Goal: Transaction & Acquisition: Purchase product/service

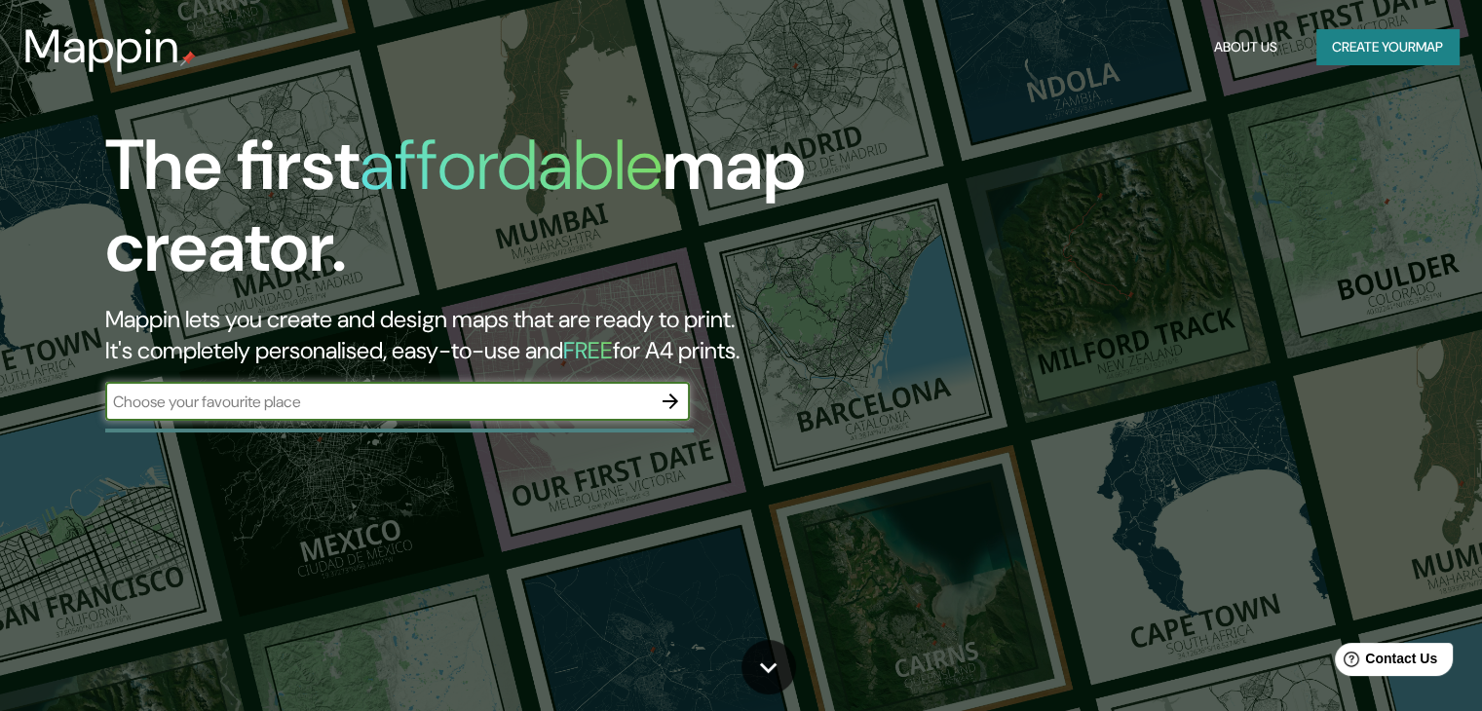
click at [591, 402] on input "text" at bounding box center [378, 402] width 546 height 22
click at [575, 410] on input "text" at bounding box center [378, 402] width 546 height 22
click at [499, 391] on input "text" at bounding box center [378, 402] width 546 height 22
paste input "Institut d'Estudis Penedesencs"
type input "Institut d'Estudis Penedesencs [GEOGRAPHIC_DATA]"
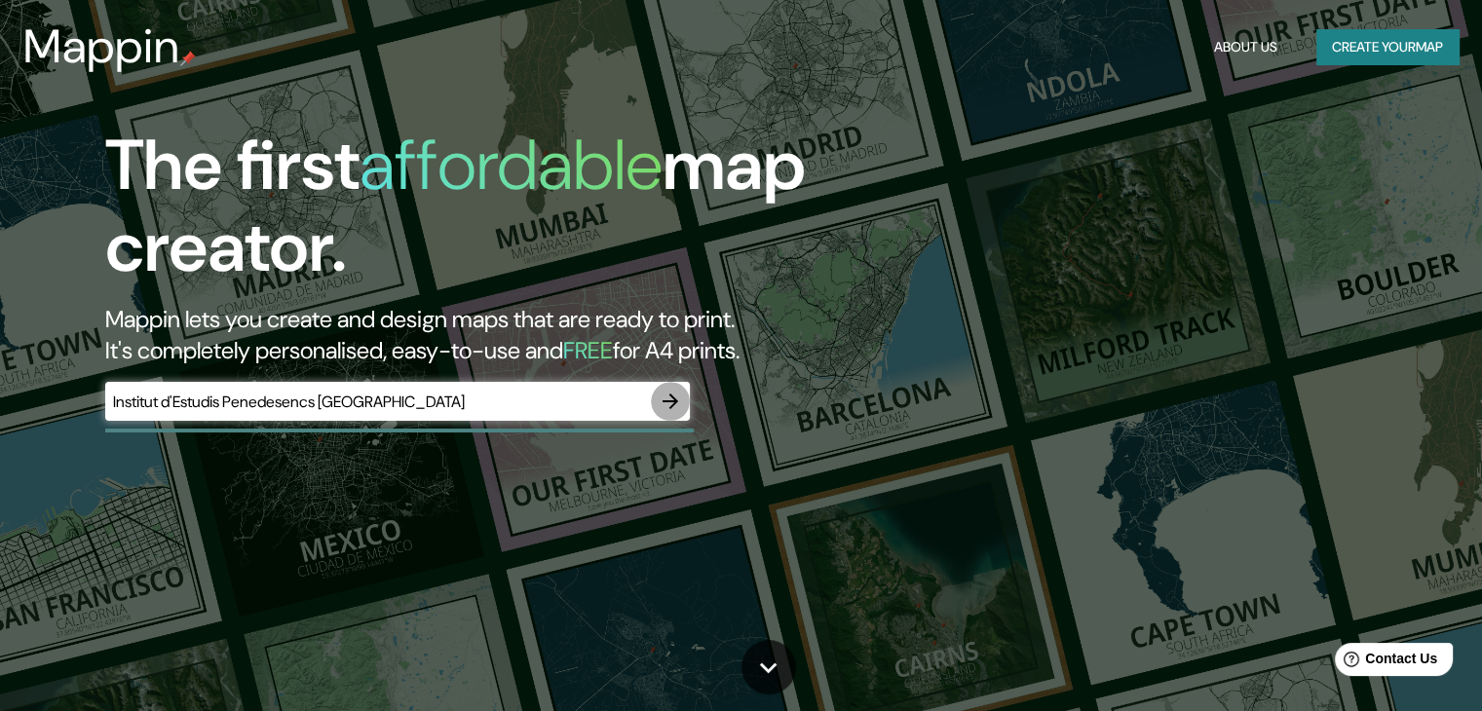
click at [677, 390] on icon "button" at bounding box center [670, 401] width 23 height 23
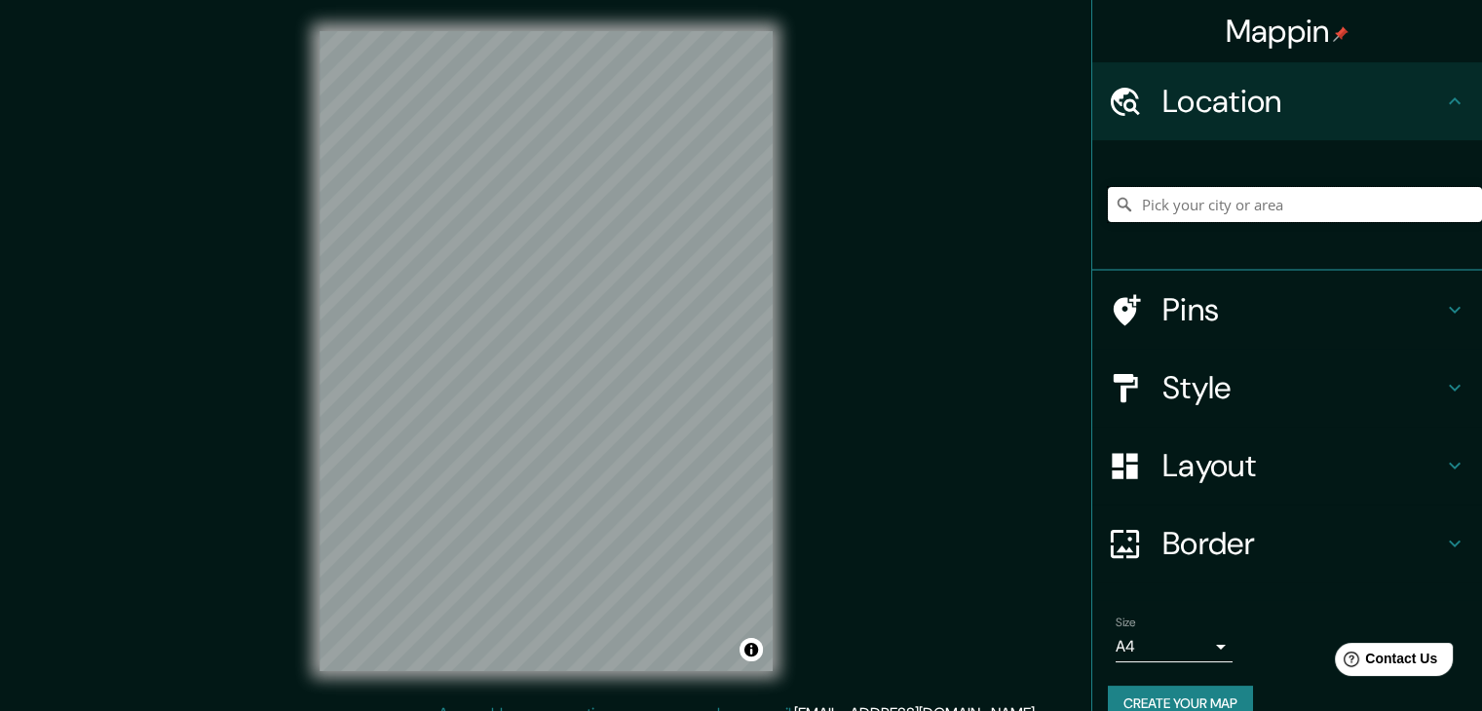
click at [1210, 207] on input "Pick your city or area" at bounding box center [1295, 204] width 374 height 35
click at [1149, 198] on input "Pick your city or area" at bounding box center [1295, 204] width 374 height 35
paste input "5 [GEOGRAPHIC_DATA] 2 [GEOGRAPHIC_DATA] 14 [GEOGRAPHIC_DATA] & Pudahuel  Desca…"
click at [1282, 208] on input "[GEOGRAPHIC_DATA], [GEOGRAPHIC_DATA]" at bounding box center [1295, 204] width 374 height 35
click at [1251, 341] on div "Pins" at bounding box center [1287, 310] width 390 height 78
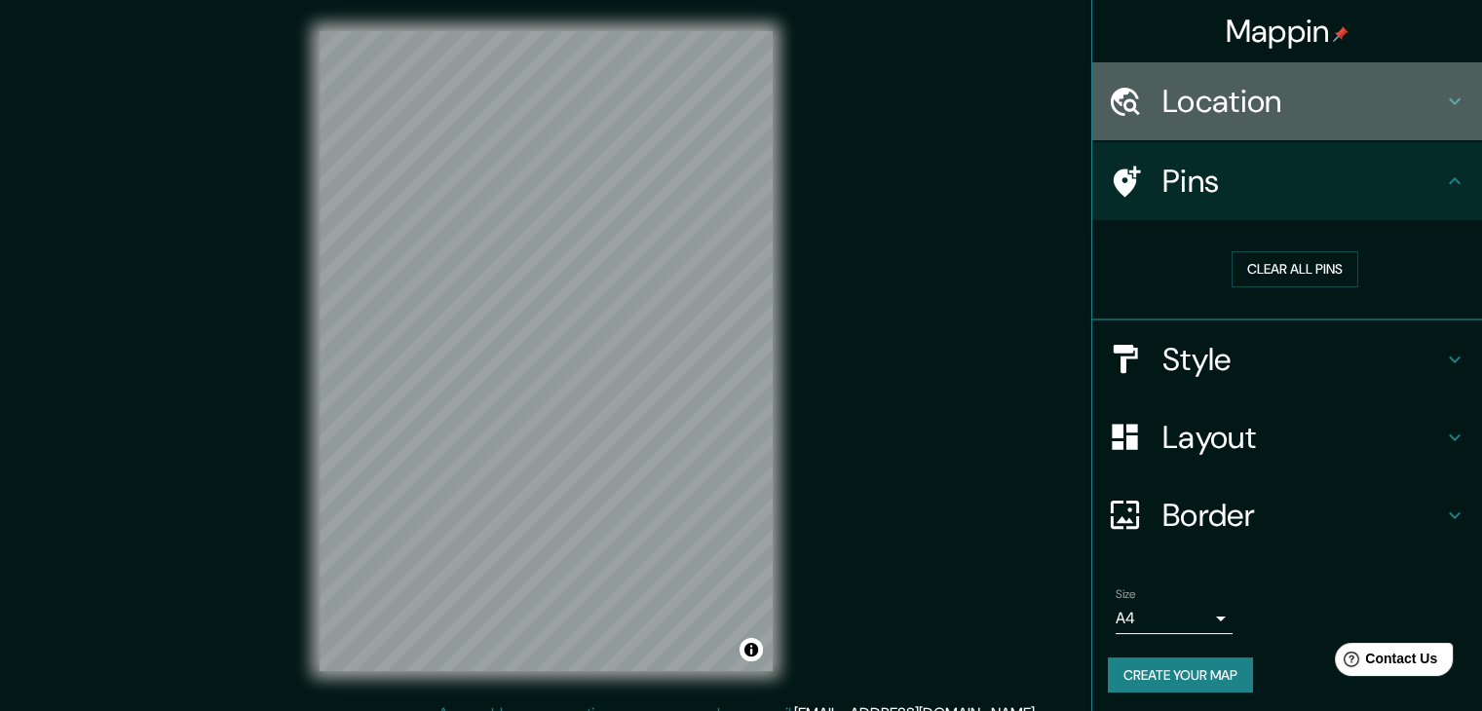
click at [1302, 110] on h4 "Location" at bounding box center [1302, 101] width 281 height 39
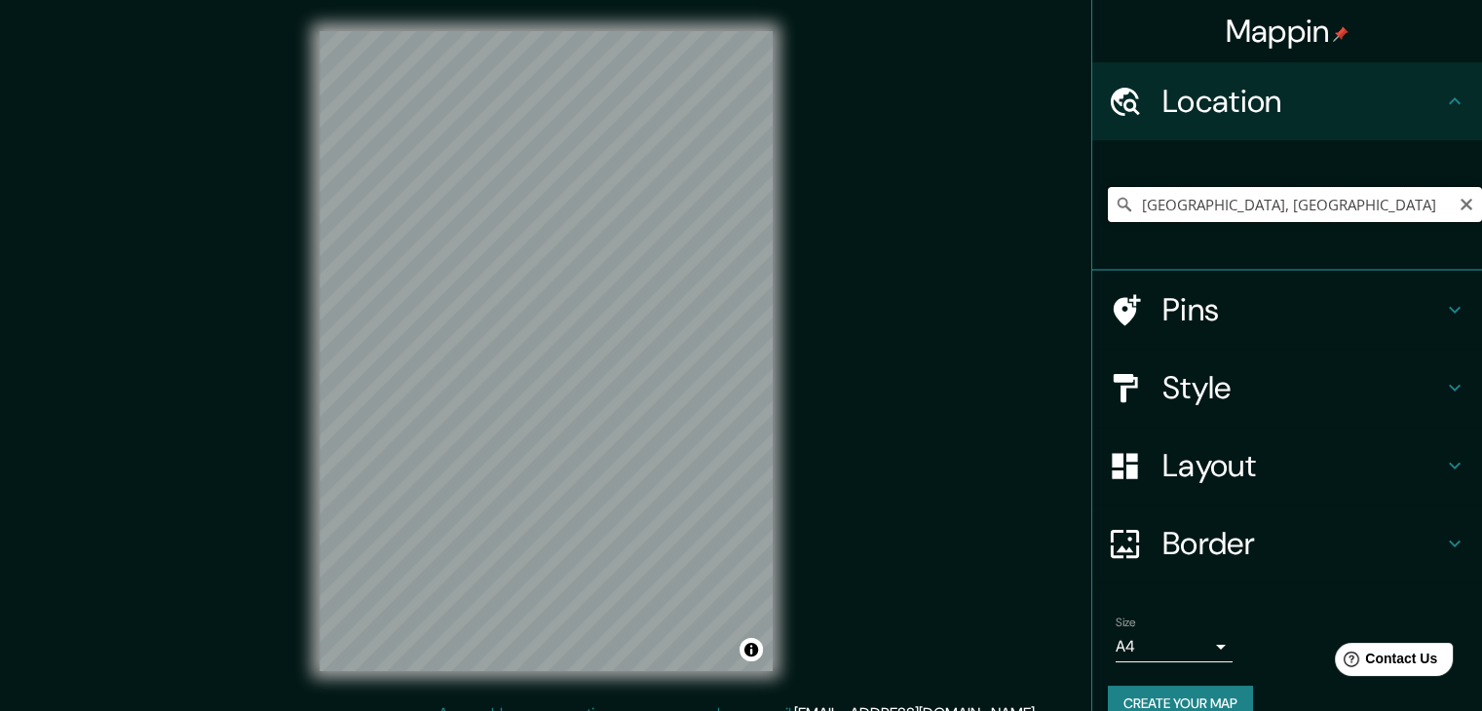
click at [1262, 198] on input "[GEOGRAPHIC_DATA], [GEOGRAPHIC_DATA]" at bounding box center [1295, 204] width 374 height 35
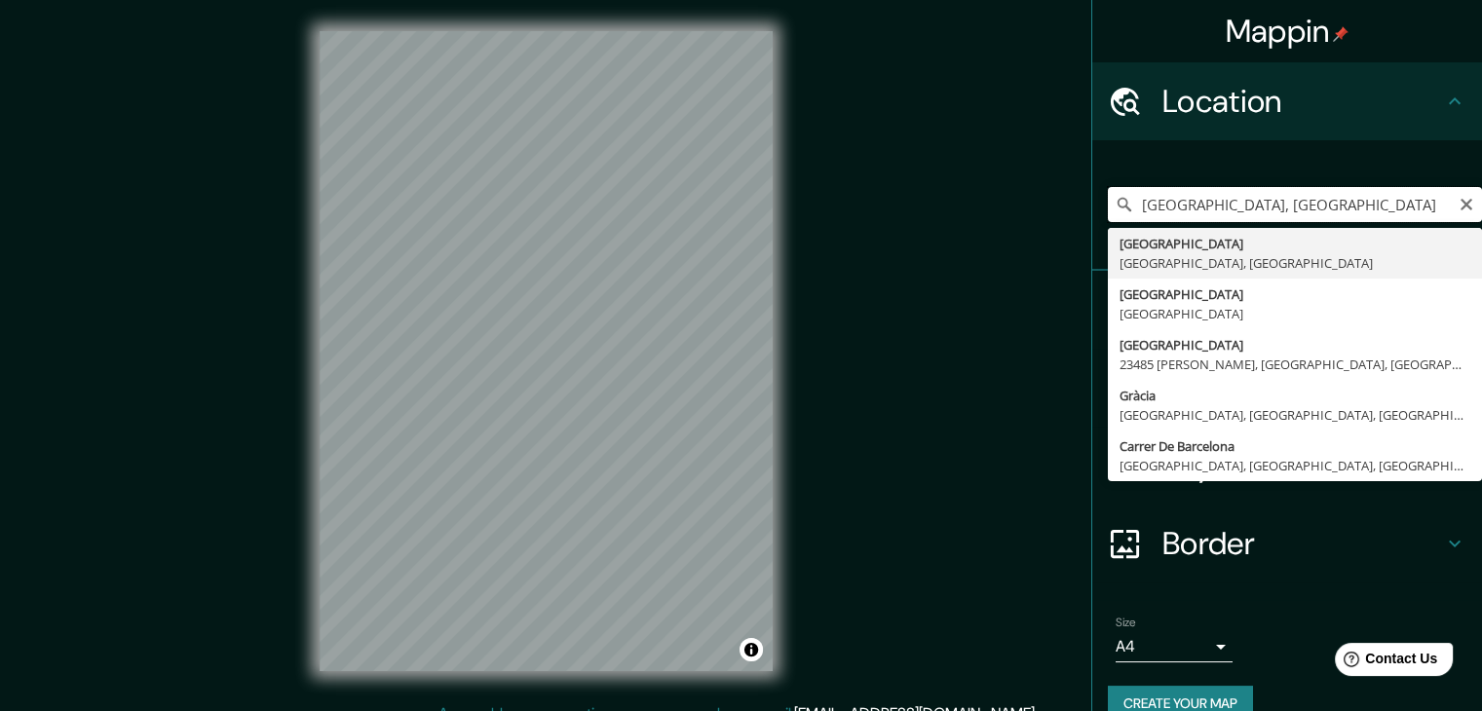
click at [1126, 200] on input "[GEOGRAPHIC_DATA], [GEOGRAPHIC_DATA]" at bounding box center [1295, 204] width 374 height 35
click at [1195, 212] on input "dels banys [GEOGRAPHIC_DATA], [GEOGRAPHIC_DATA]" at bounding box center [1295, 204] width 374 height 35
click at [1386, 207] on input "dels banys, [GEOGRAPHIC_DATA], [GEOGRAPHIC_DATA]" at bounding box center [1295, 204] width 374 height 35
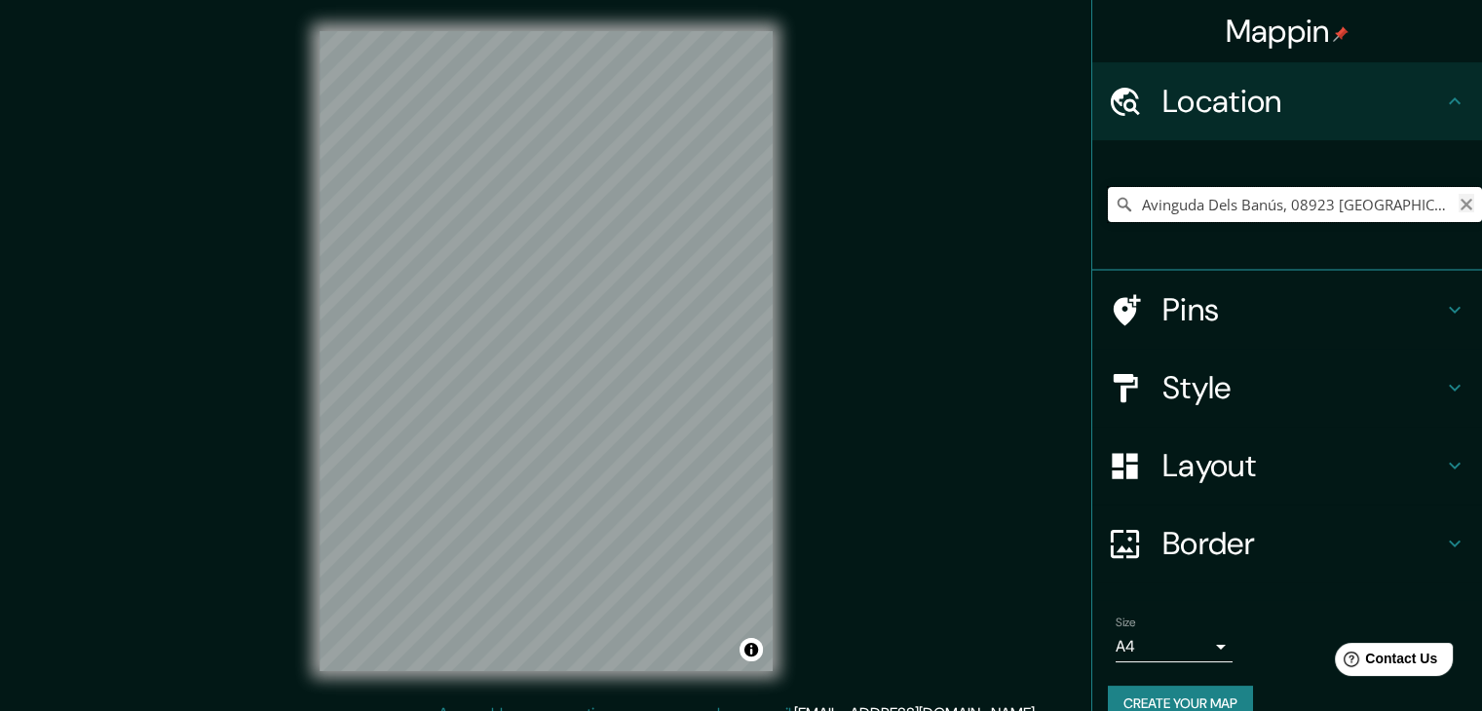
type input "Avinguda Dels Banús, 08923 [GEOGRAPHIC_DATA], [GEOGRAPHIC_DATA], [GEOGRAPHIC_DA…"
click at [1458, 209] on icon "Clear" at bounding box center [1466, 205] width 16 height 16
drag, startPoint x: 1312, startPoint y: 192, endPoint x: 1223, endPoint y: 209, distance: 91.3
click at [1223, 209] on input "Pick your city or area" at bounding box center [1295, 204] width 374 height 35
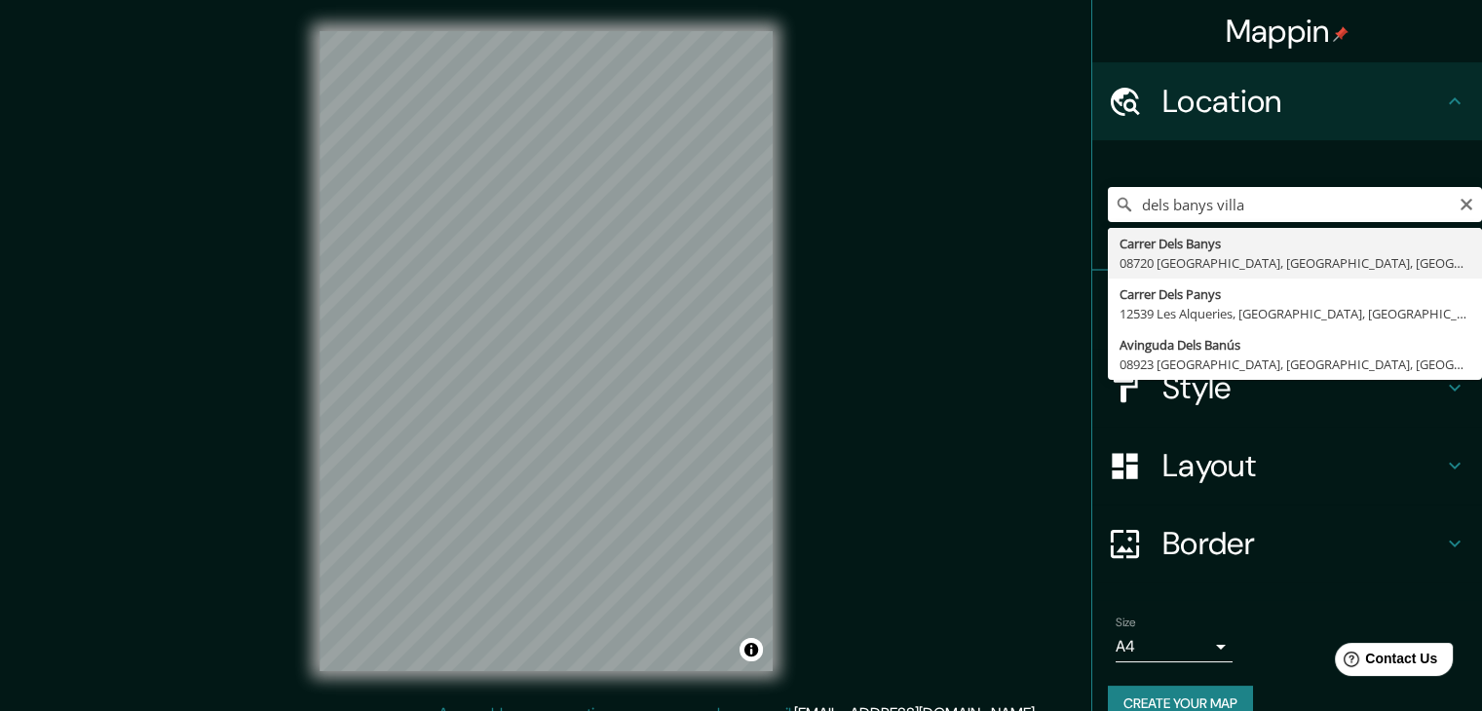
type input "Carrer Dels Banys, 08720 [GEOGRAPHIC_DATA], [GEOGRAPHIC_DATA], [GEOGRAPHIC_DATA]"
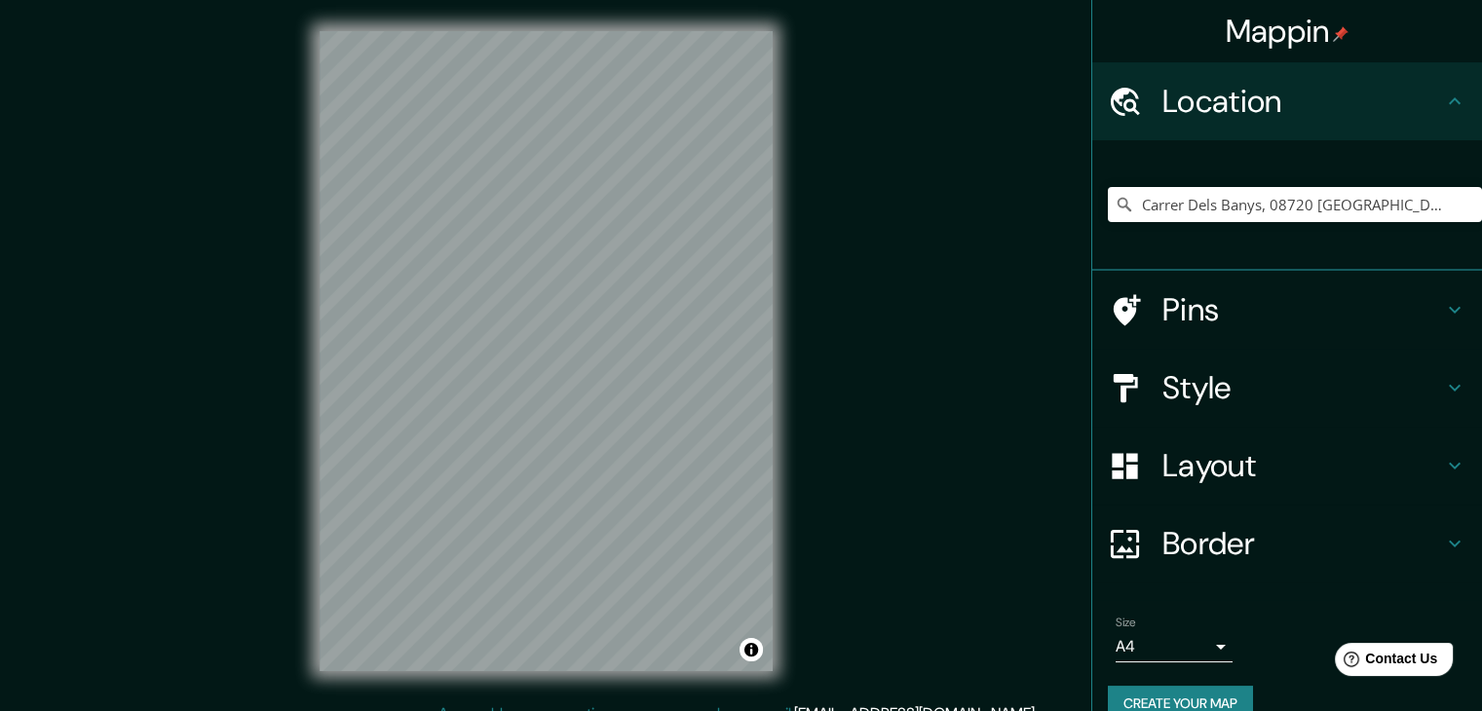
click at [1284, 286] on div "Pins" at bounding box center [1287, 310] width 390 height 78
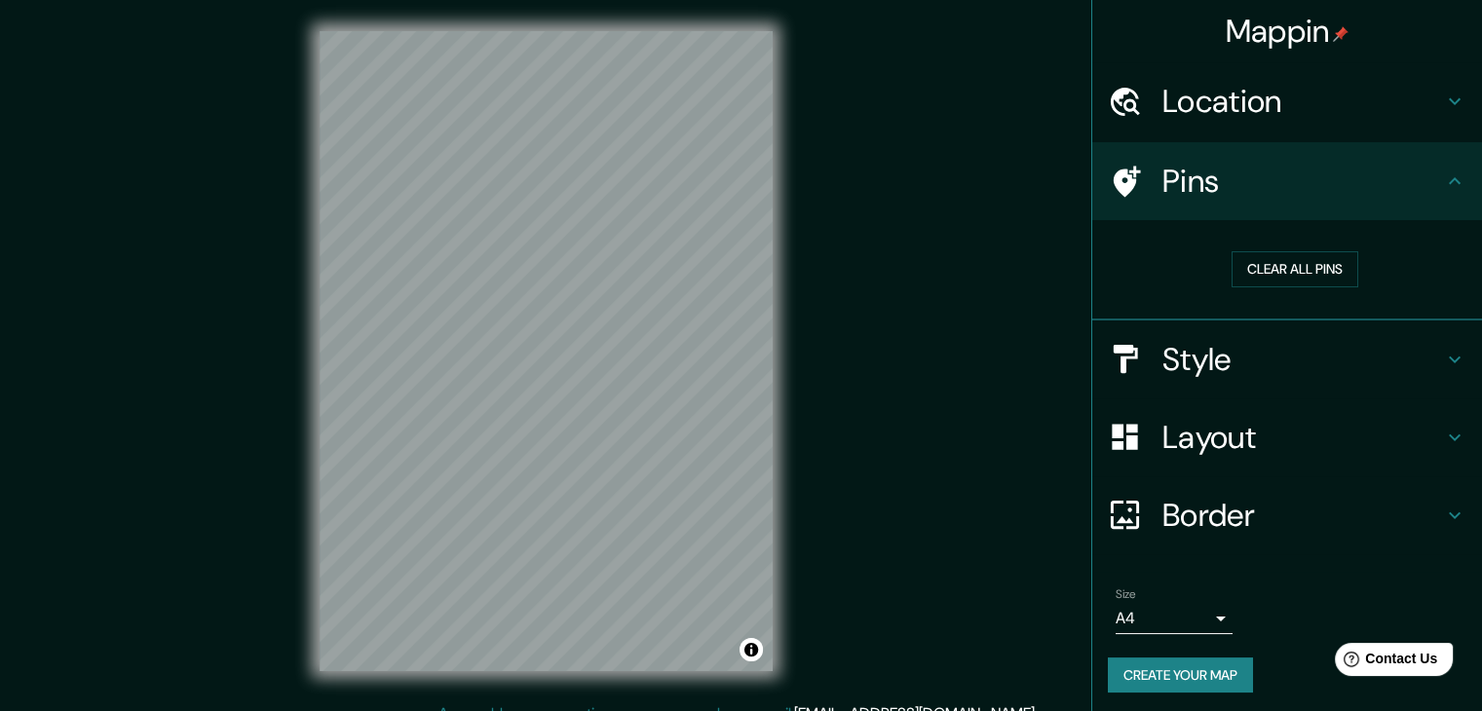
click at [1262, 185] on h4 "Pins" at bounding box center [1302, 181] width 281 height 39
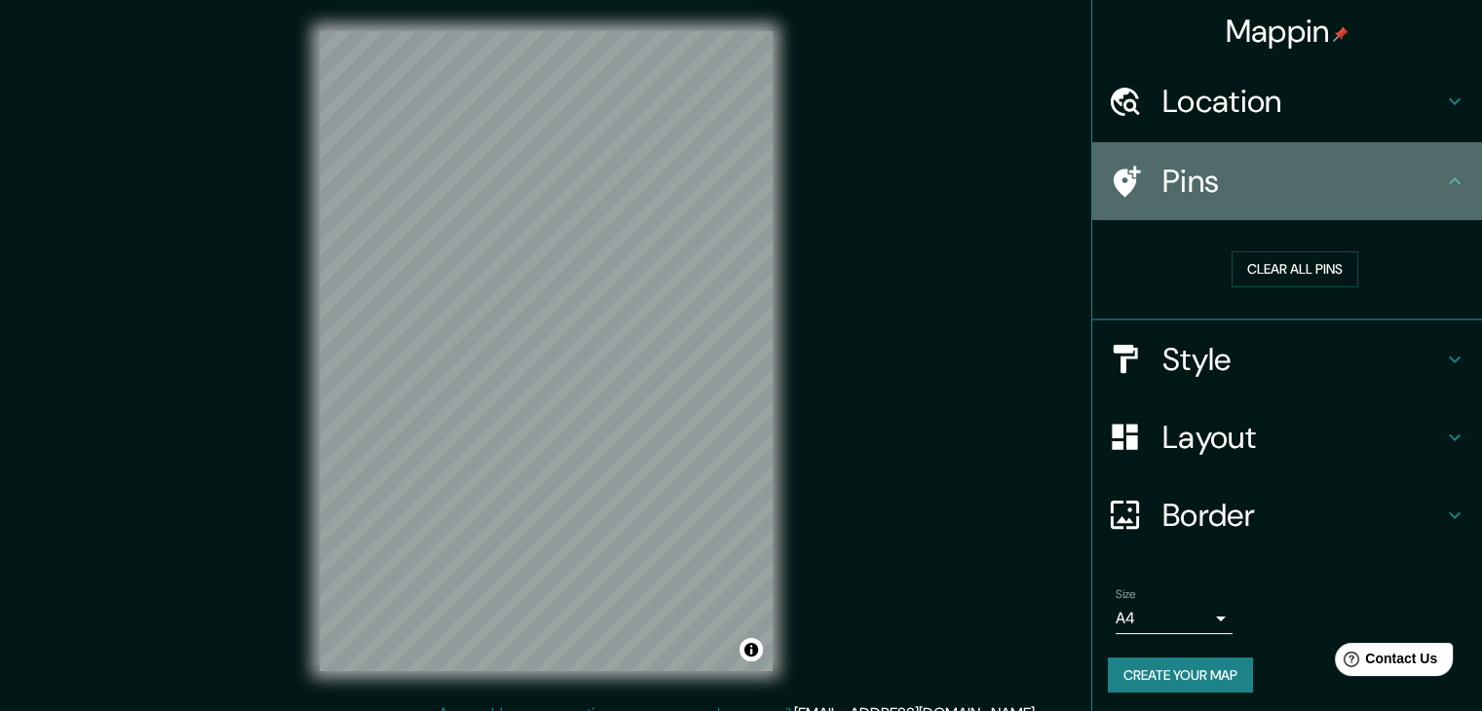
click at [1449, 176] on icon at bounding box center [1454, 180] width 23 height 23
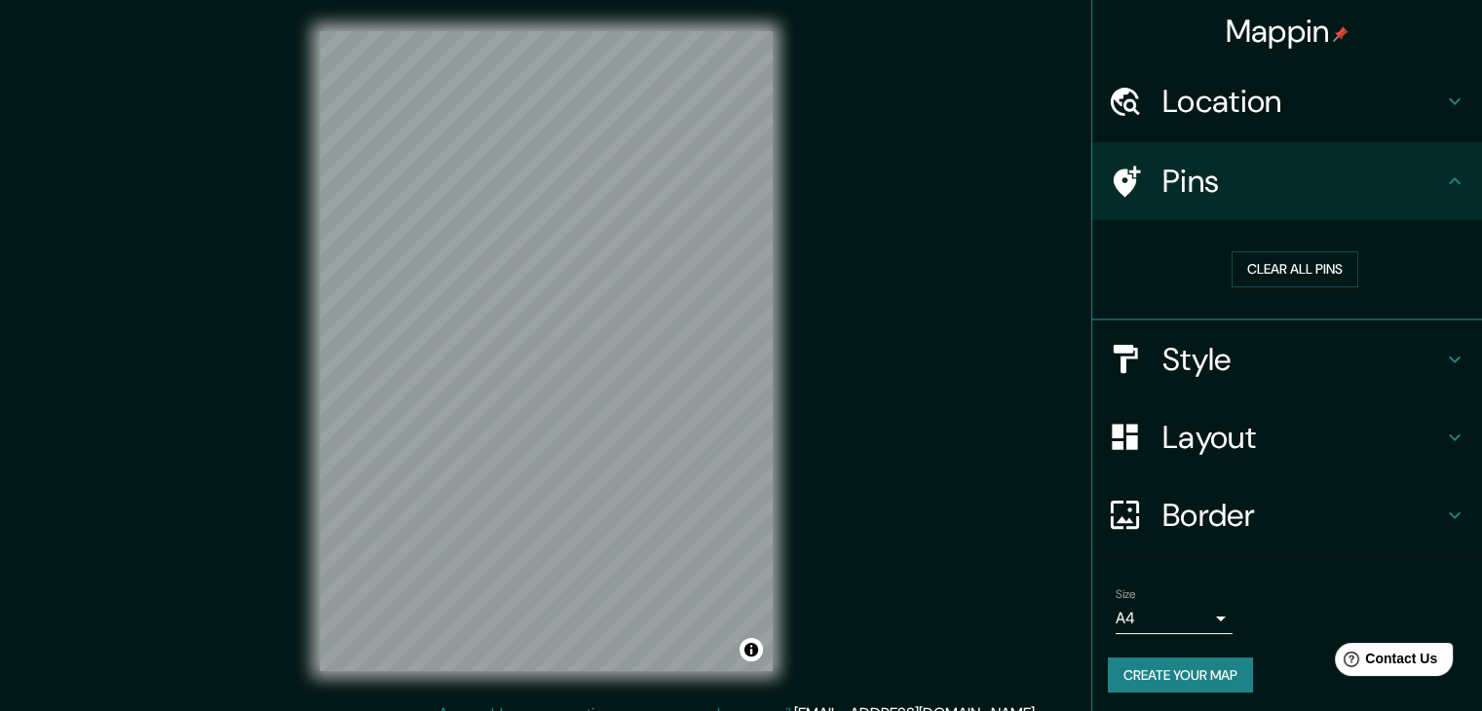
click at [1443, 367] on icon at bounding box center [1454, 359] width 23 height 23
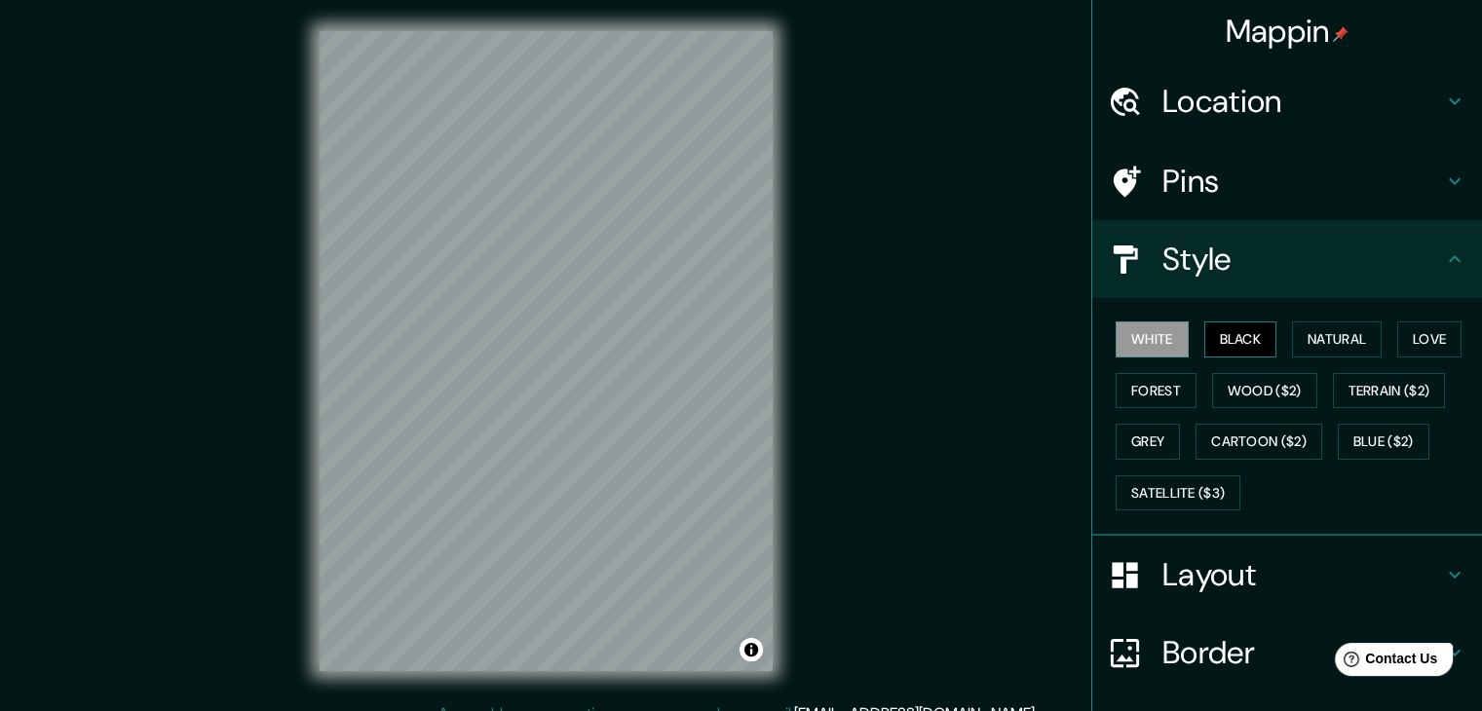
click at [1204, 337] on button "Black" at bounding box center [1240, 339] width 73 height 36
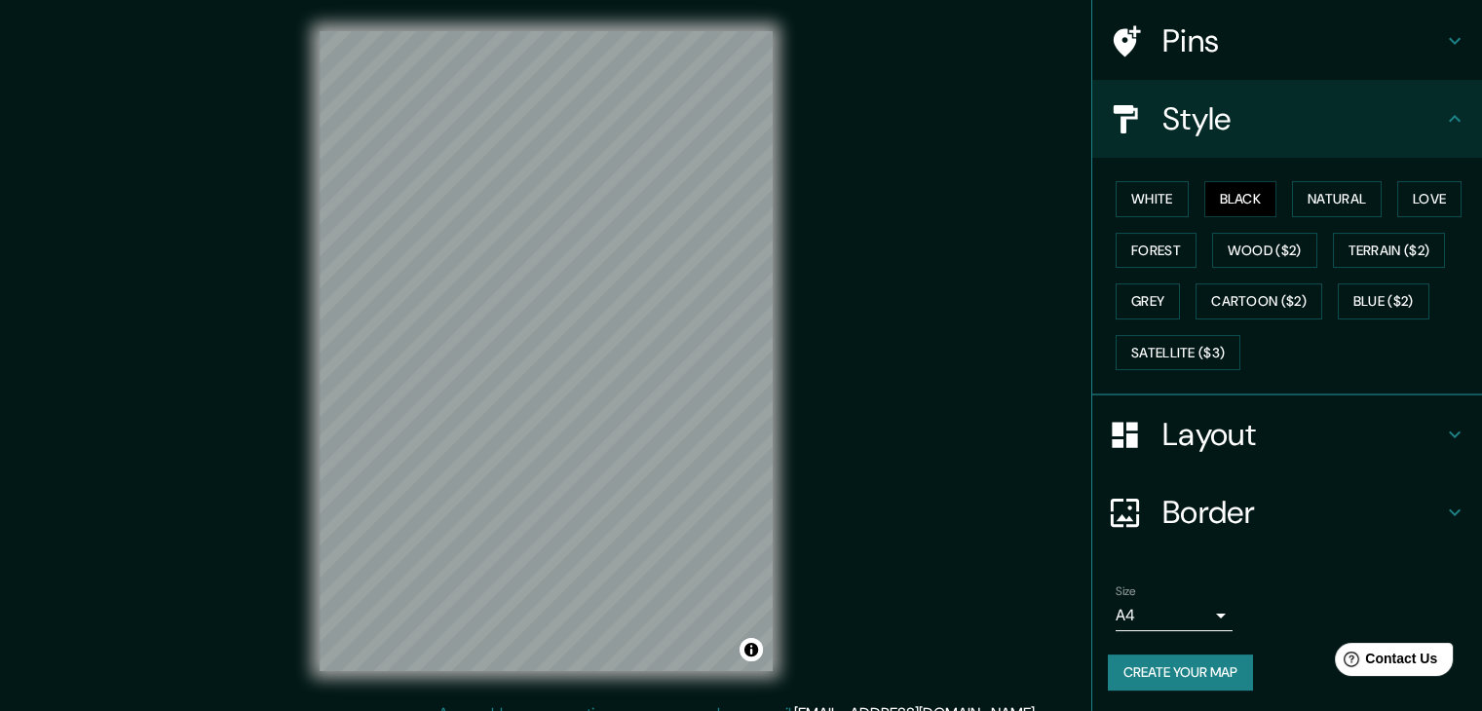
click at [1226, 429] on h4 "Layout" at bounding box center [1302, 434] width 281 height 39
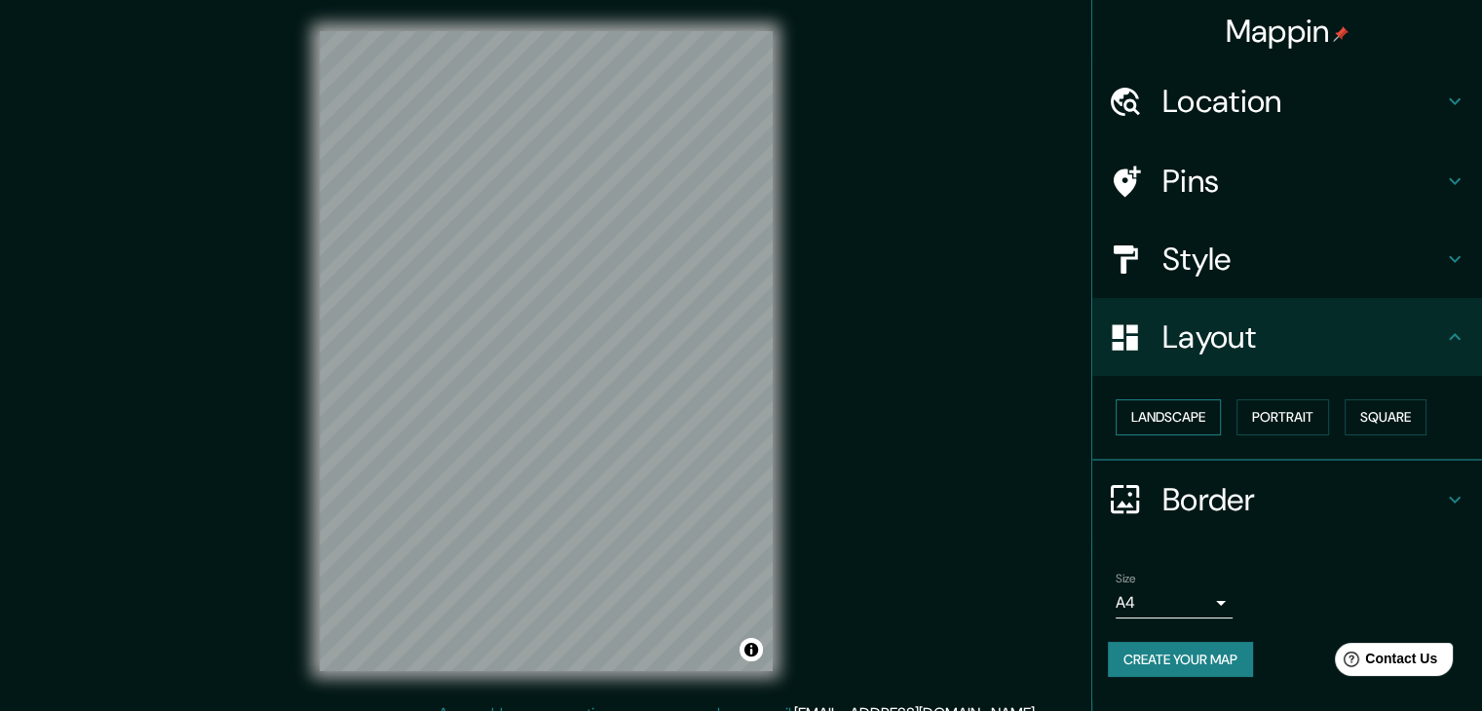
click at [1189, 416] on button "Landscape" at bounding box center [1167, 417] width 105 height 36
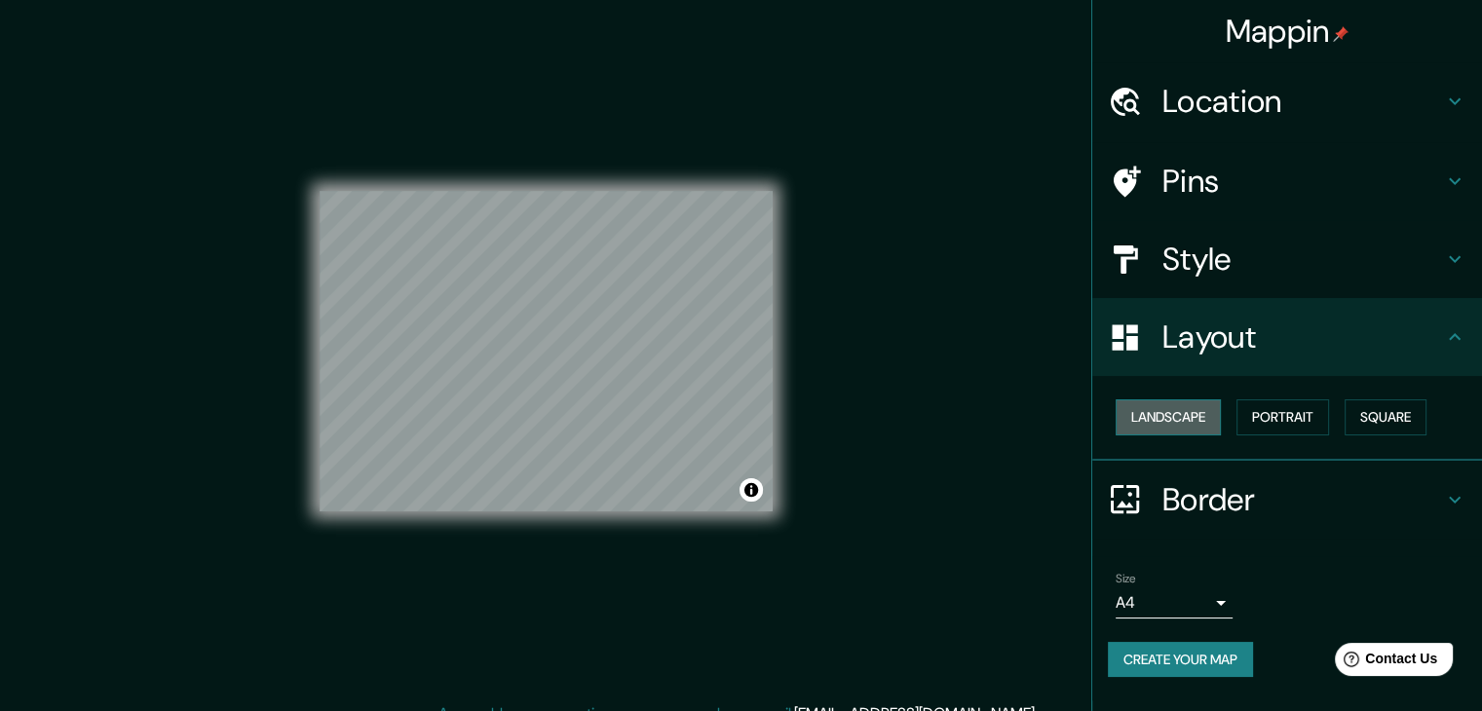
click at [1189, 416] on button "Landscape" at bounding box center [1167, 417] width 105 height 36
click at [1278, 418] on button "Portrait" at bounding box center [1282, 417] width 93 height 36
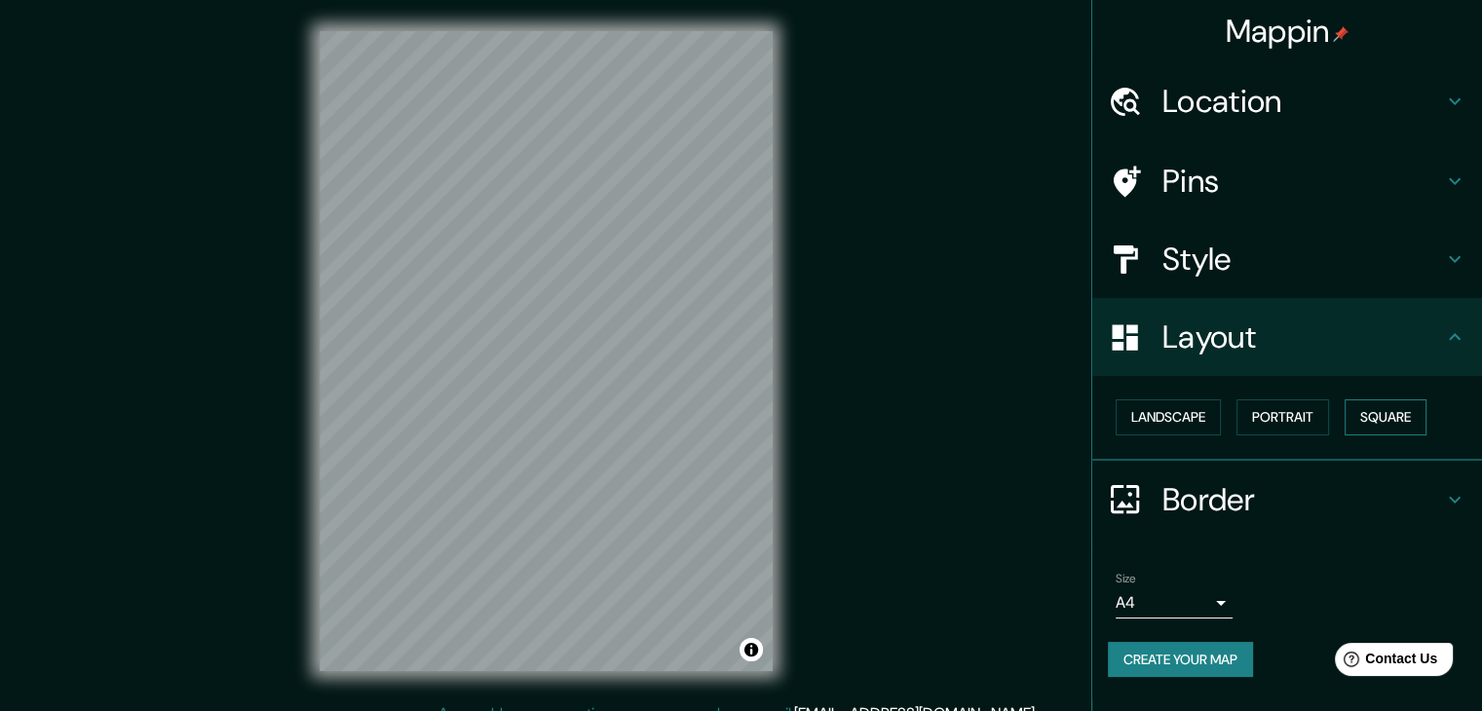
click at [1370, 408] on button "Square" at bounding box center [1385, 417] width 82 height 36
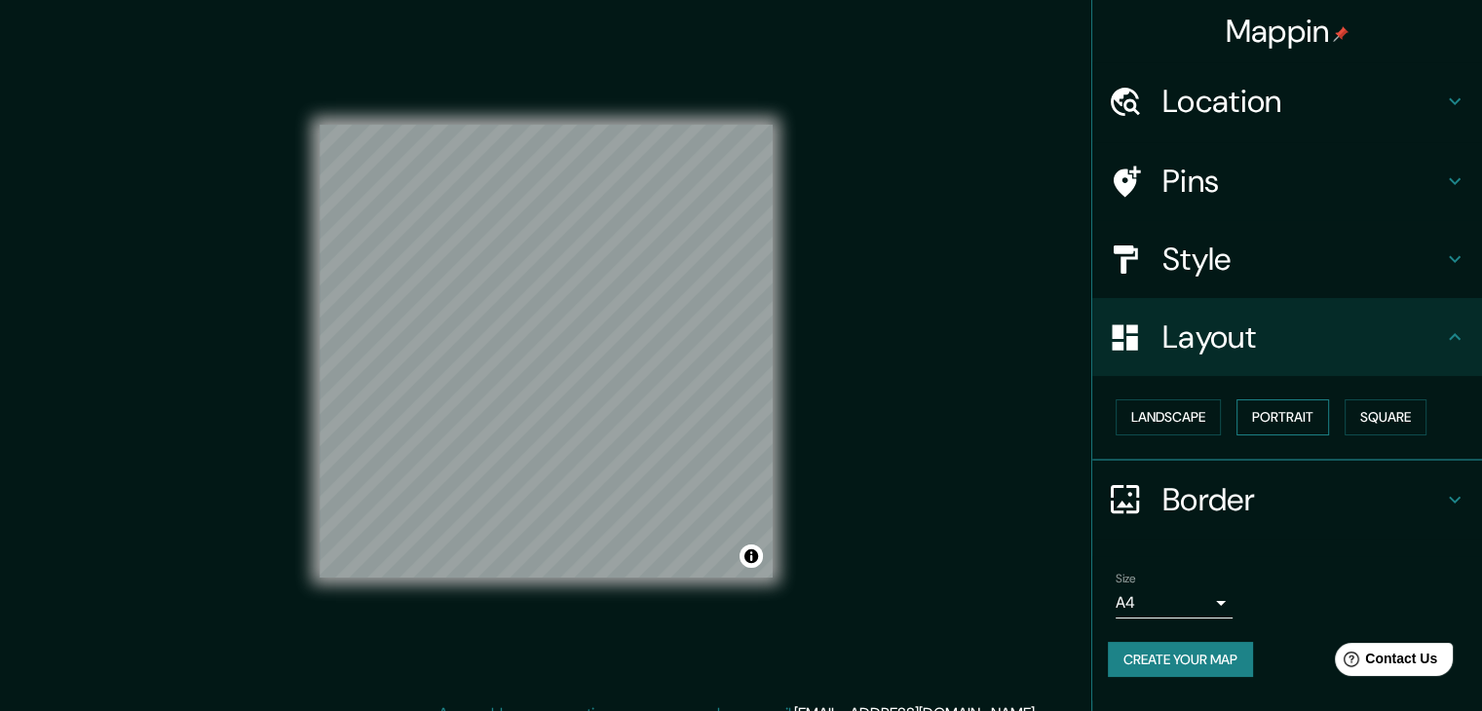
click at [1305, 421] on button "Portrait" at bounding box center [1282, 417] width 93 height 36
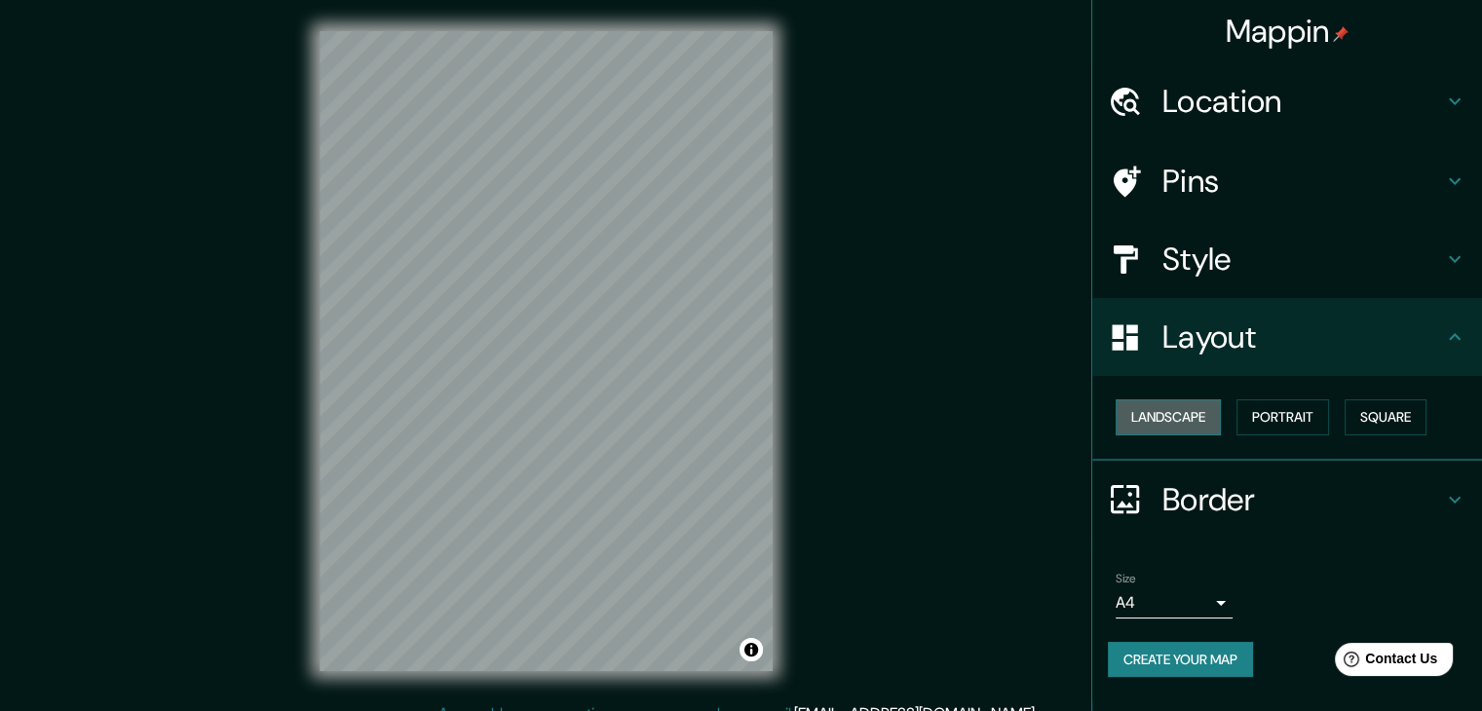
click at [1211, 410] on button "Landscape" at bounding box center [1167, 417] width 105 height 36
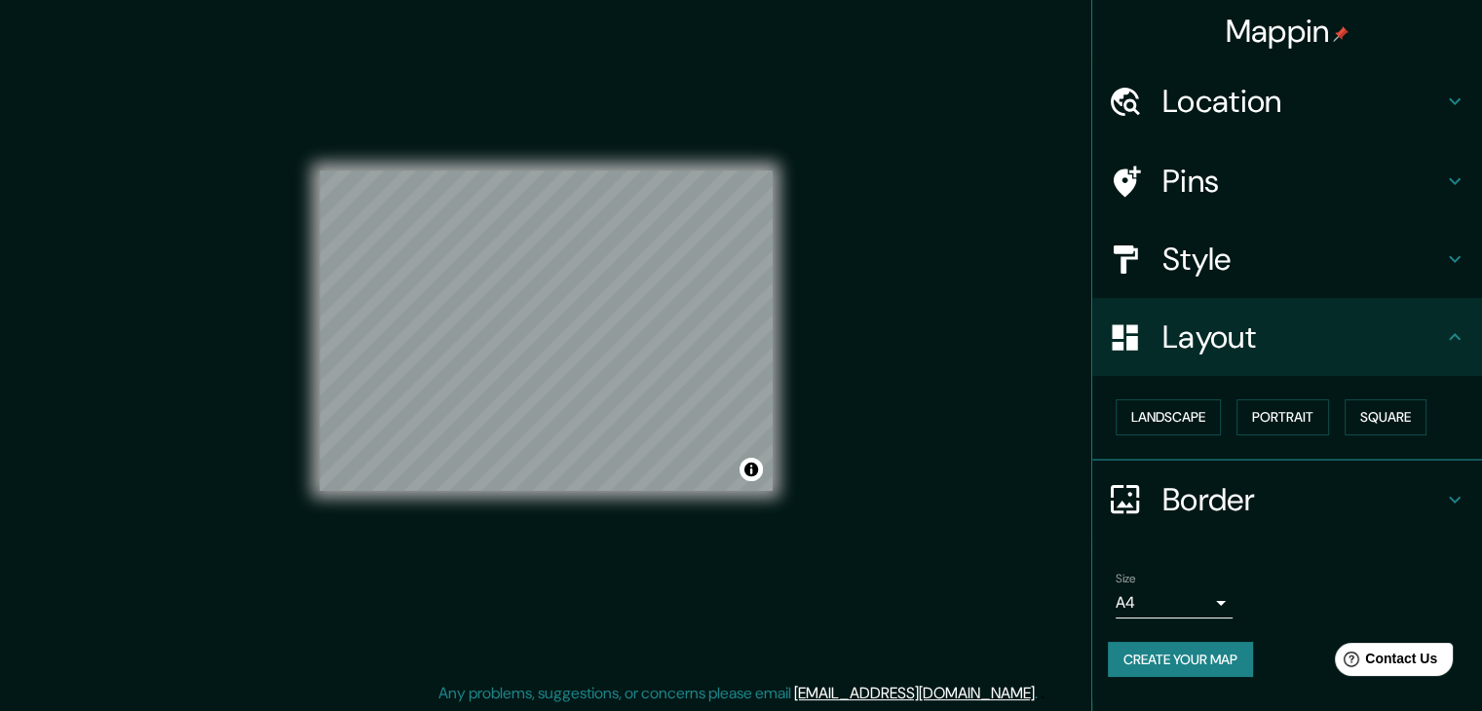
scroll to position [22, 0]
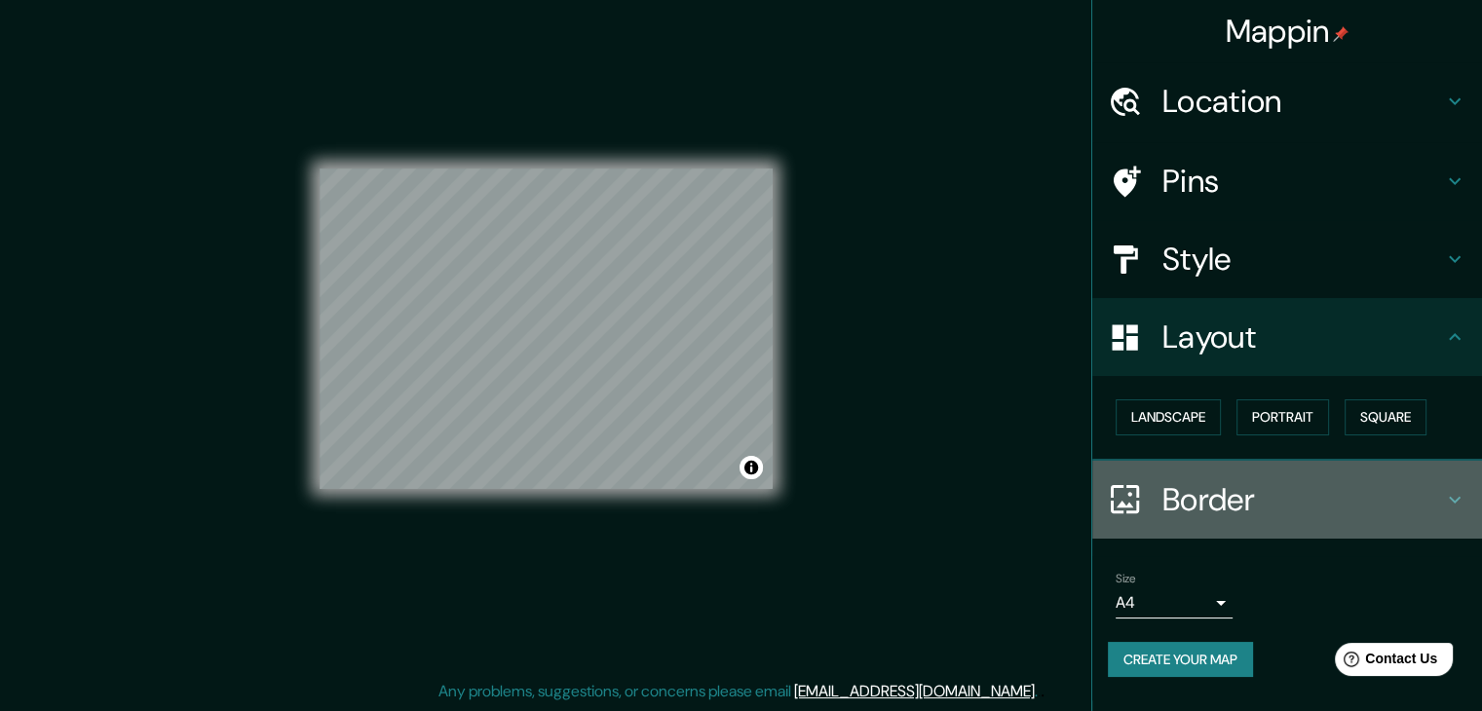
click at [1239, 508] on h4 "Border" at bounding box center [1302, 499] width 281 height 39
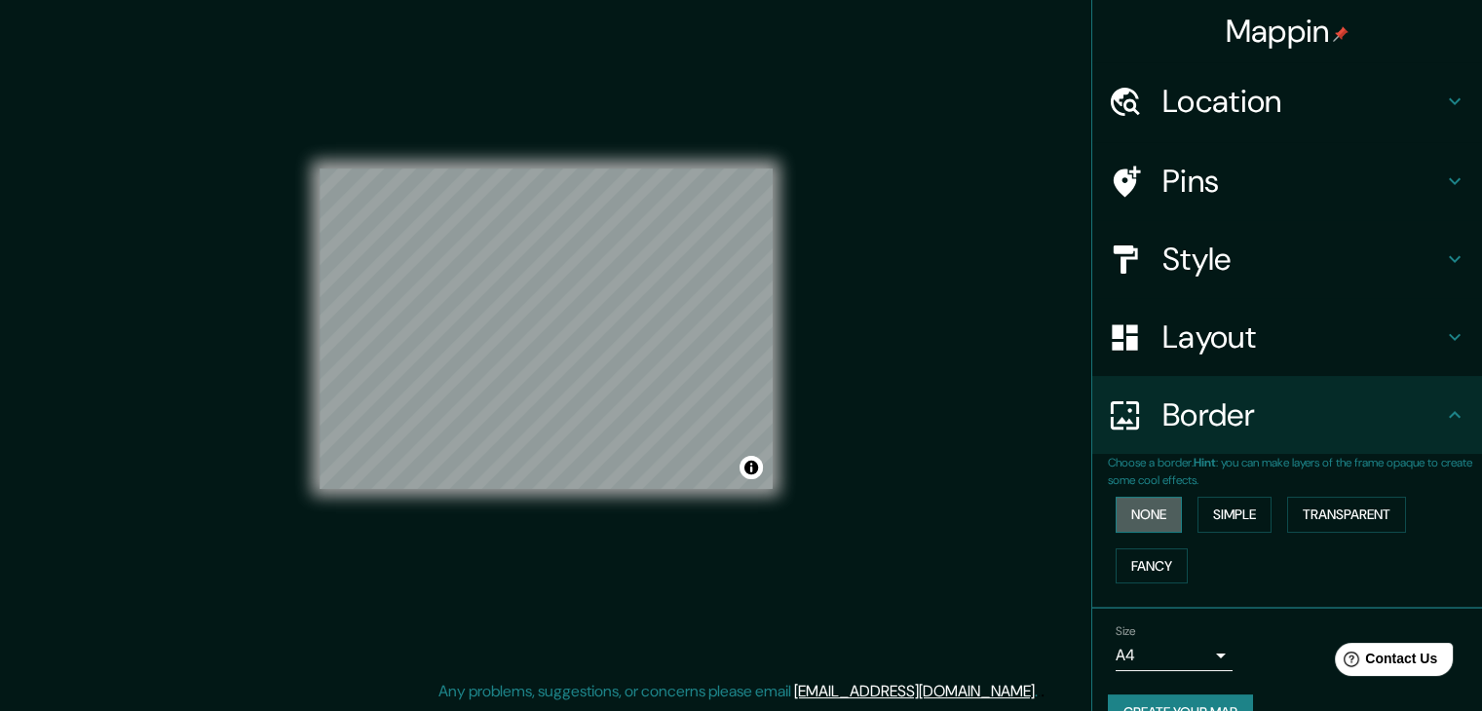
click at [1155, 514] on button "None" at bounding box center [1148, 515] width 66 height 36
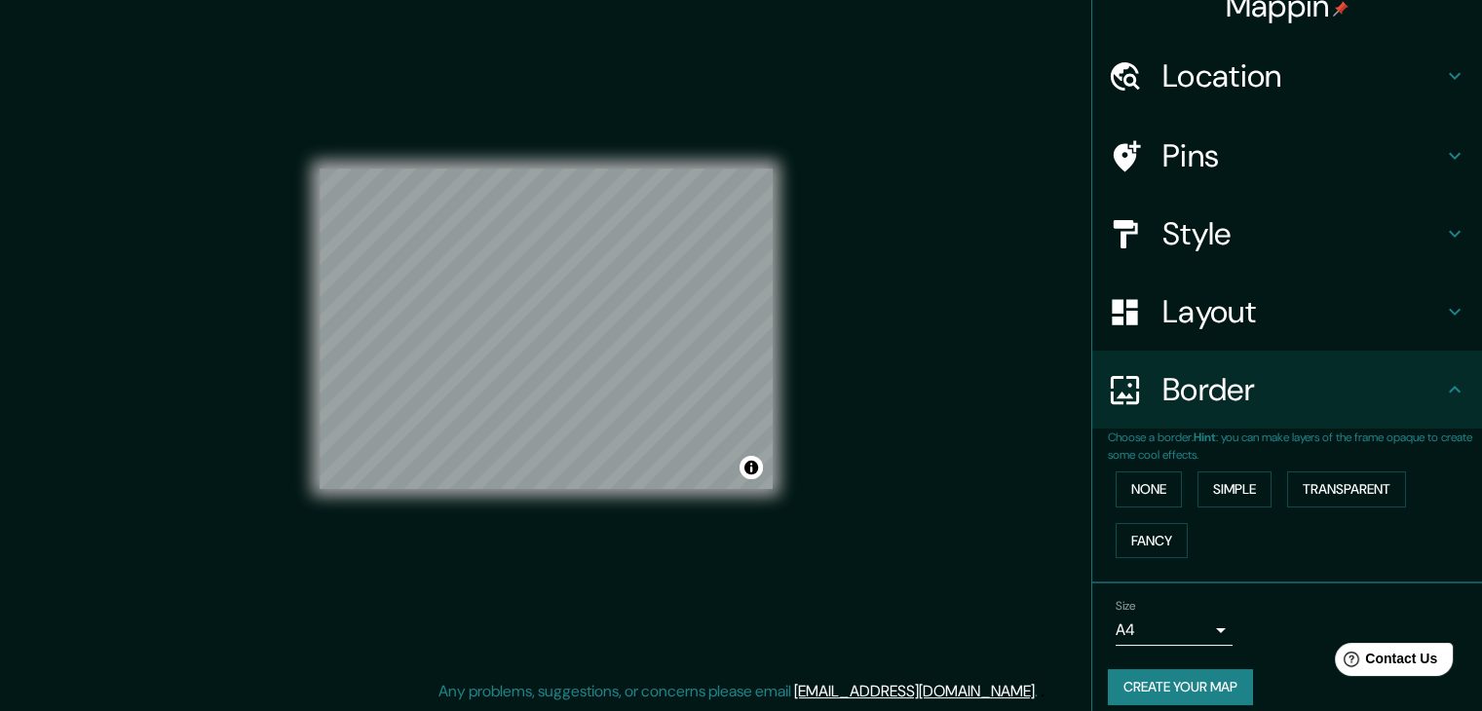
scroll to position [0, 0]
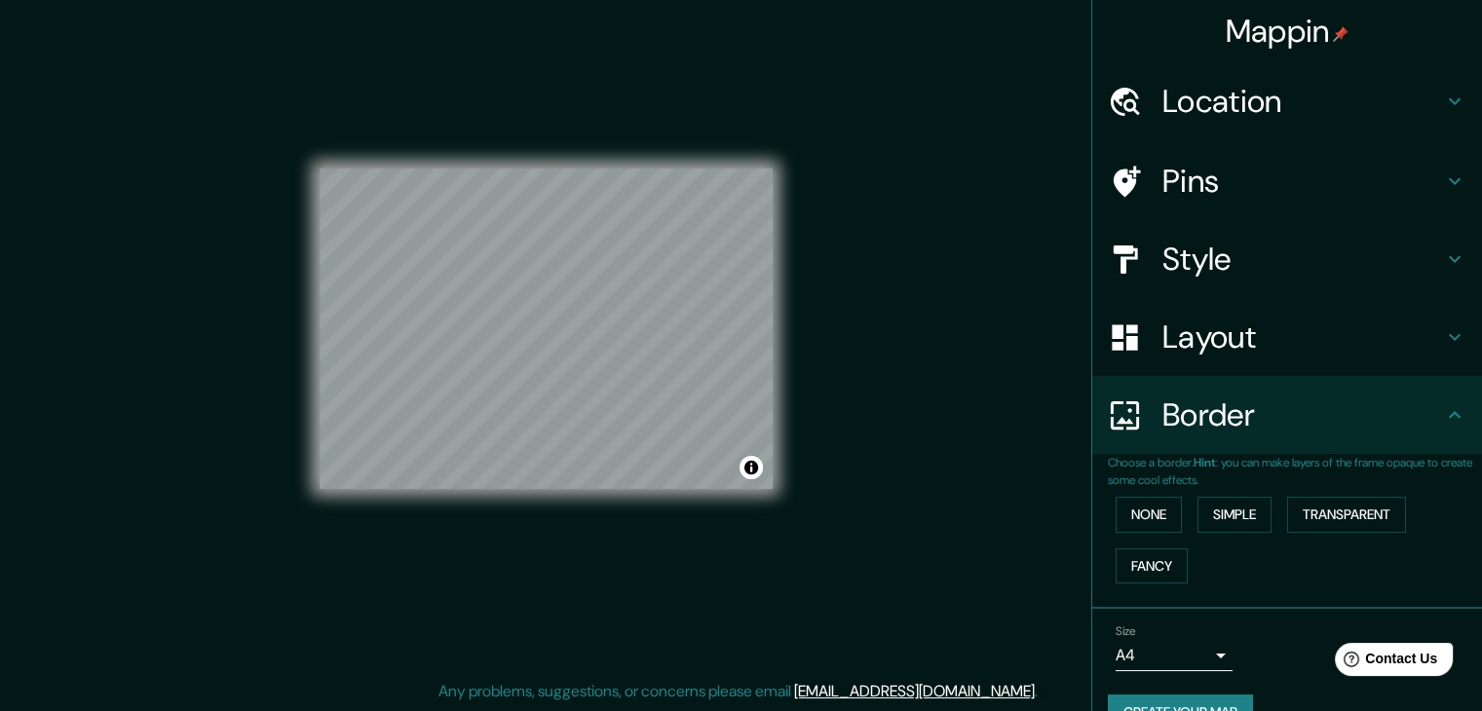
click at [1199, 322] on h4 "Layout" at bounding box center [1302, 337] width 281 height 39
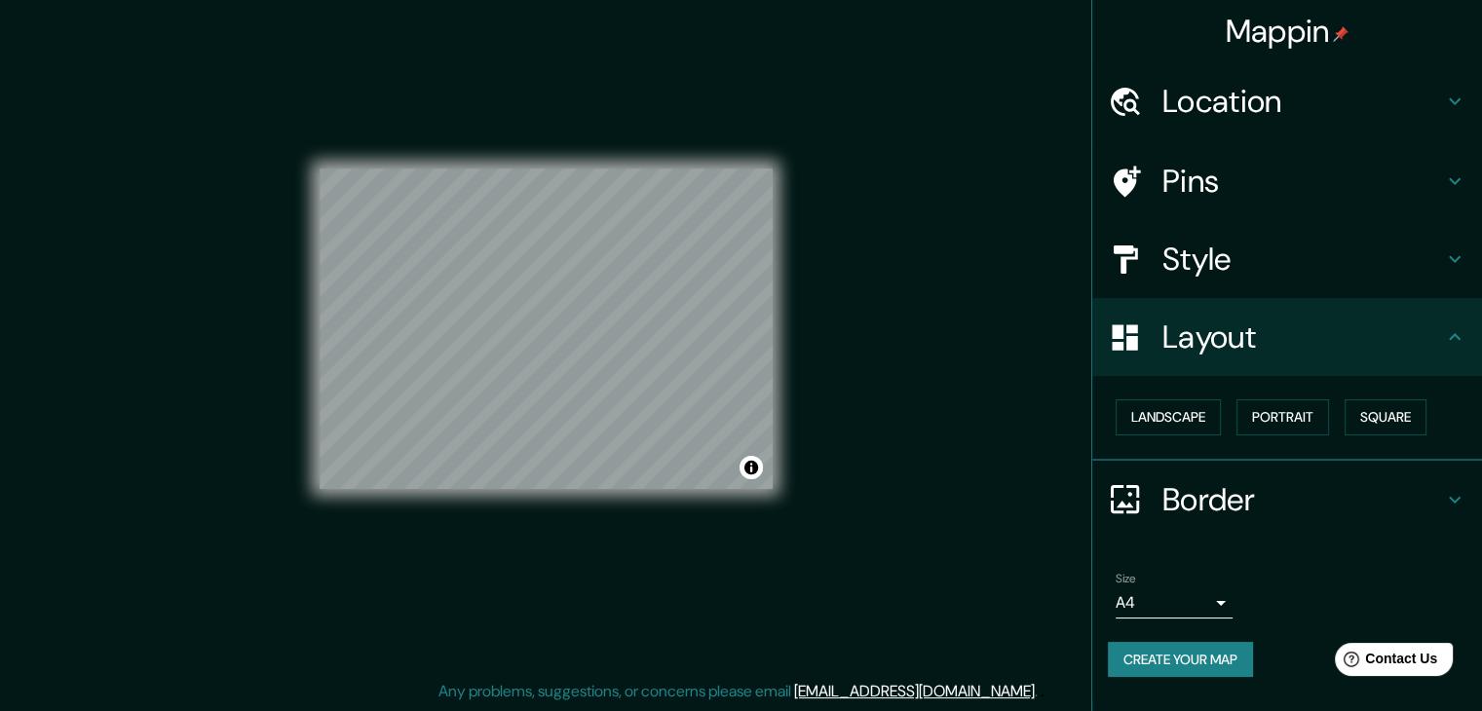
click at [1248, 231] on div "Style" at bounding box center [1287, 259] width 390 height 78
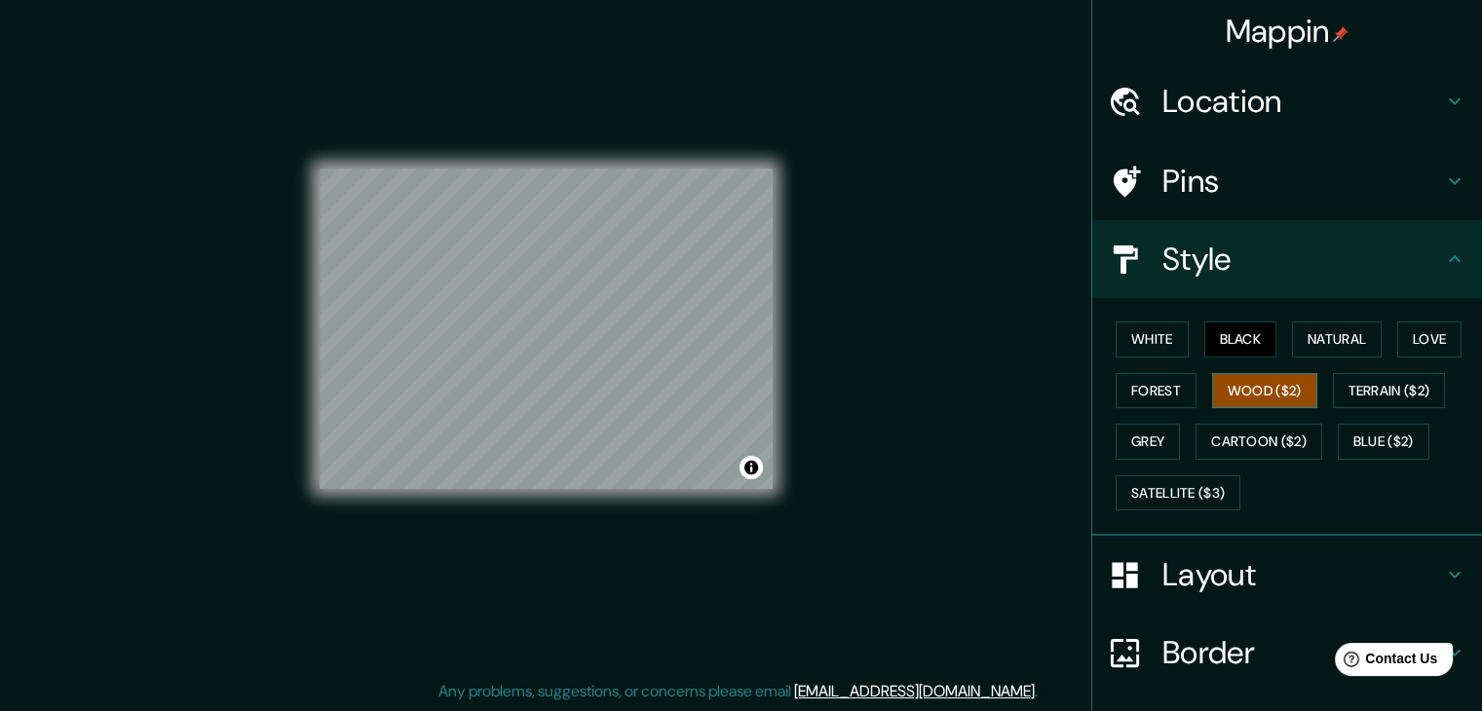
click at [1273, 383] on button "Wood ($2)" at bounding box center [1264, 391] width 105 height 36
click at [1148, 340] on button "White" at bounding box center [1151, 339] width 73 height 36
click at [1208, 330] on button "Black" at bounding box center [1240, 339] width 73 height 36
click at [1316, 332] on button "Natural" at bounding box center [1337, 339] width 90 height 36
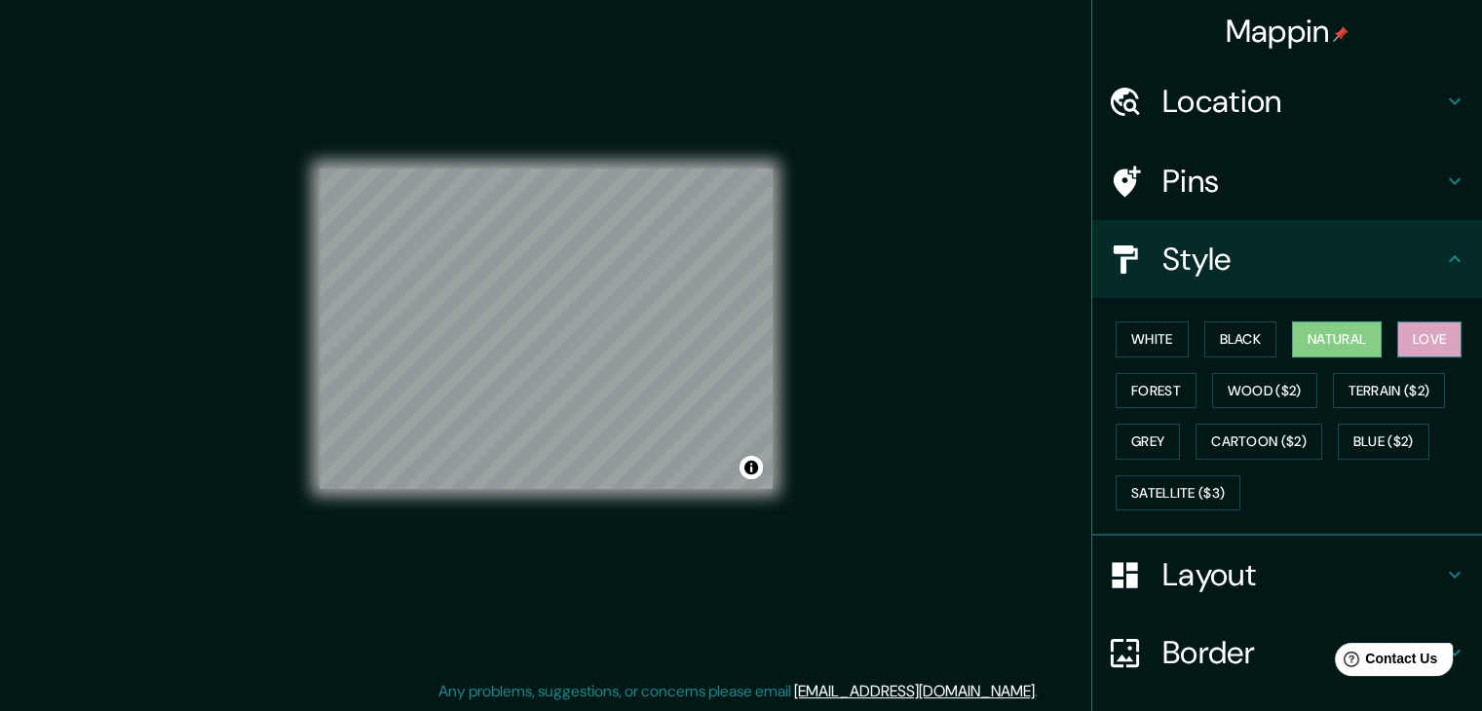
click at [1426, 330] on button "Love" at bounding box center [1429, 339] width 64 height 36
click at [1138, 397] on button "Forest" at bounding box center [1155, 391] width 81 height 36
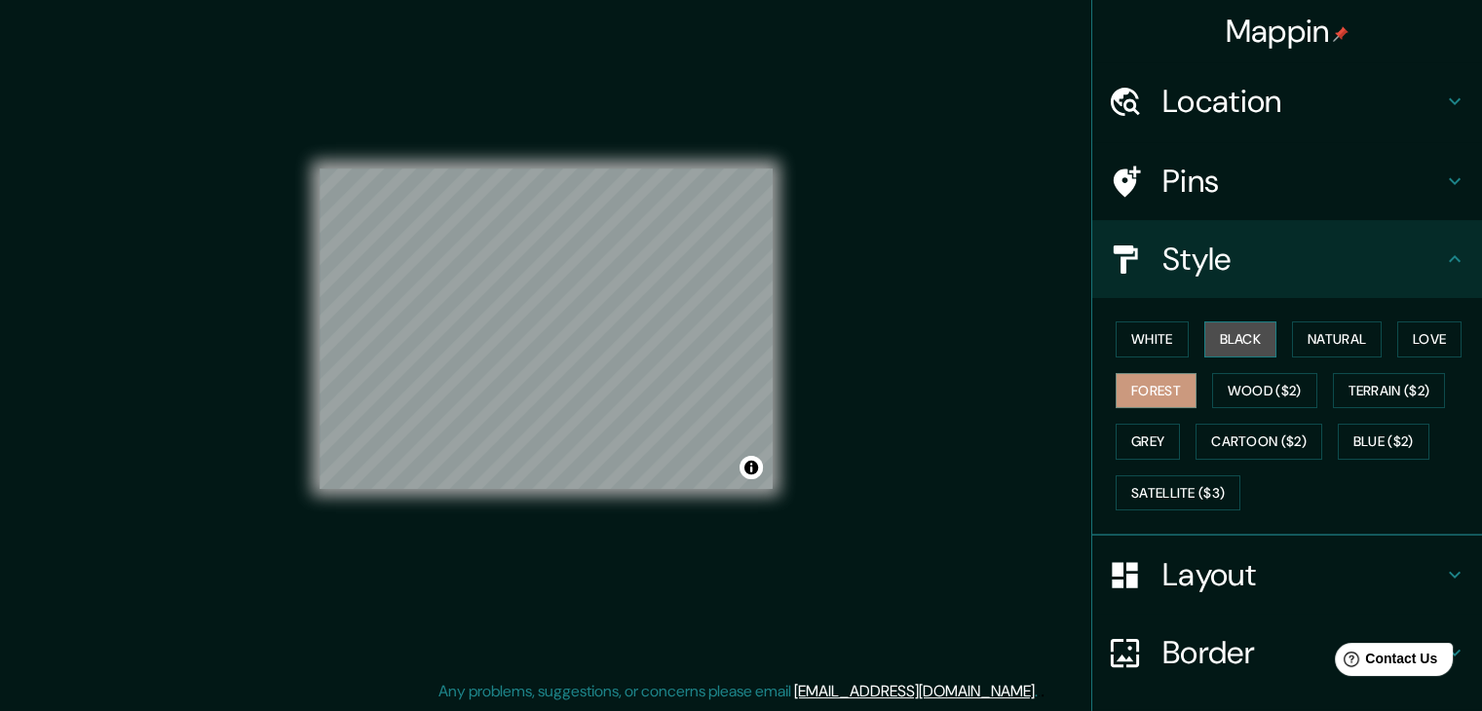
click at [1239, 349] on button "Black" at bounding box center [1240, 339] width 73 height 36
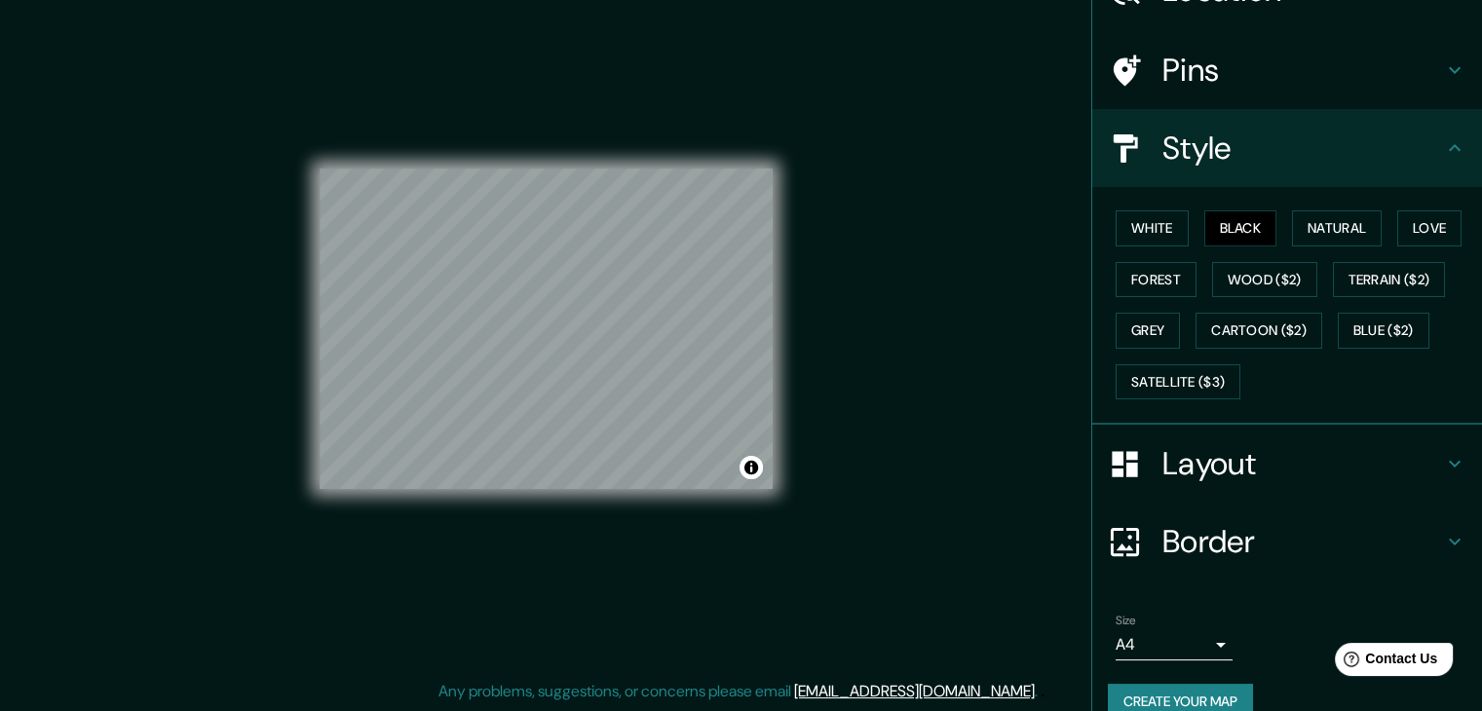
scroll to position [140, 0]
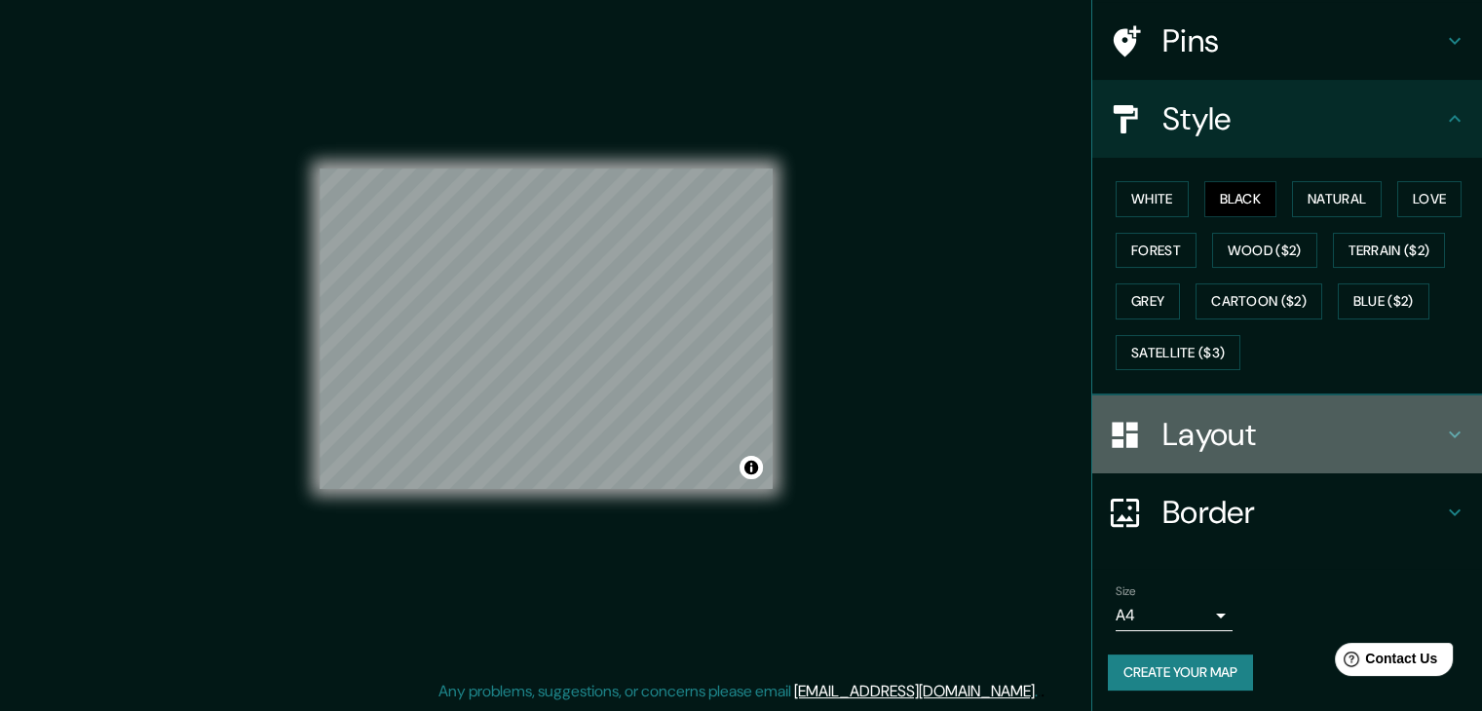
click at [1443, 433] on icon at bounding box center [1454, 434] width 23 height 23
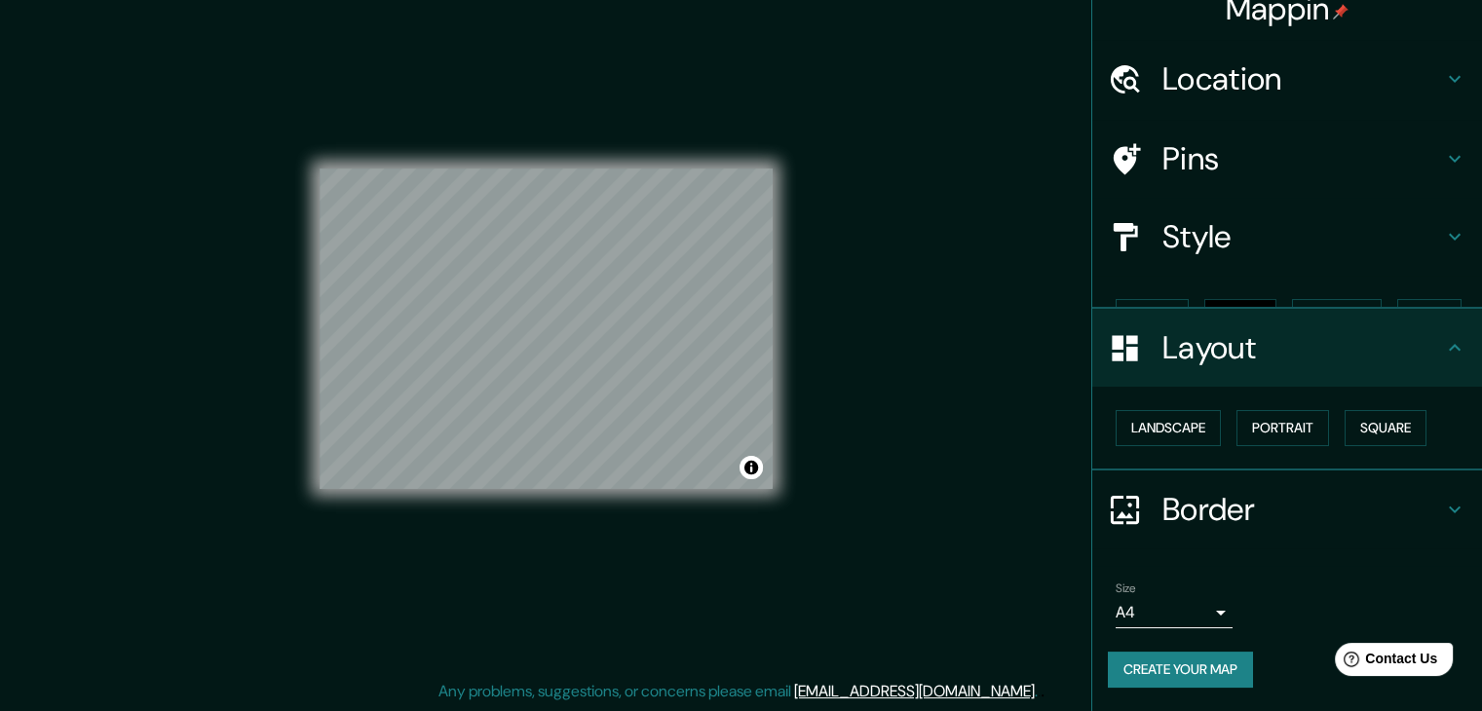
scroll to position [0, 0]
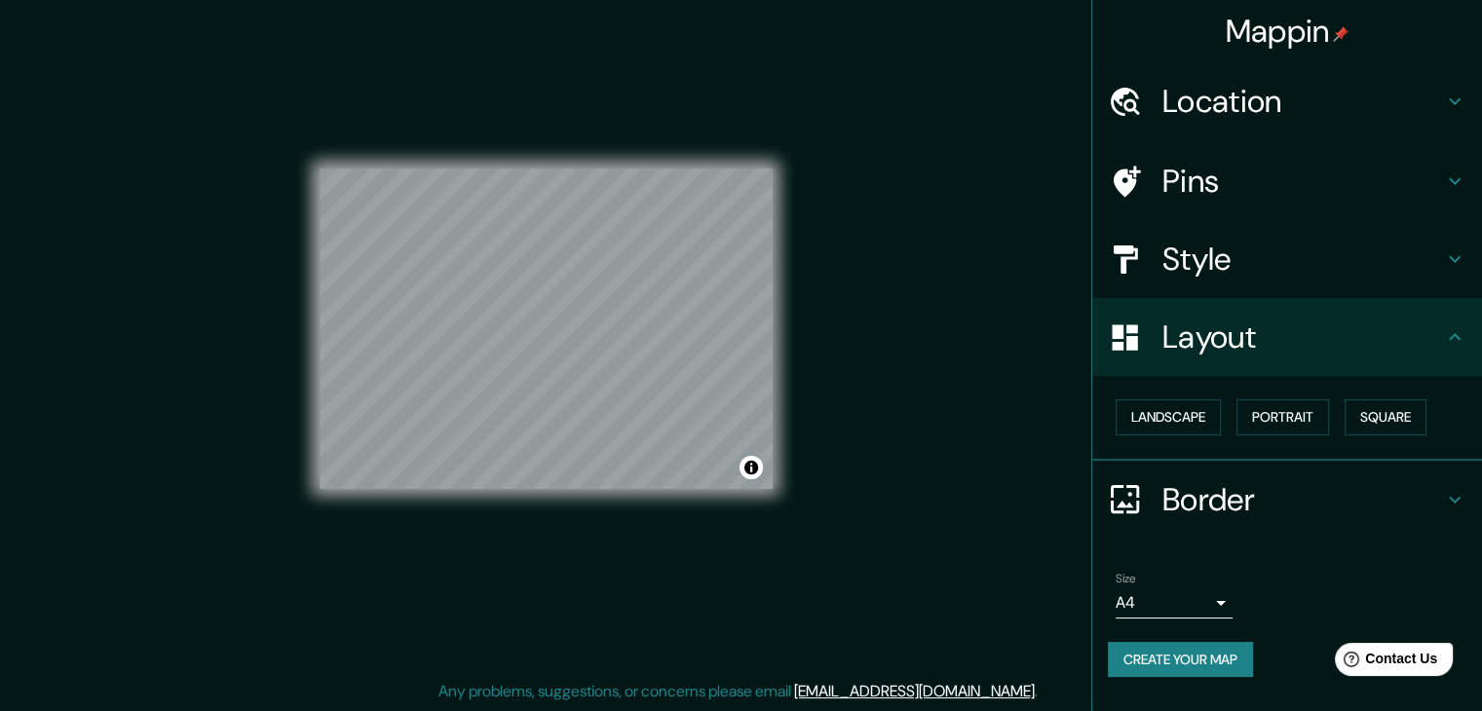
click at [1476, 344] on div "Layout" at bounding box center [1287, 337] width 390 height 78
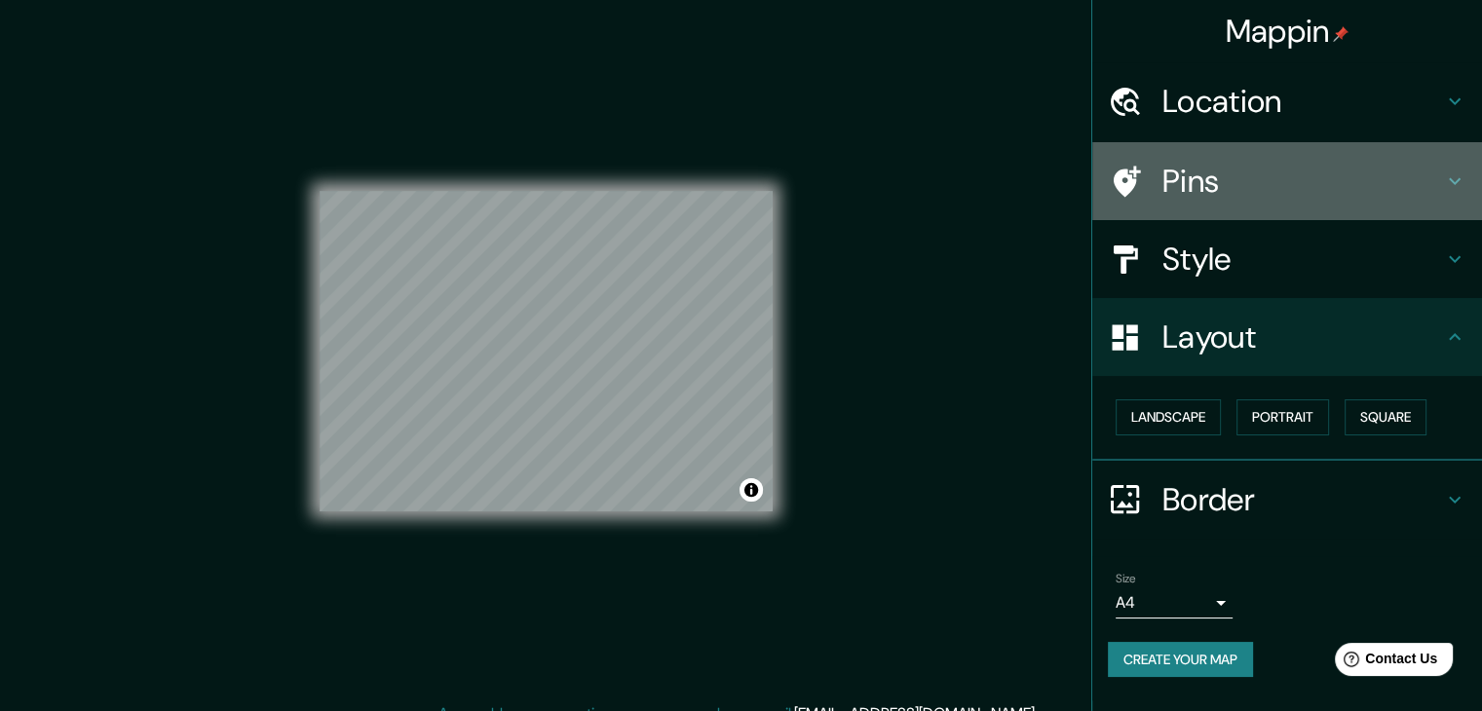
click at [1373, 183] on h4 "Pins" at bounding box center [1302, 181] width 281 height 39
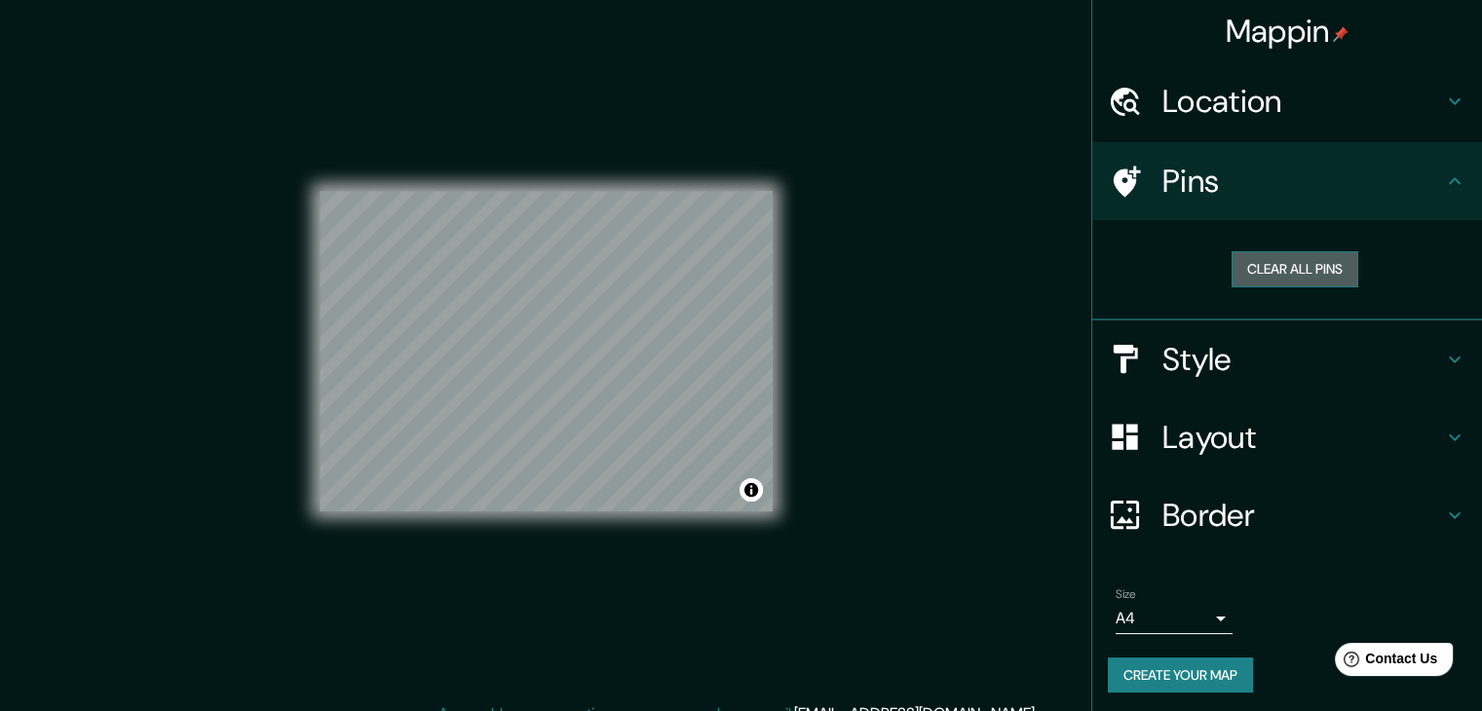
click at [1316, 274] on button "Clear all pins" at bounding box center [1294, 269] width 127 height 36
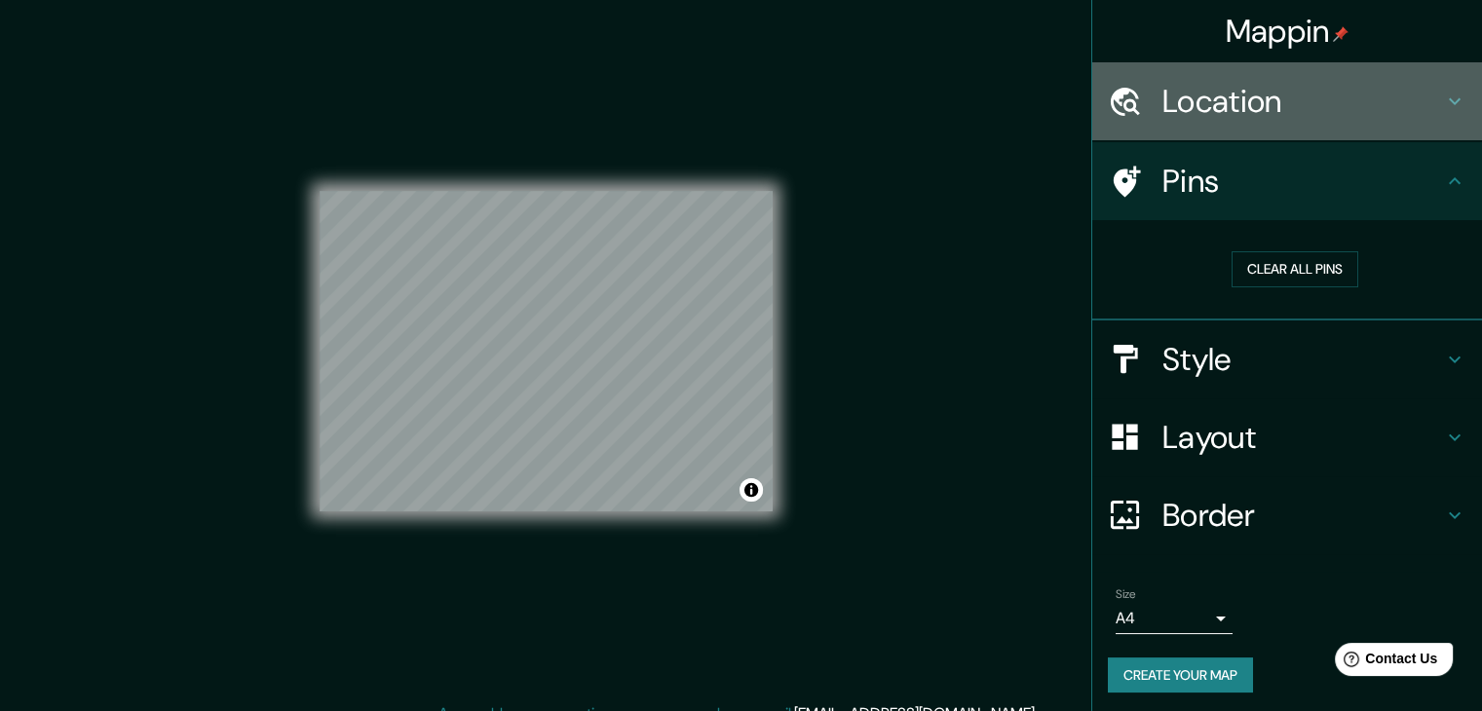
click at [1258, 102] on h4 "Location" at bounding box center [1302, 101] width 281 height 39
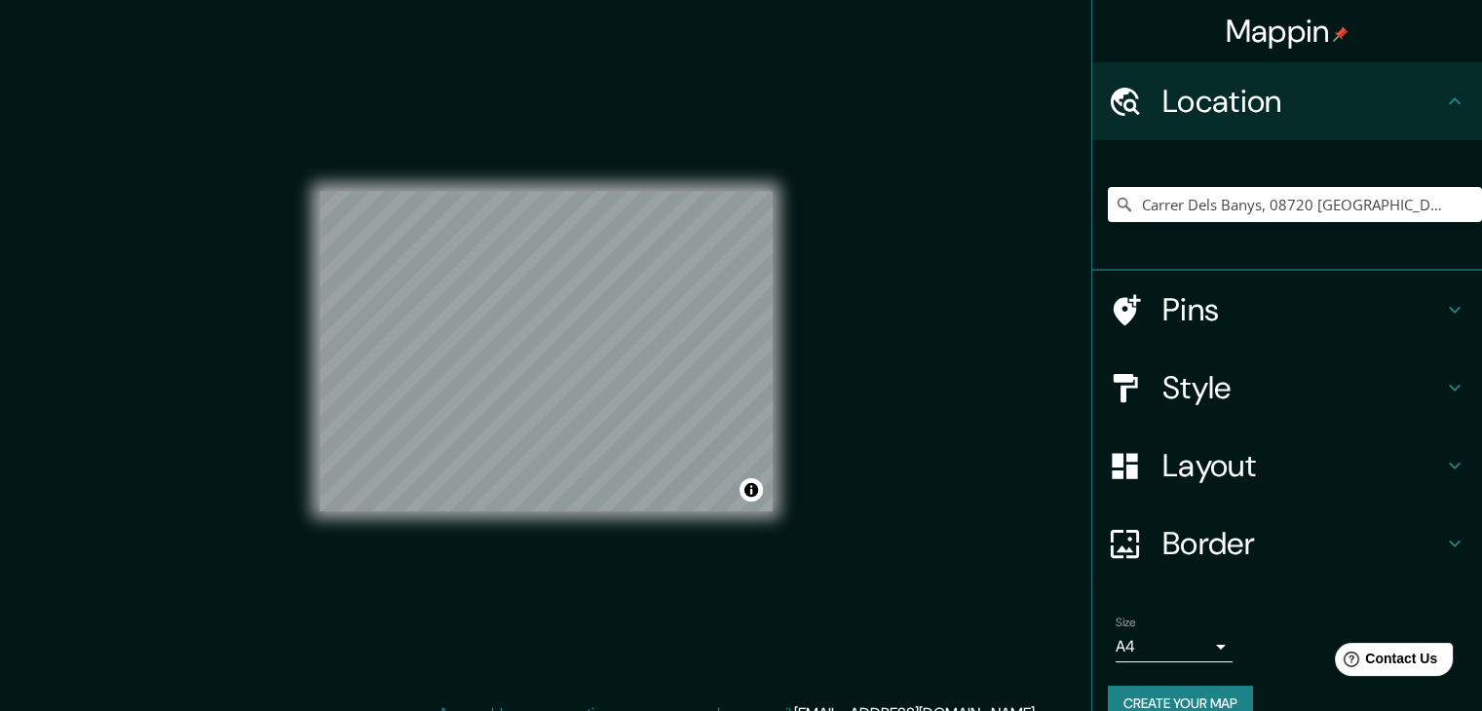
click at [1258, 102] on h4 "Location" at bounding box center [1302, 101] width 281 height 39
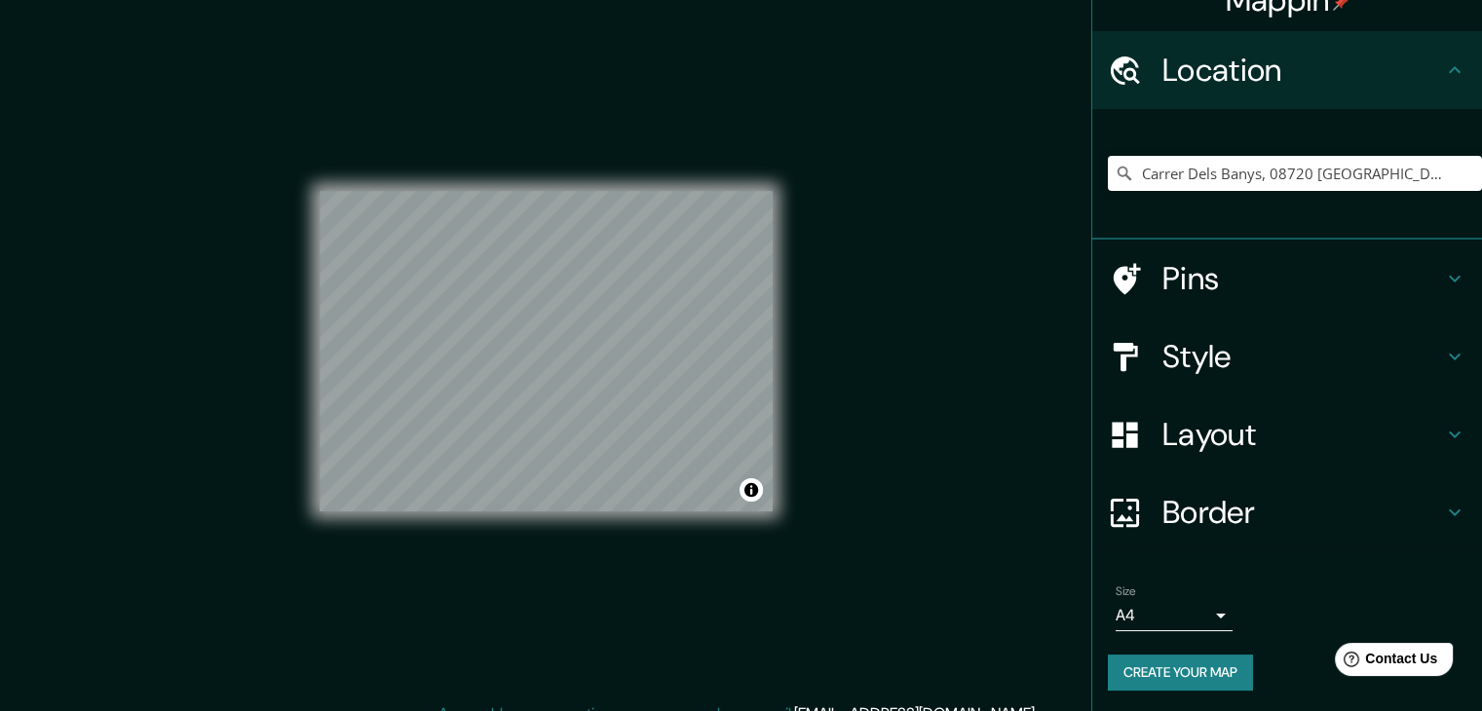
scroll to position [33, 0]
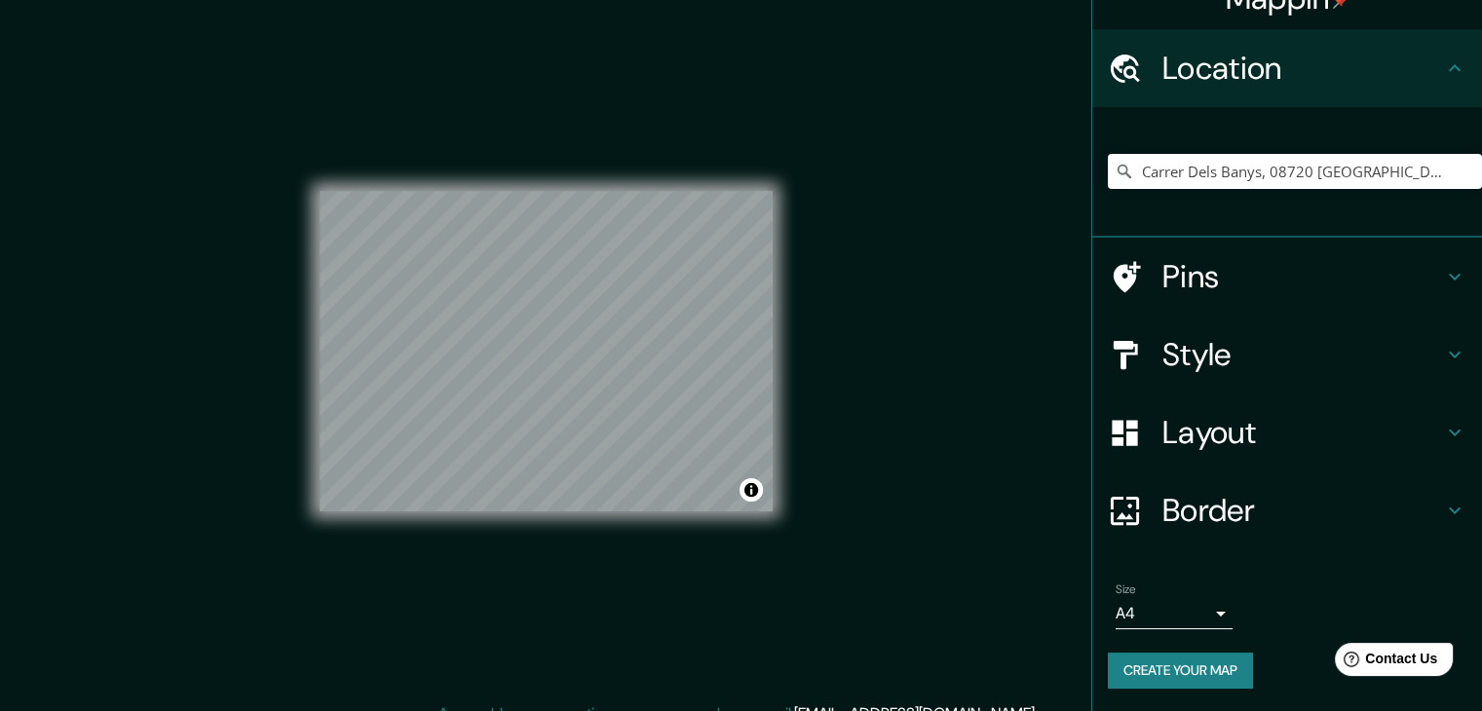
click at [1240, 434] on h4 "Layout" at bounding box center [1302, 432] width 281 height 39
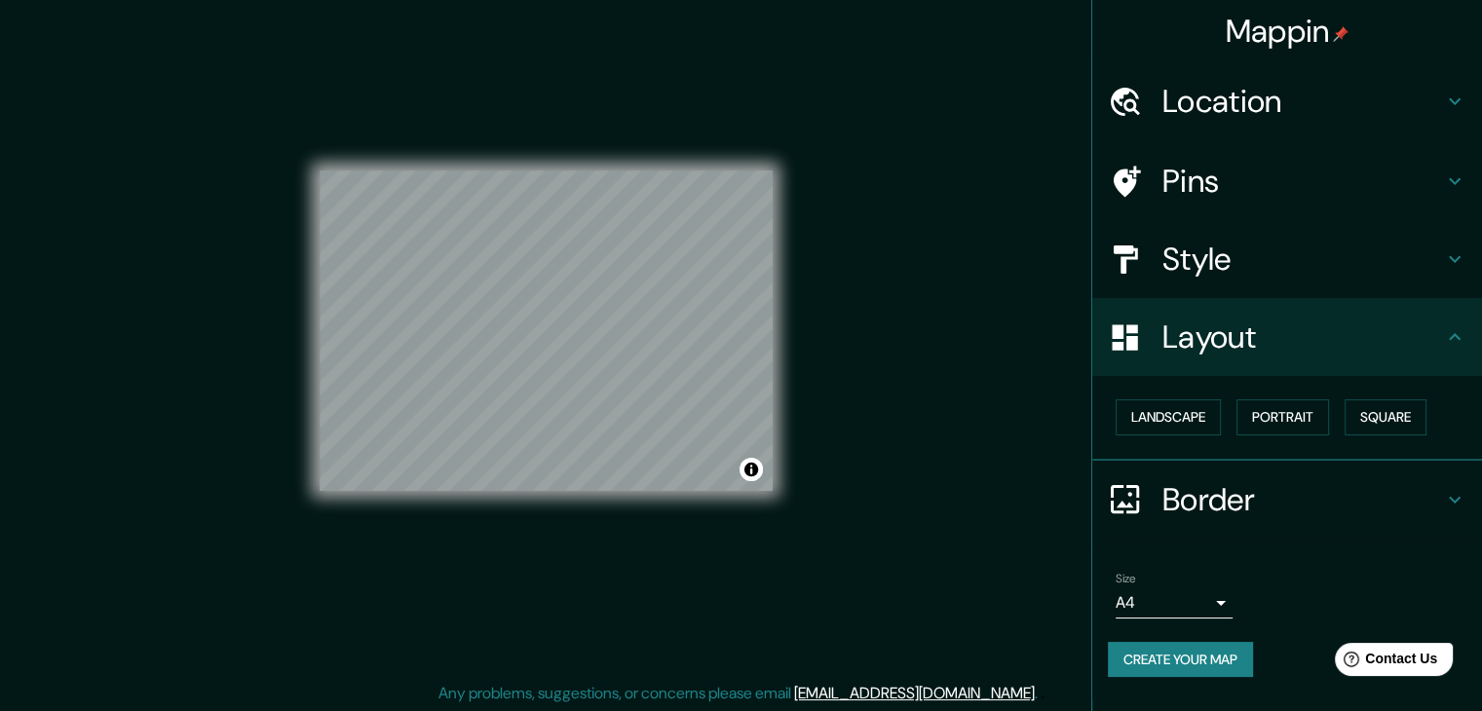
scroll to position [22, 0]
click at [1276, 488] on h4 "Border" at bounding box center [1302, 499] width 281 height 39
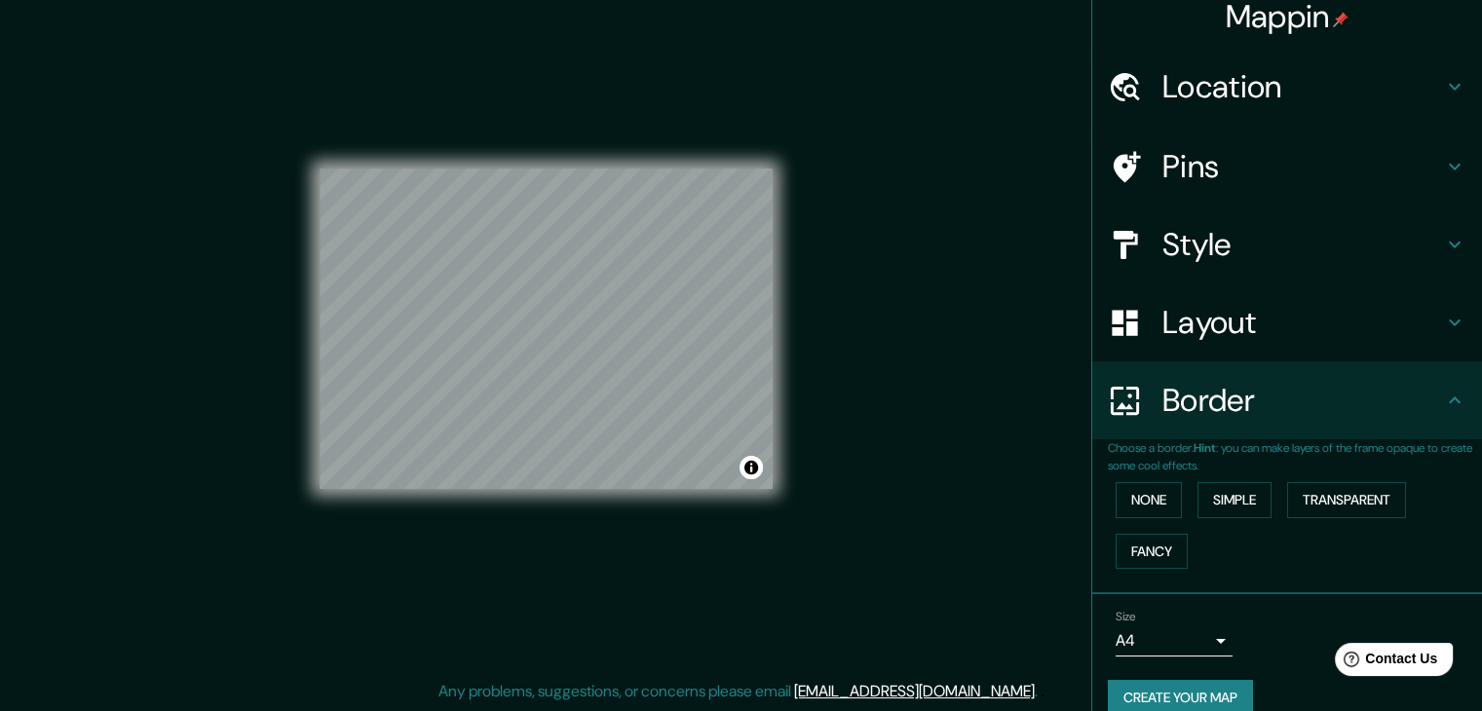
scroll to position [41, 0]
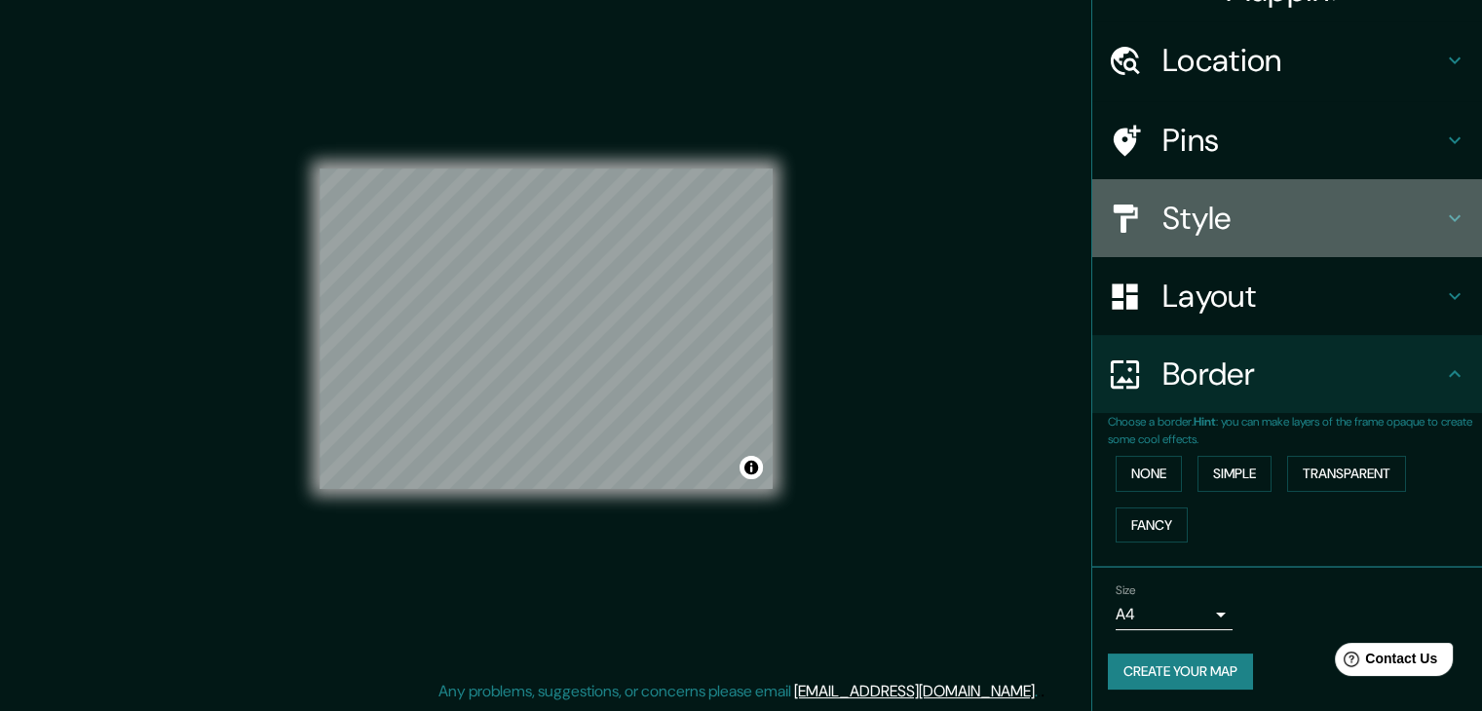
click at [1210, 180] on div "Style" at bounding box center [1287, 218] width 390 height 78
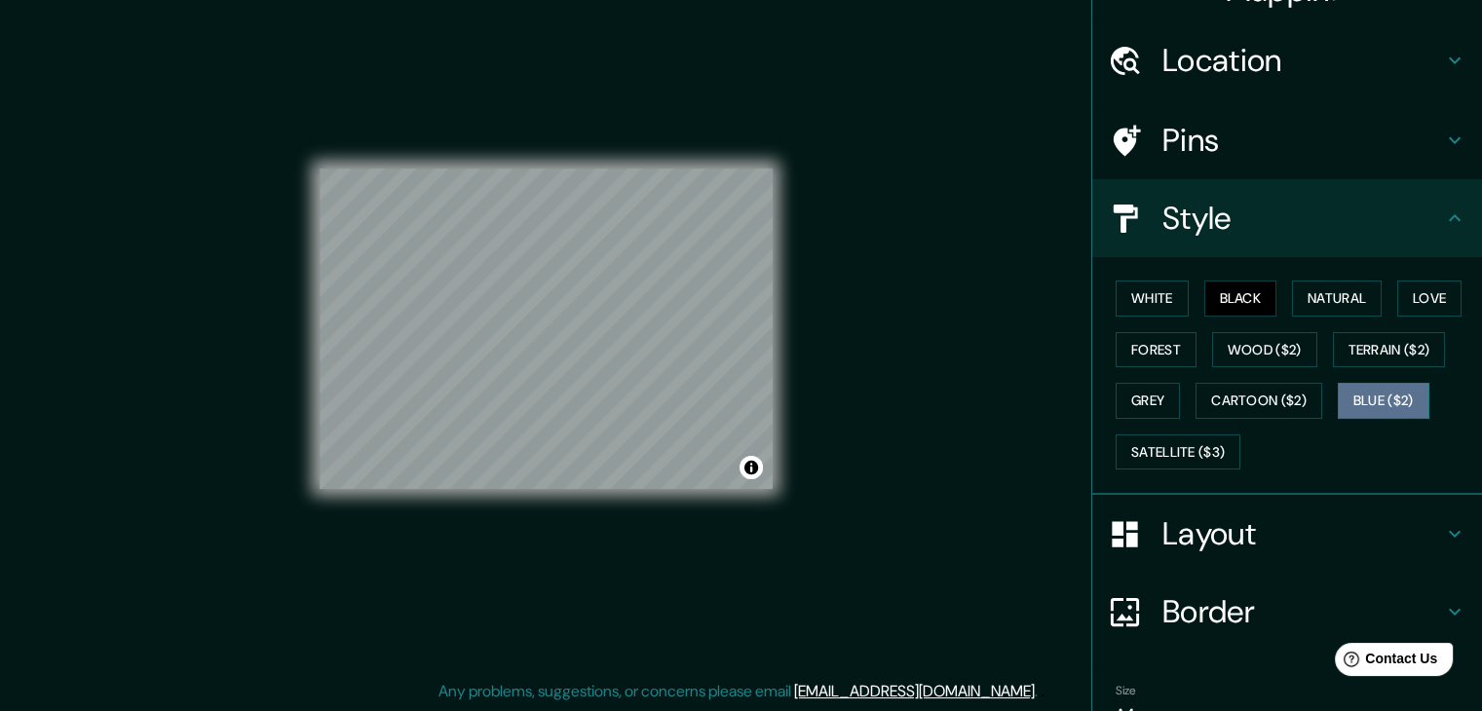
click at [1349, 400] on button "Blue ($2)" at bounding box center [1383, 401] width 92 height 36
click at [1199, 441] on button "Satellite ($3)" at bounding box center [1177, 452] width 125 height 36
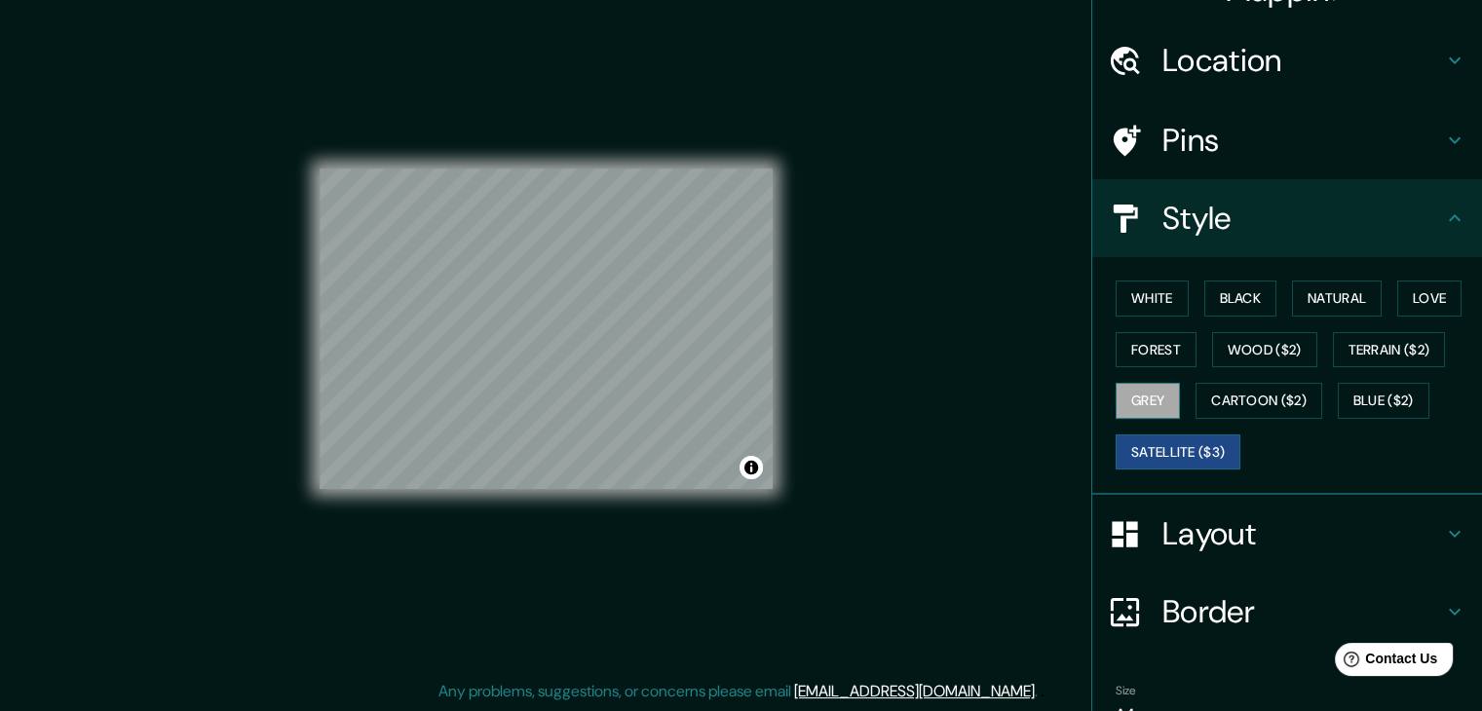
click at [1139, 404] on button "Grey" at bounding box center [1147, 401] width 64 height 36
click at [1132, 287] on button "White" at bounding box center [1151, 299] width 73 height 36
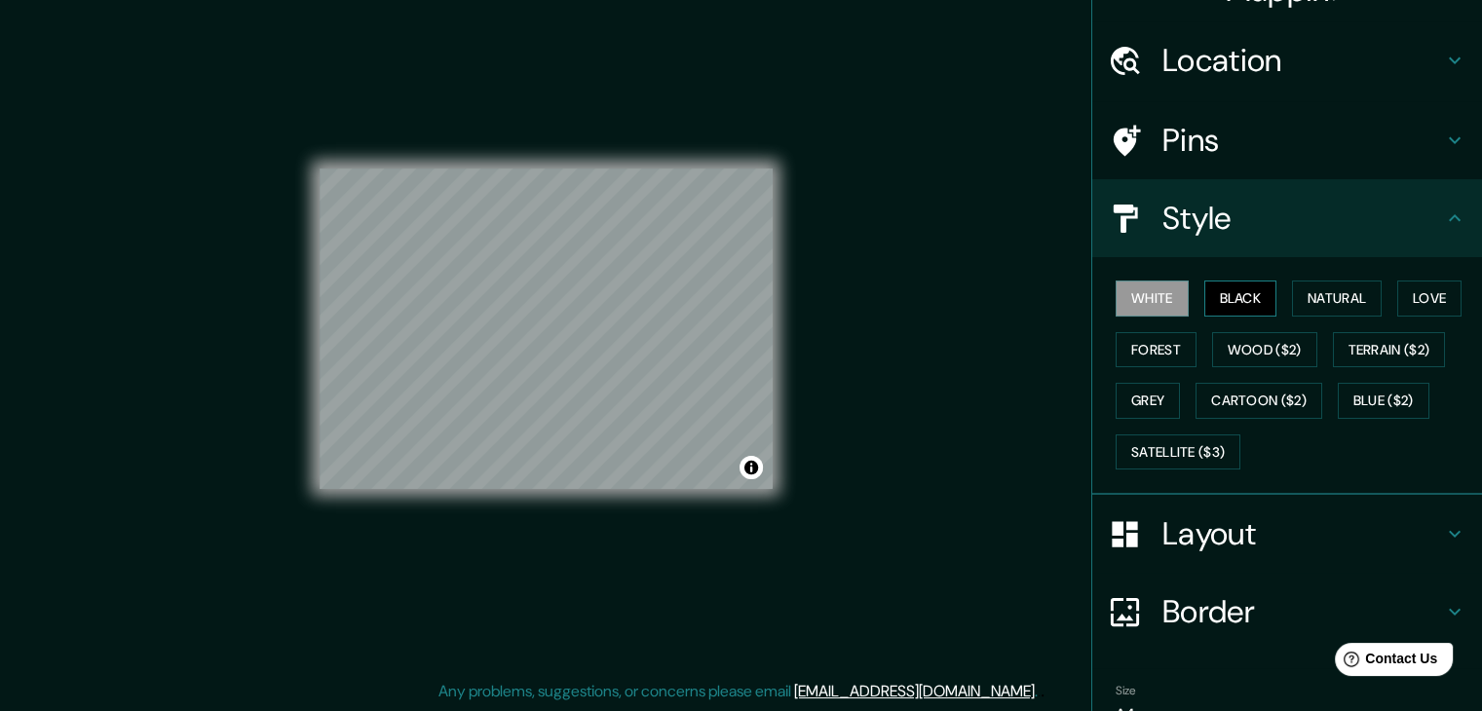
click at [1204, 300] on button "Black" at bounding box center [1240, 299] width 73 height 36
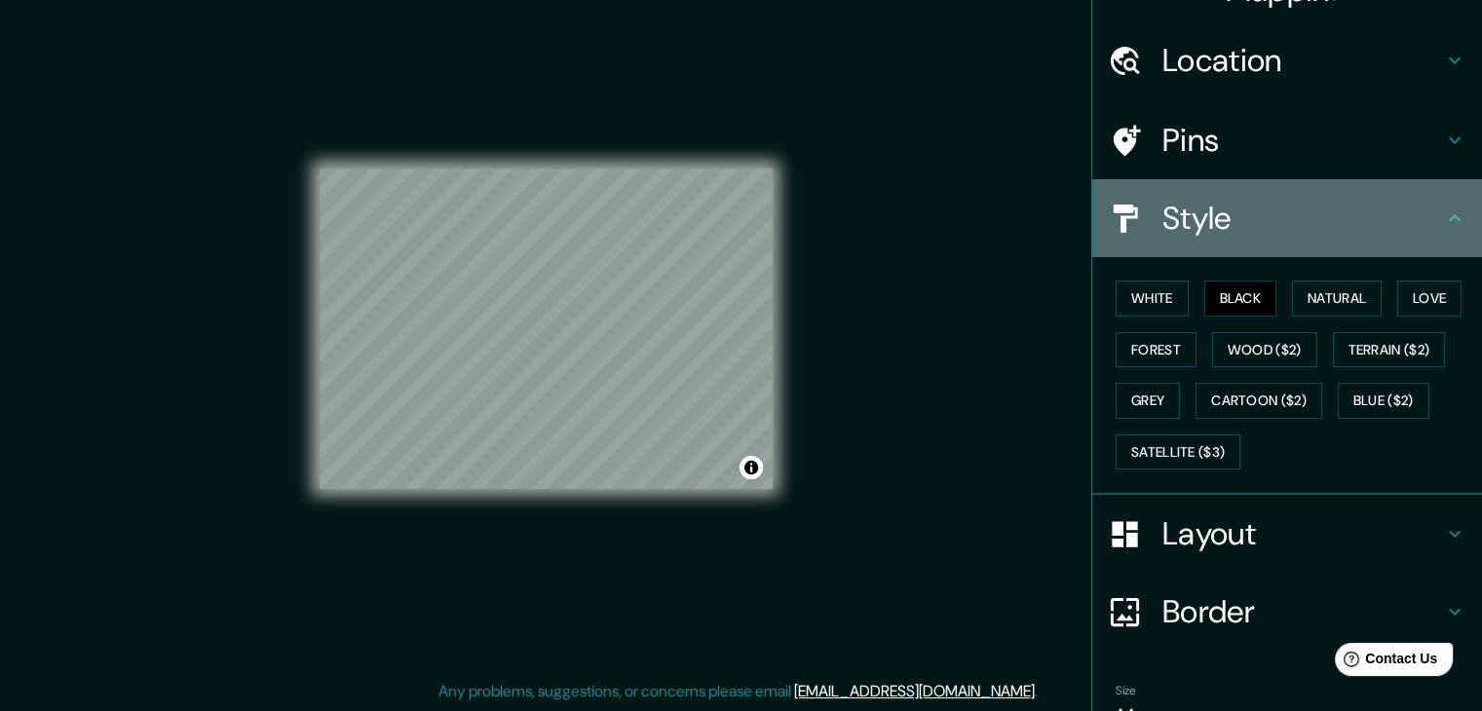
click at [1153, 192] on div "Style" at bounding box center [1287, 218] width 390 height 78
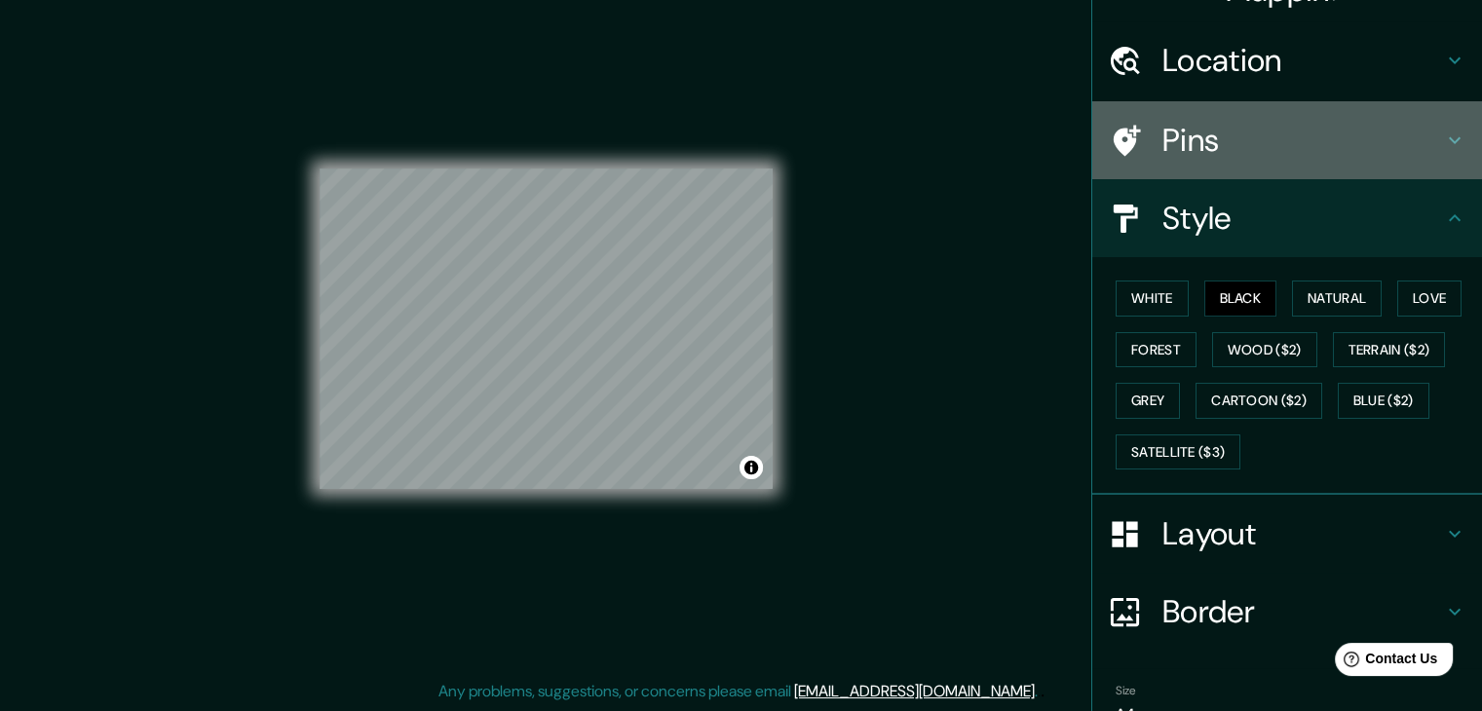
click at [1375, 118] on div "Pins" at bounding box center [1287, 140] width 390 height 78
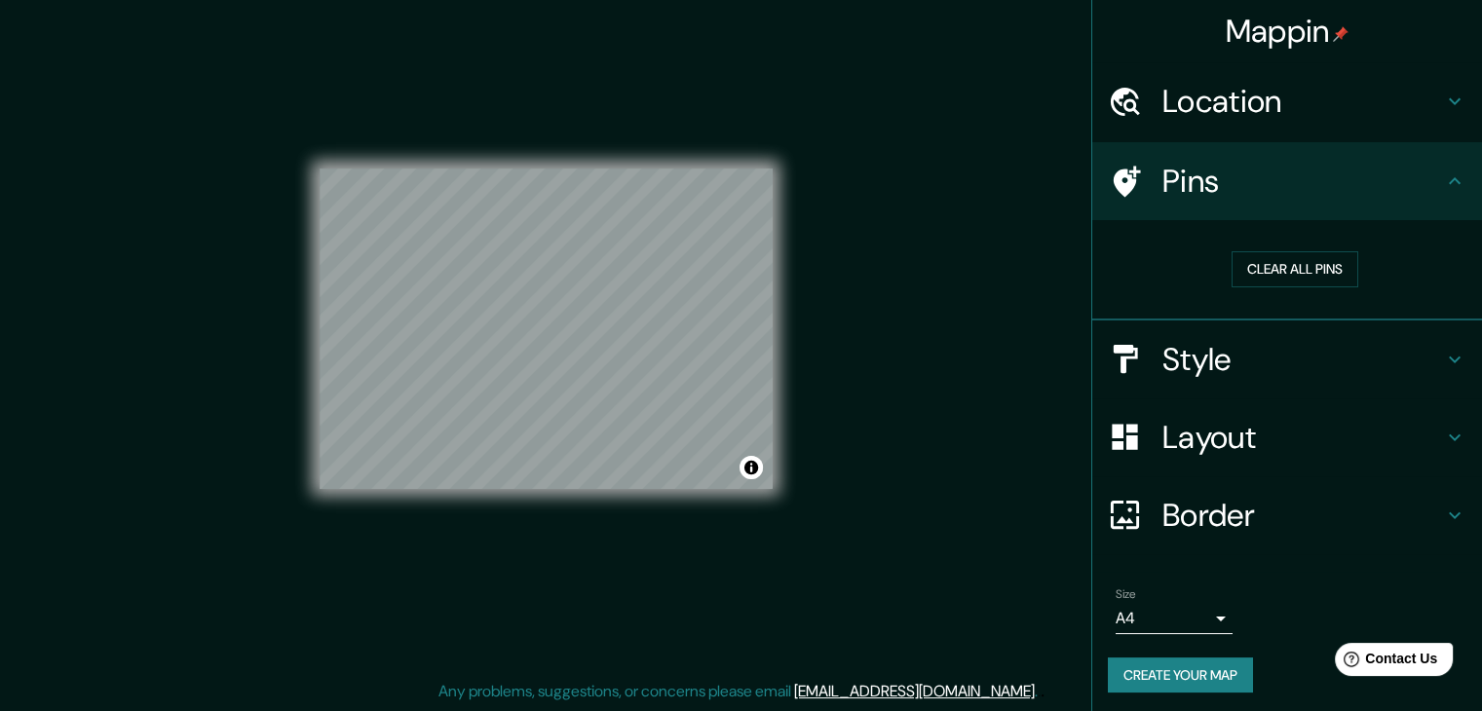
scroll to position [0, 0]
click at [1291, 274] on button "Clear all pins" at bounding box center [1294, 269] width 127 height 36
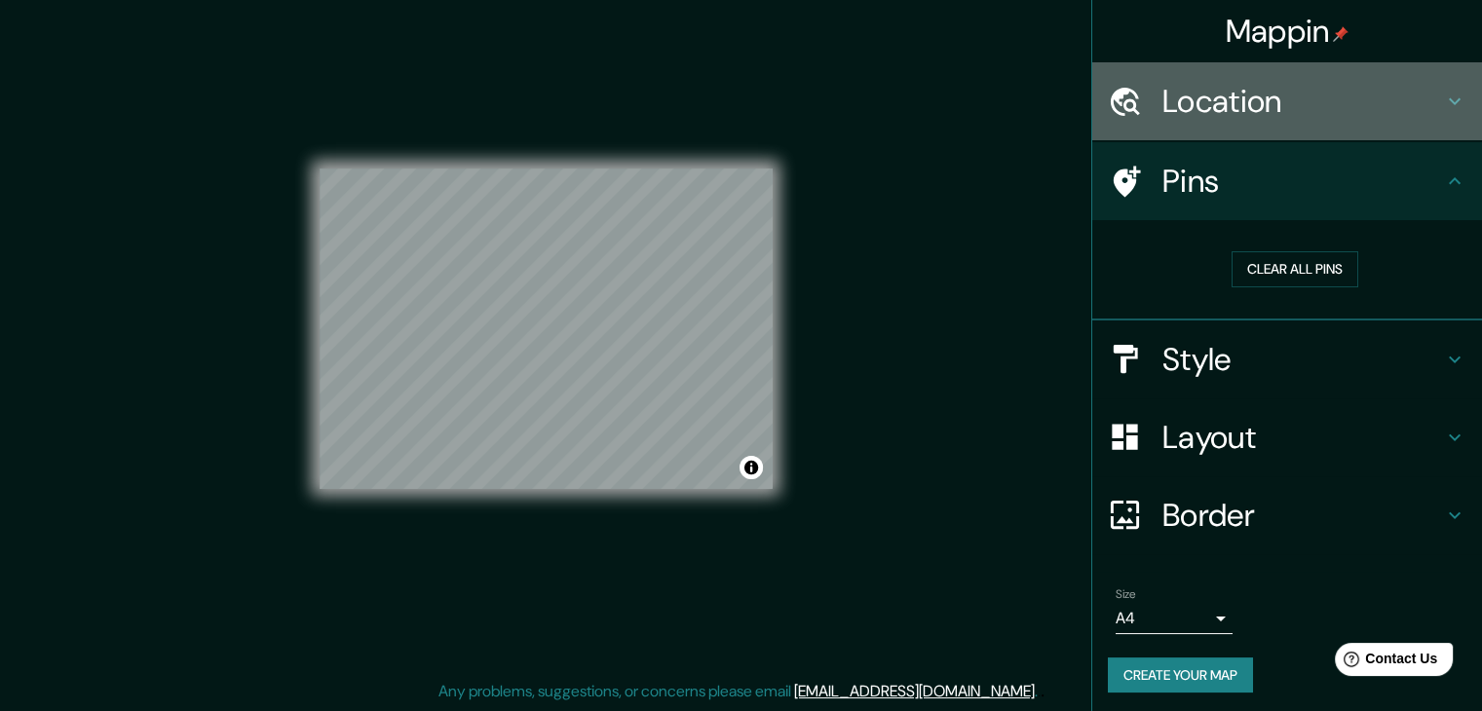
click at [1306, 121] on div "Location" at bounding box center [1287, 101] width 390 height 78
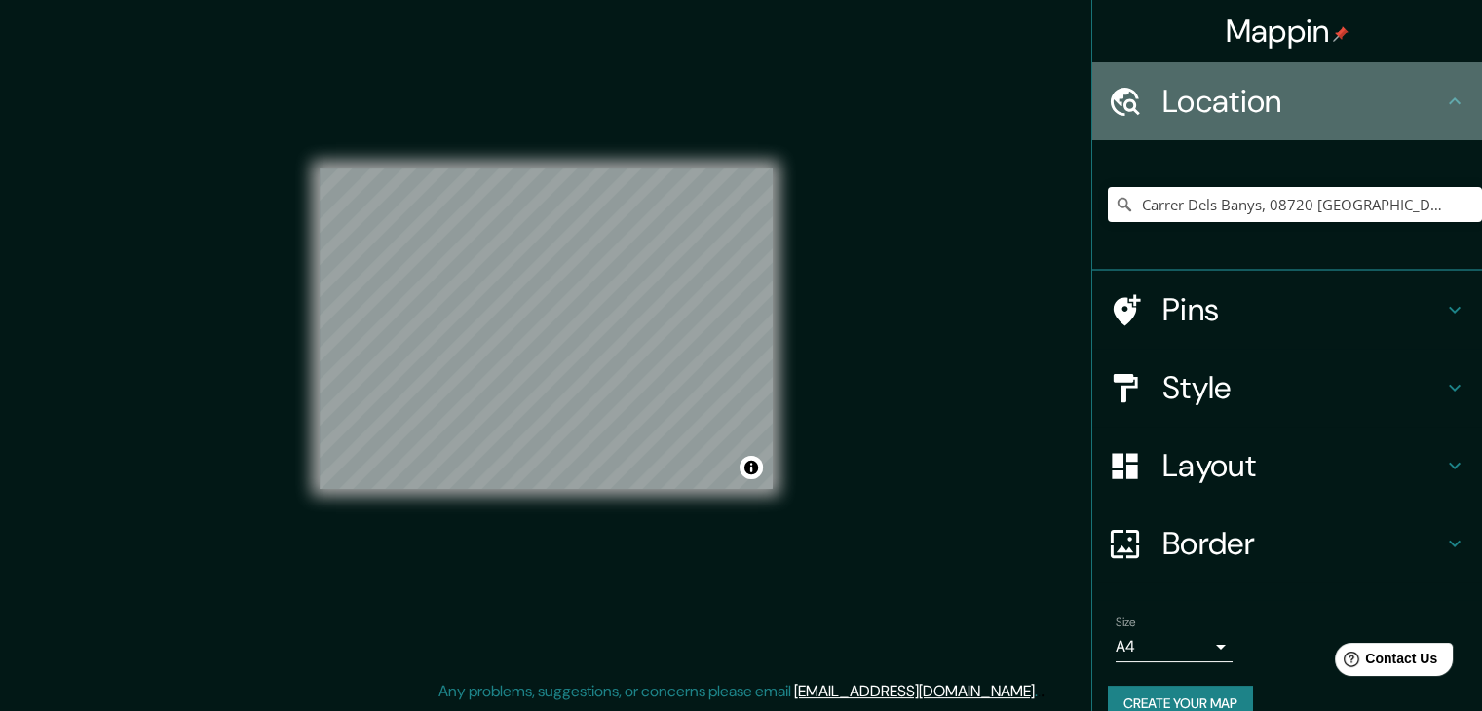
click at [1337, 114] on h4 "Location" at bounding box center [1302, 101] width 281 height 39
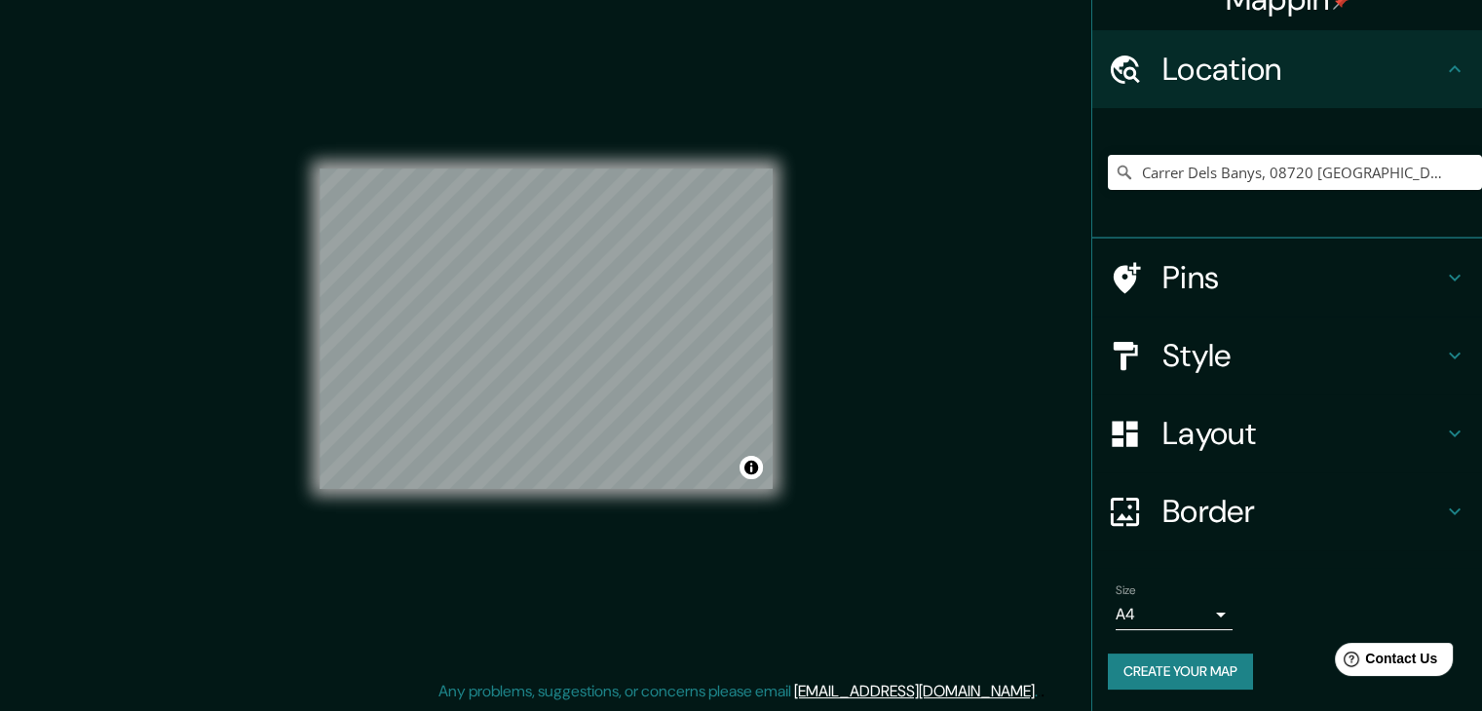
scroll to position [33, 0]
click at [1398, 56] on h4 "Location" at bounding box center [1302, 68] width 281 height 39
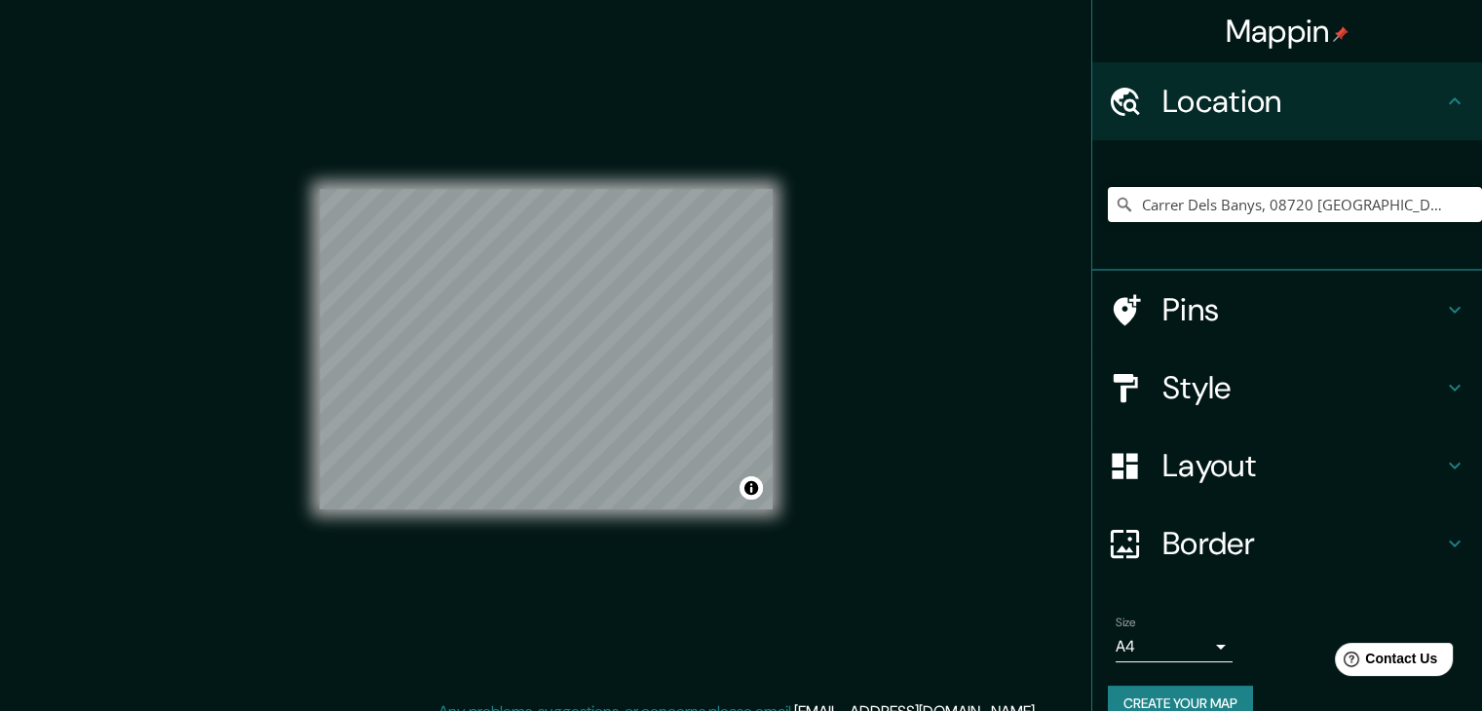
scroll to position [0, 0]
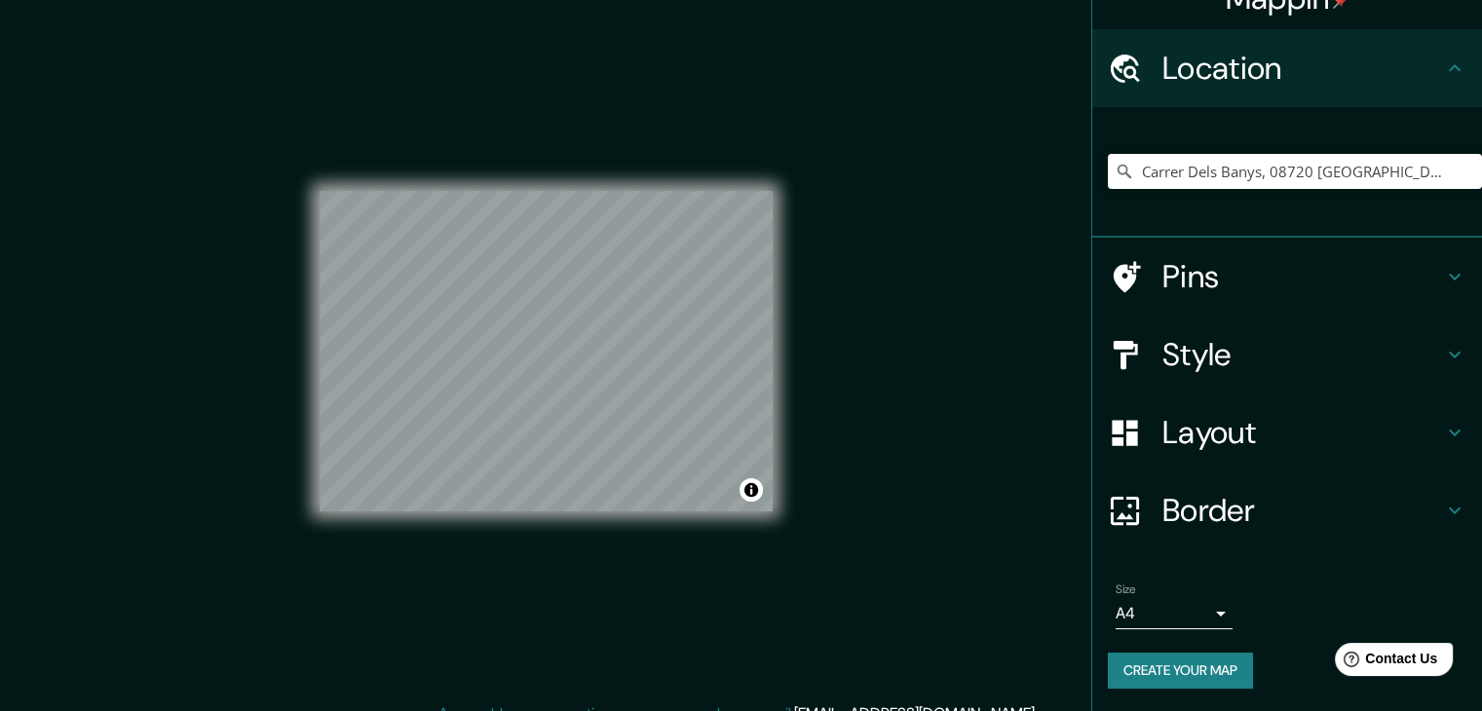
click at [1208, 509] on h4 "Border" at bounding box center [1302, 510] width 281 height 39
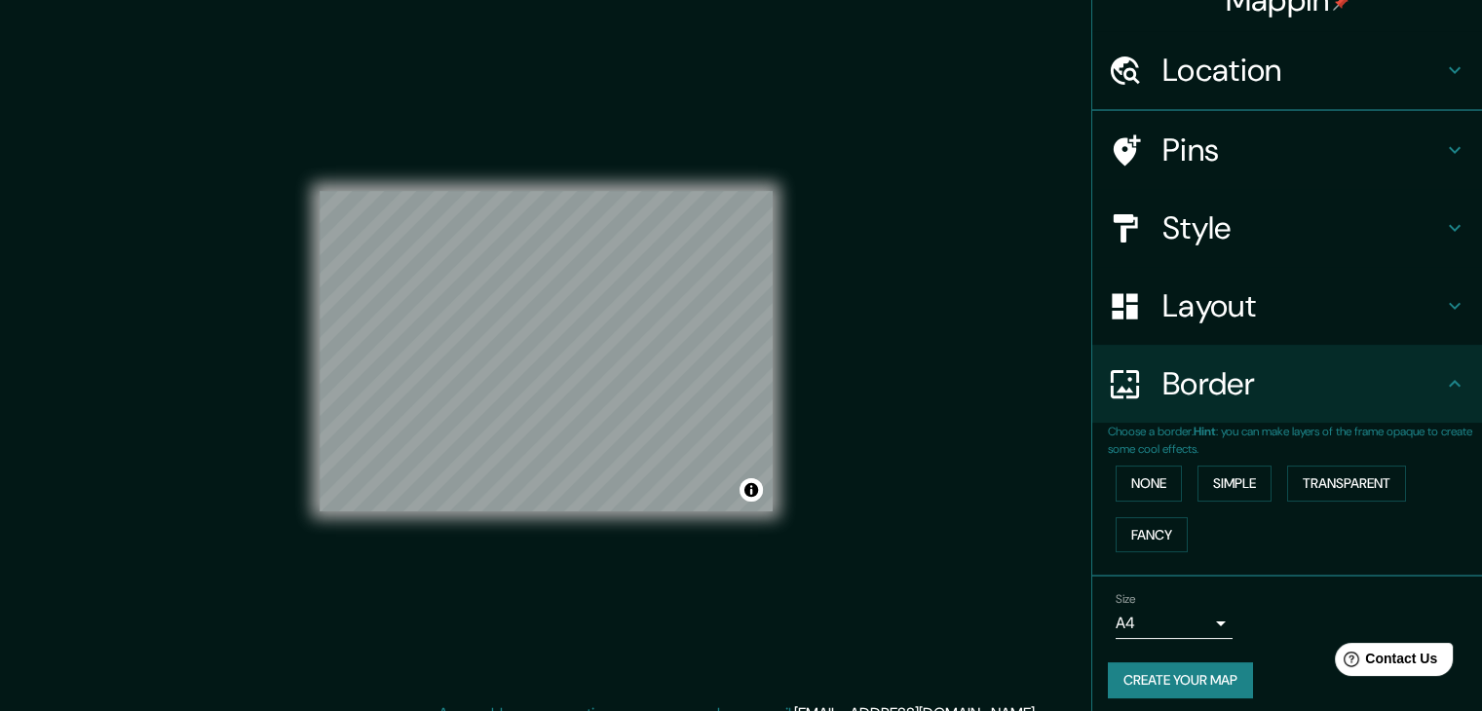
scroll to position [33, 0]
click at [1226, 483] on button "Simple" at bounding box center [1234, 482] width 74 height 36
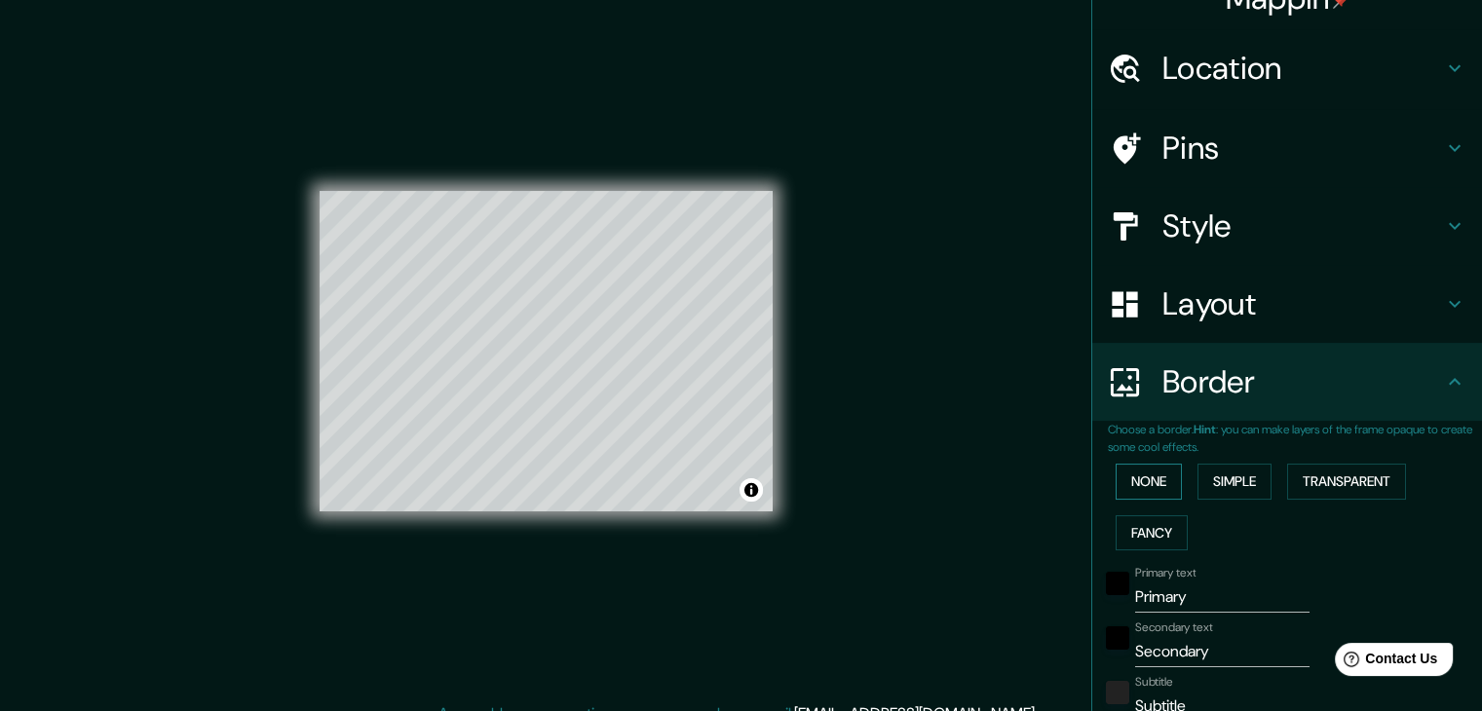
click at [1121, 481] on button "None" at bounding box center [1148, 482] width 66 height 36
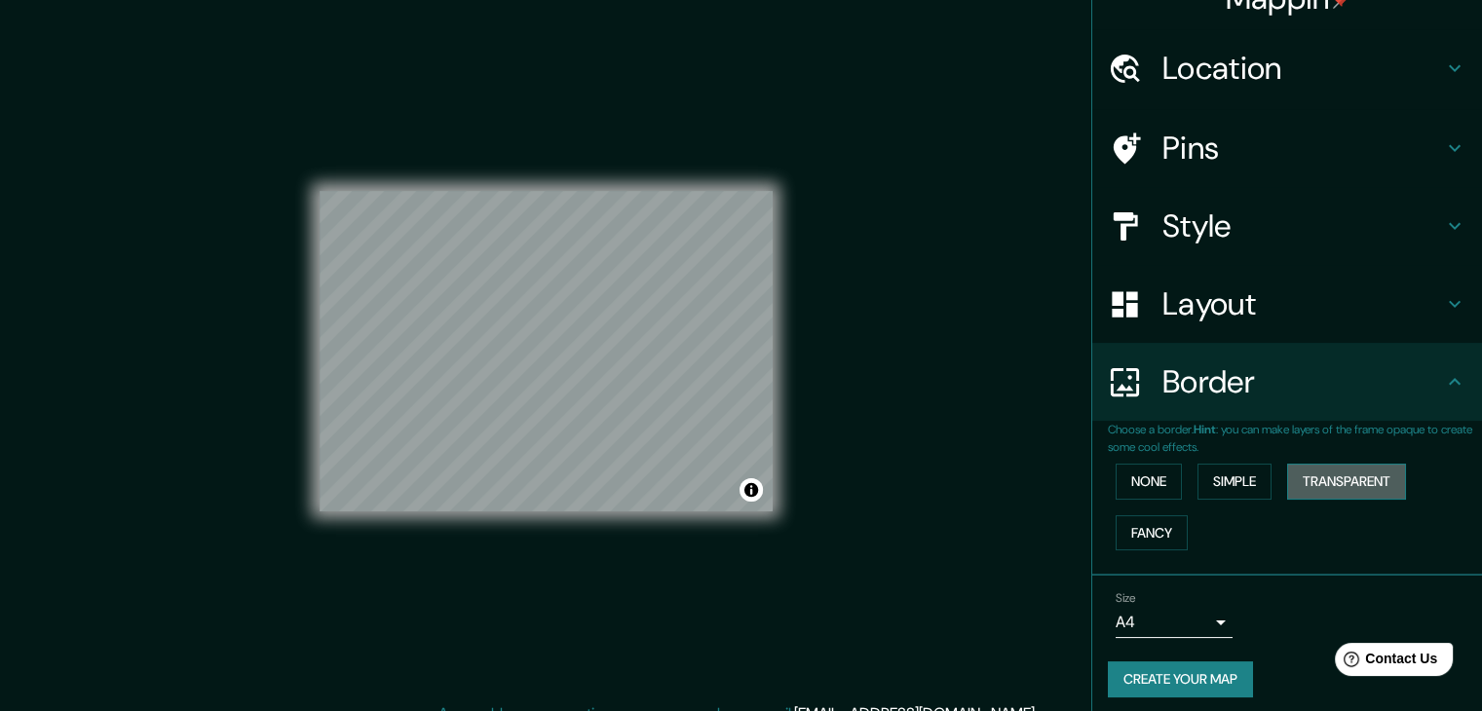
drag, startPoint x: 1310, startPoint y: 480, endPoint x: 1300, endPoint y: 475, distance: 10.9
click at [1304, 477] on button "Transparent" at bounding box center [1346, 482] width 119 height 36
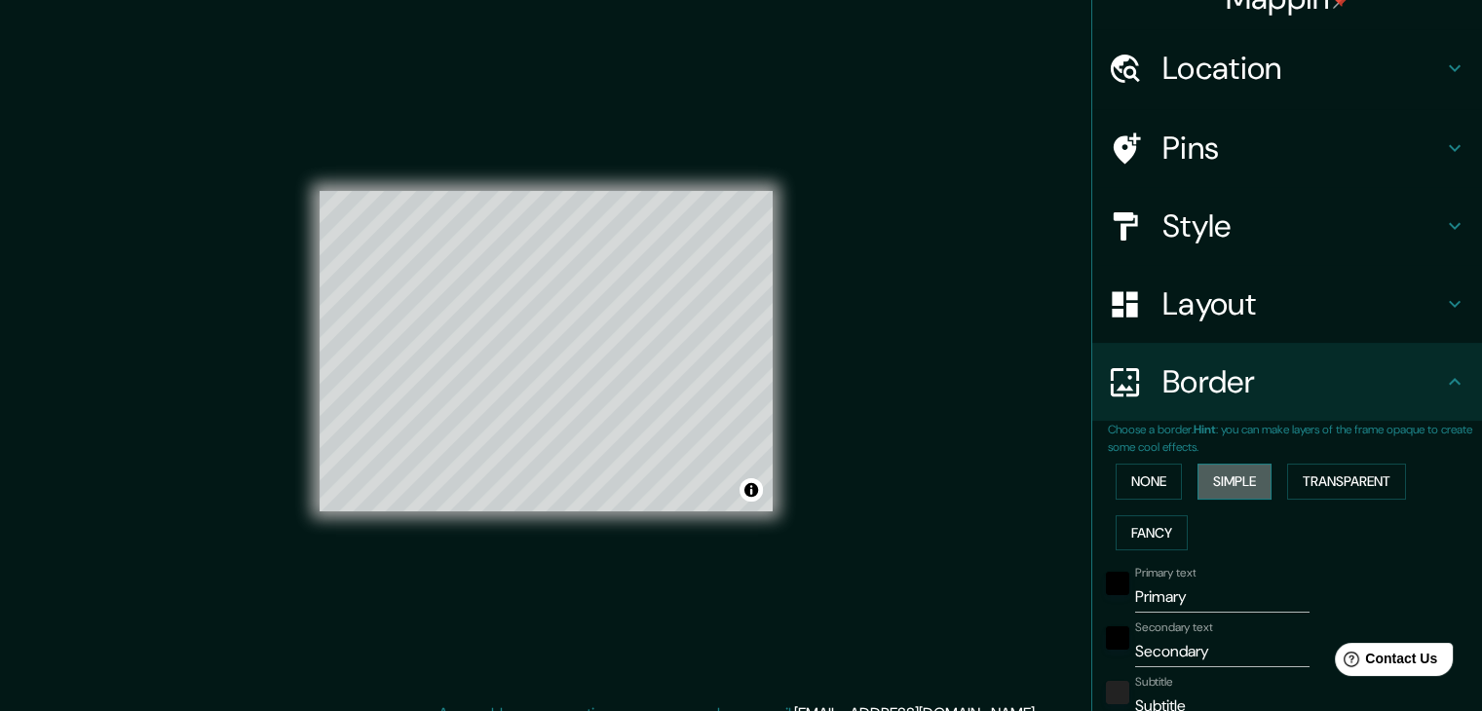
click at [1241, 480] on button "Simple" at bounding box center [1234, 482] width 74 height 36
click at [1130, 468] on button "None" at bounding box center [1148, 482] width 66 height 36
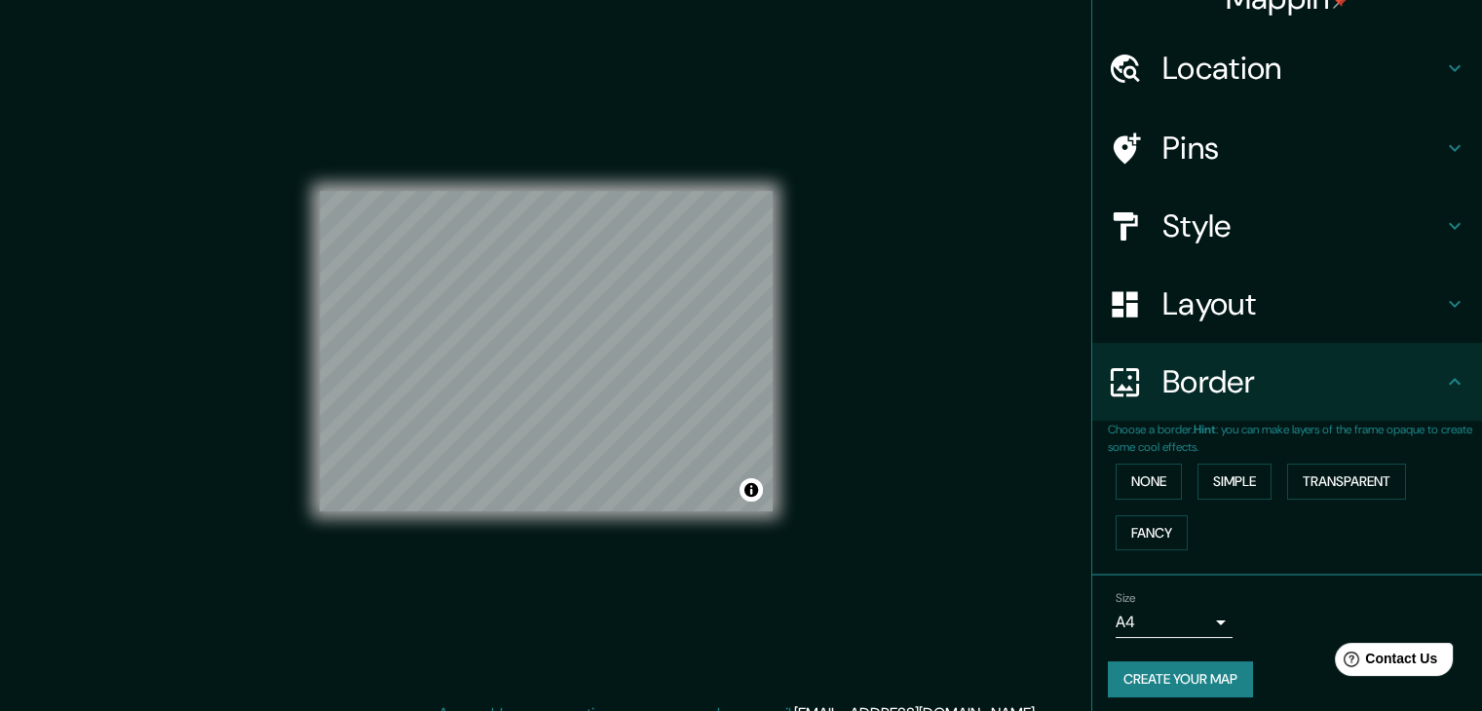
click at [1130, 509] on div "None Simple Transparent Fancy" at bounding box center [1295, 507] width 374 height 102
click at [1148, 668] on button "Create your map" at bounding box center [1180, 679] width 145 height 36
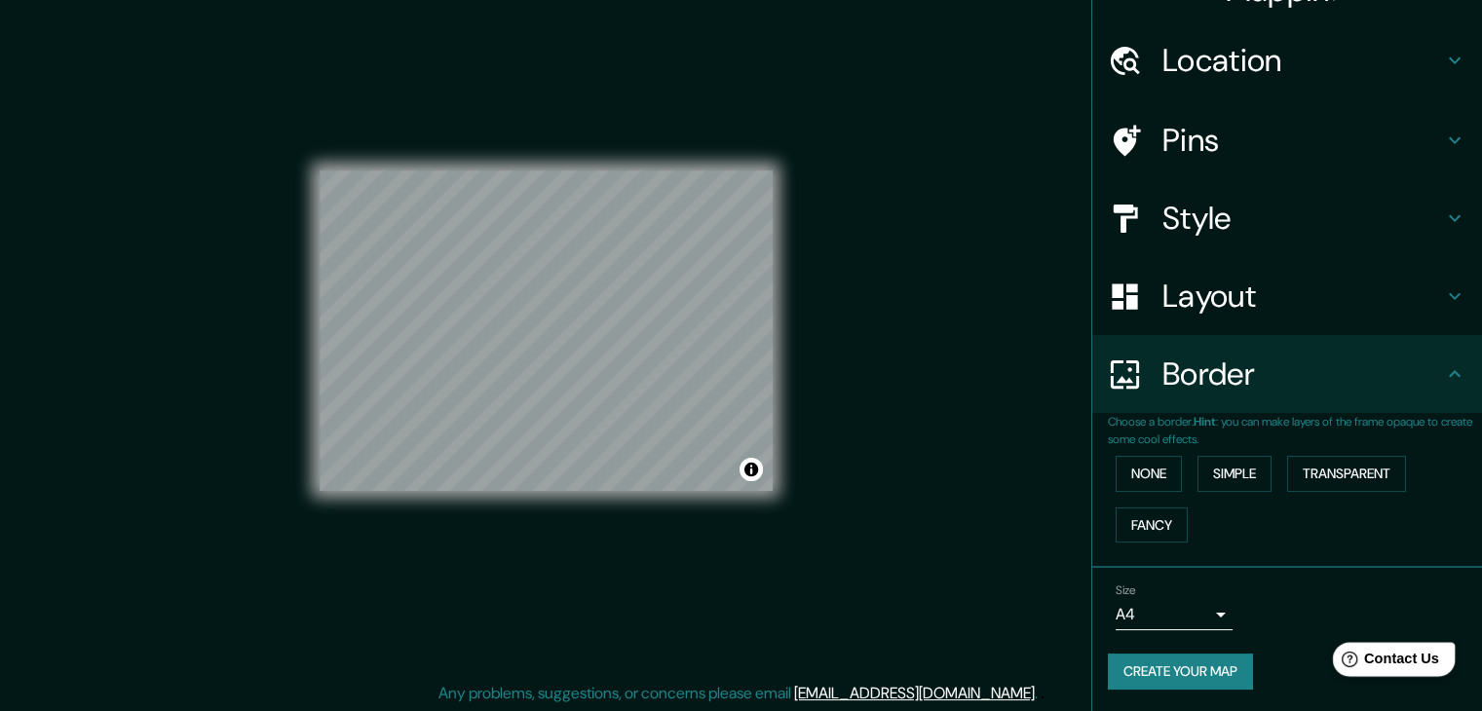
scroll to position [22, 0]
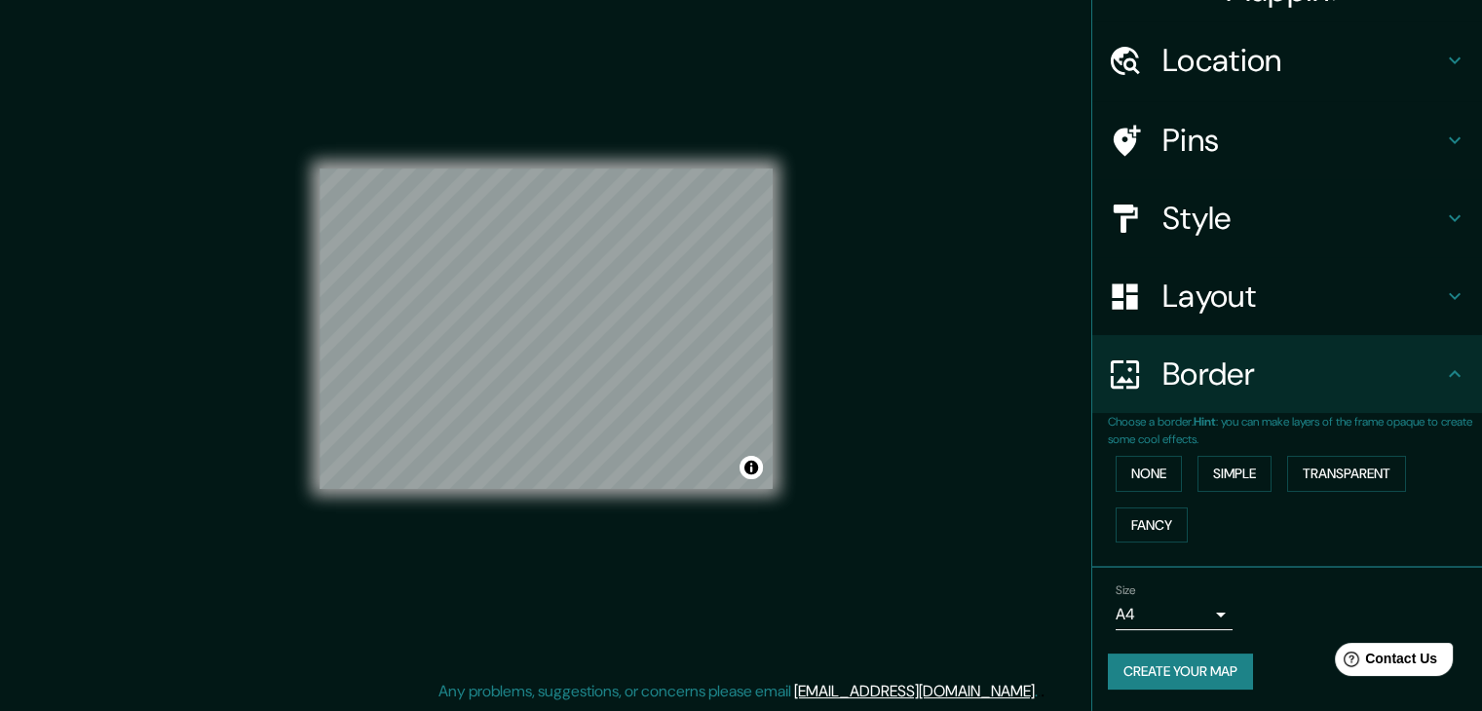
click at [1224, 675] on button "Create your map" at bounding box center [1180, 672] width 145 height 36
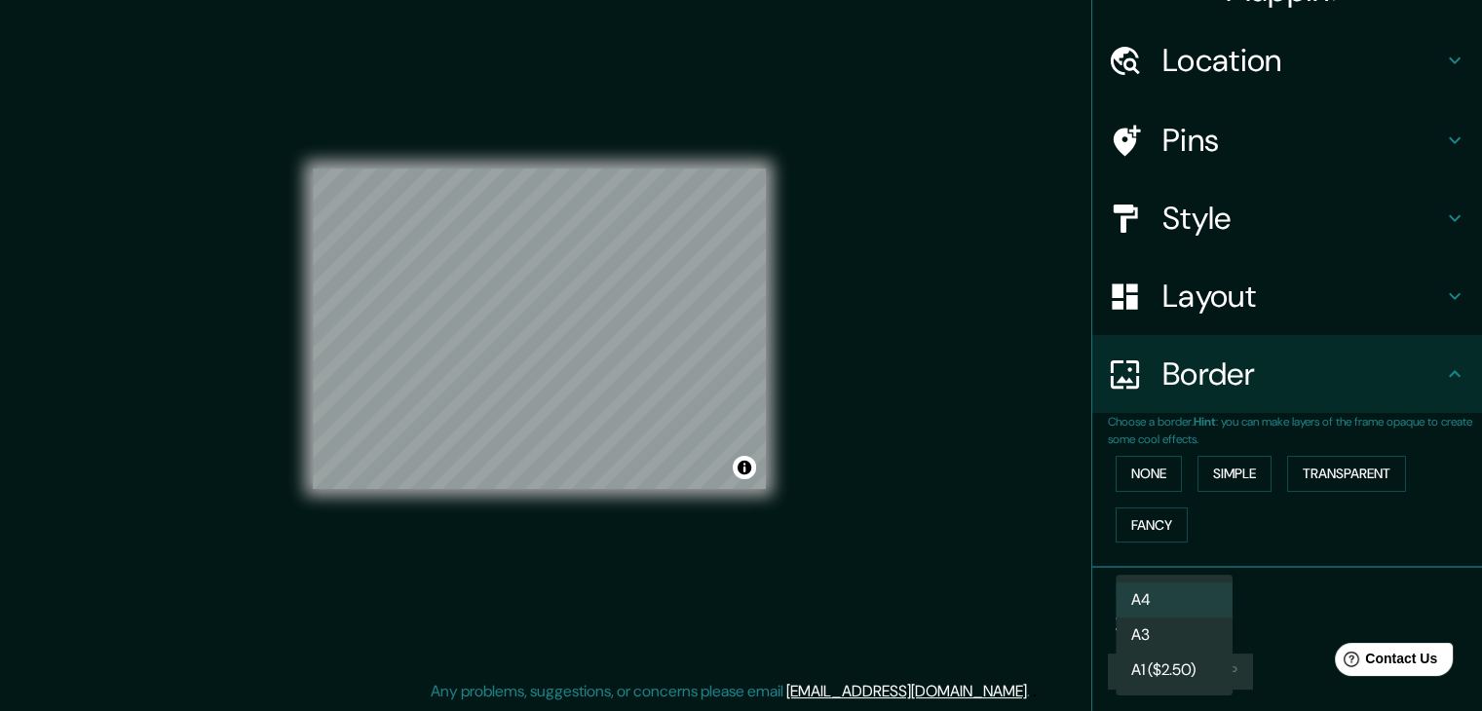
click at [1201, 614] on body "Mappin Location [GEOGRAPHIC_DATA], 08720 [GEOGRAPHIC_DATA], [GEOGRAPHIC_DATA], …" at bounding box center [741, 333] width 1482 height 711
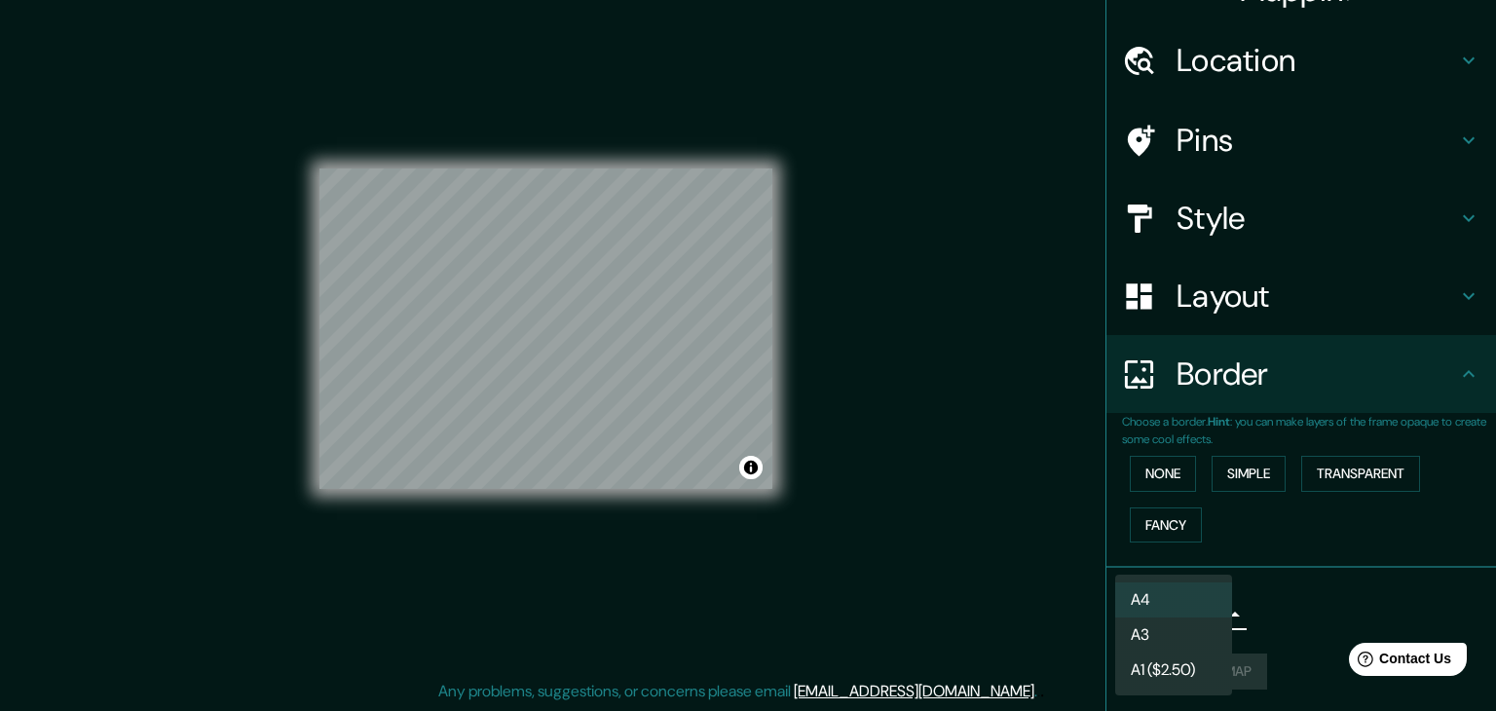
click at [1262, 599] on div at bounding box center [748, 355] width 1496 height 711
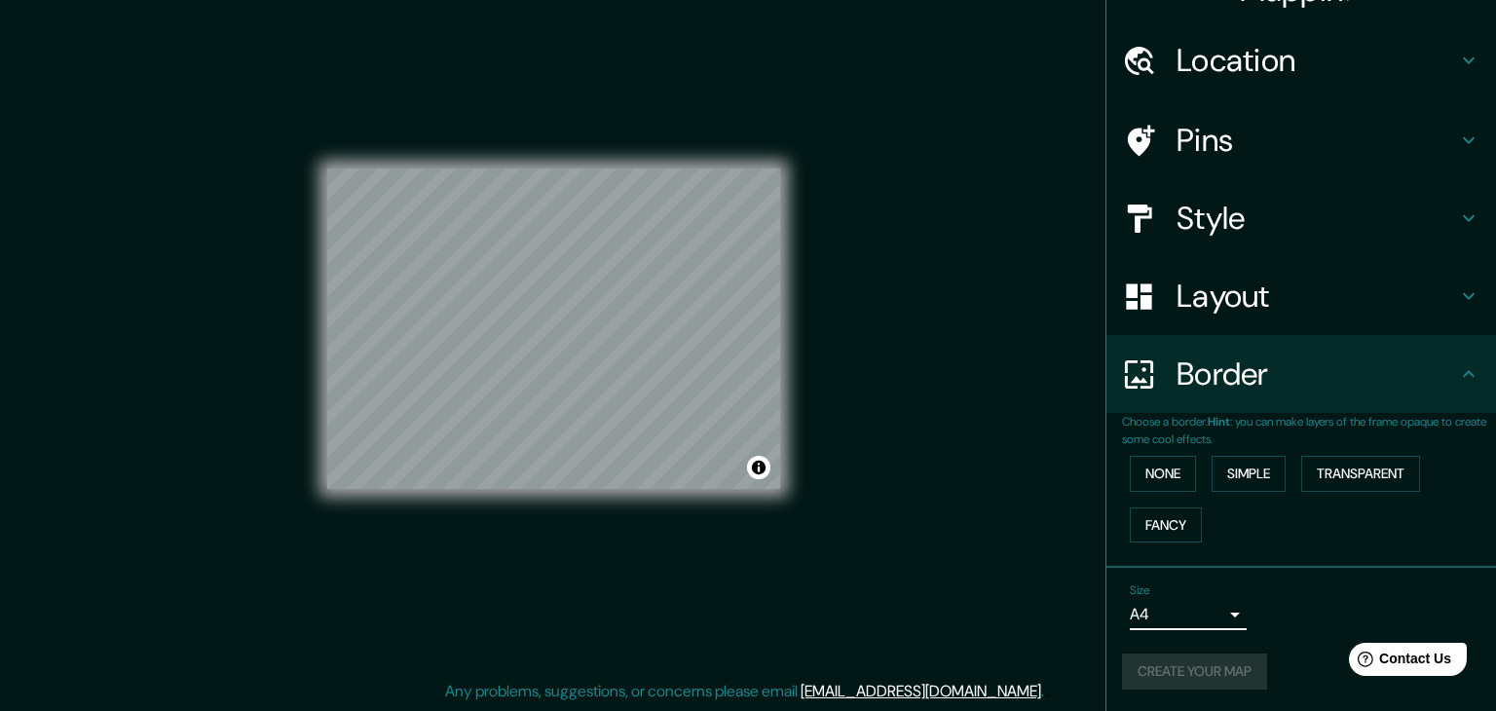
click at [1196, 610] on body "Mappin Location [GEOGRAPHIC_DATA], 08720 [GEOGRAPHIC_DATA], [GEOGRAPHIC_DATA], …" at bounding box center [748, 333] width 1496 height 711
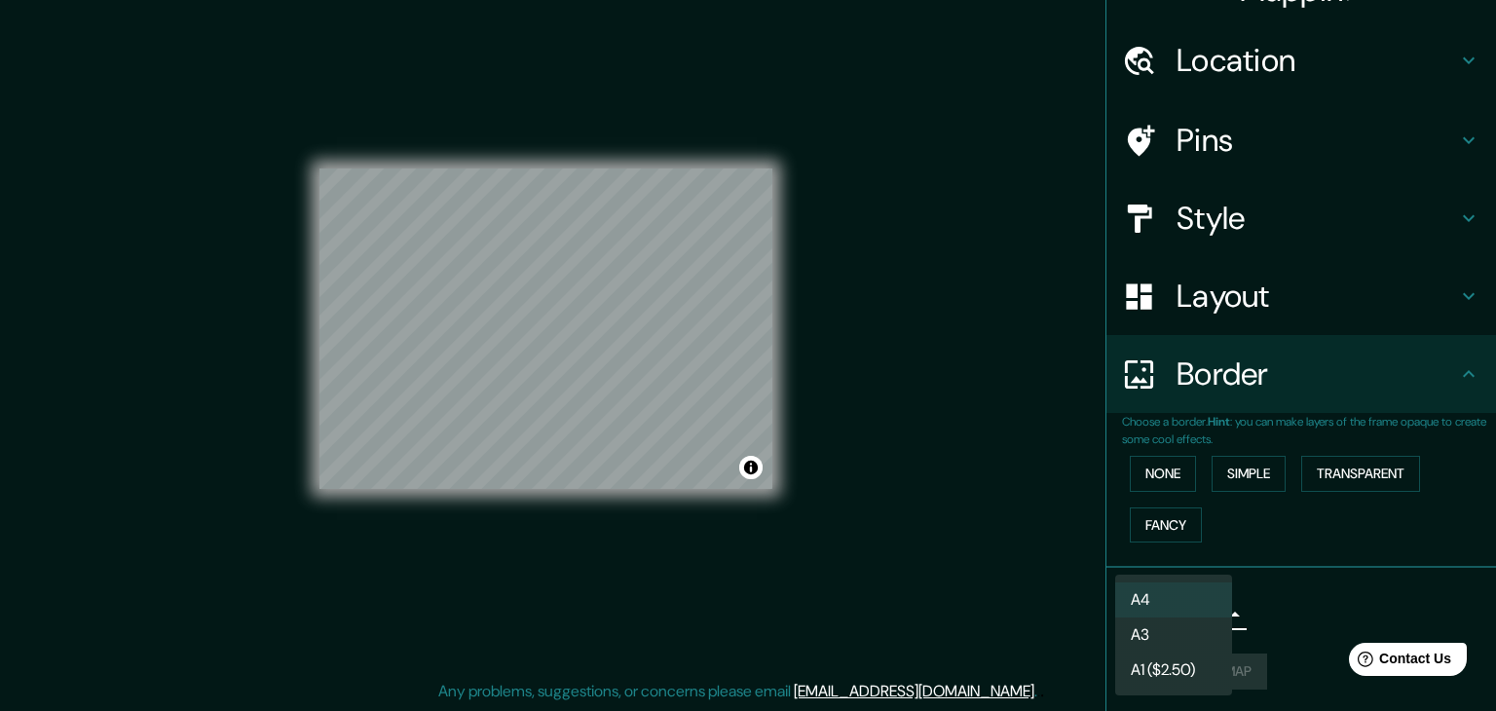
click at [1178, 640] on li "A3" at bounding box center [1173, 635] width 117 height 35
type input "a4"
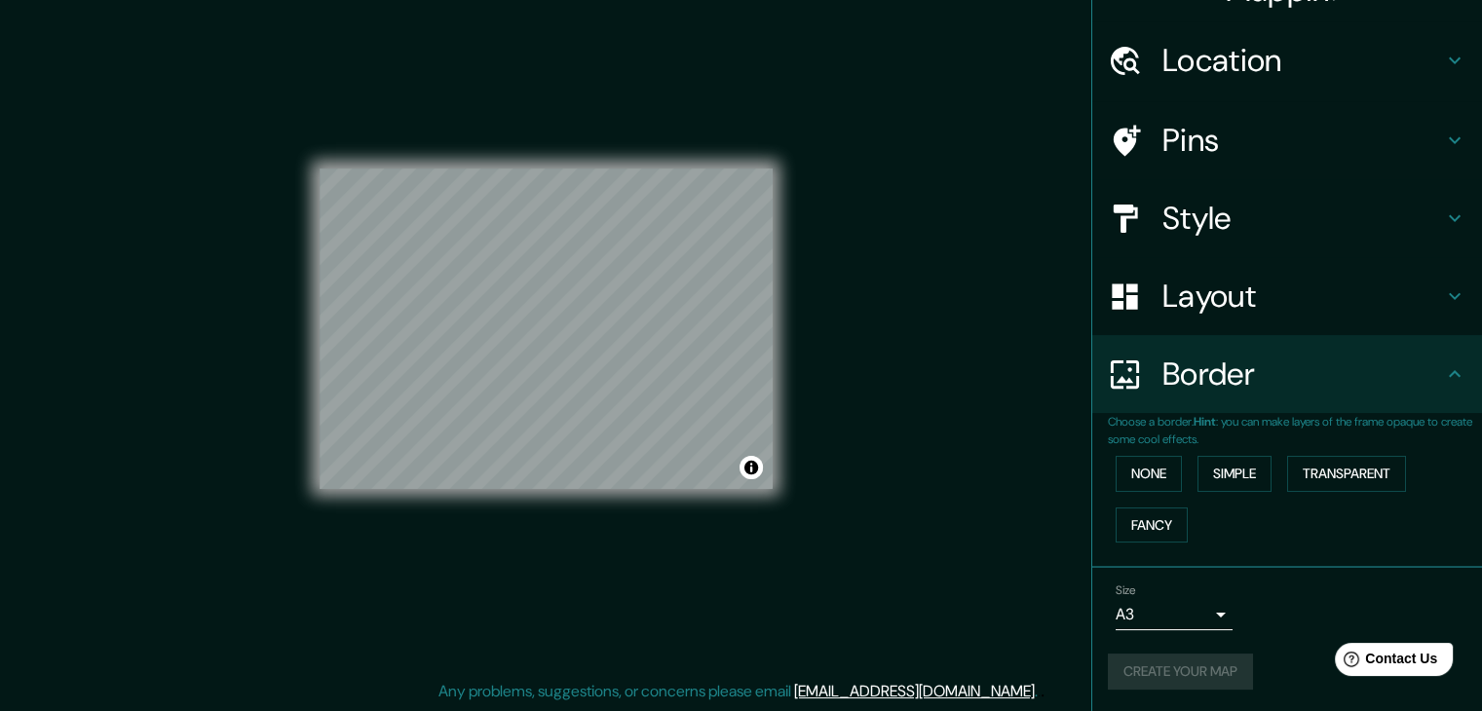
click at [1220, 668] on div "Create your map" at bounding box center [1287, 672] width 358 height 36
click at [1226, 625] on div "Size A3 a4" at bounding box center [1287, 607] width 358 height 62
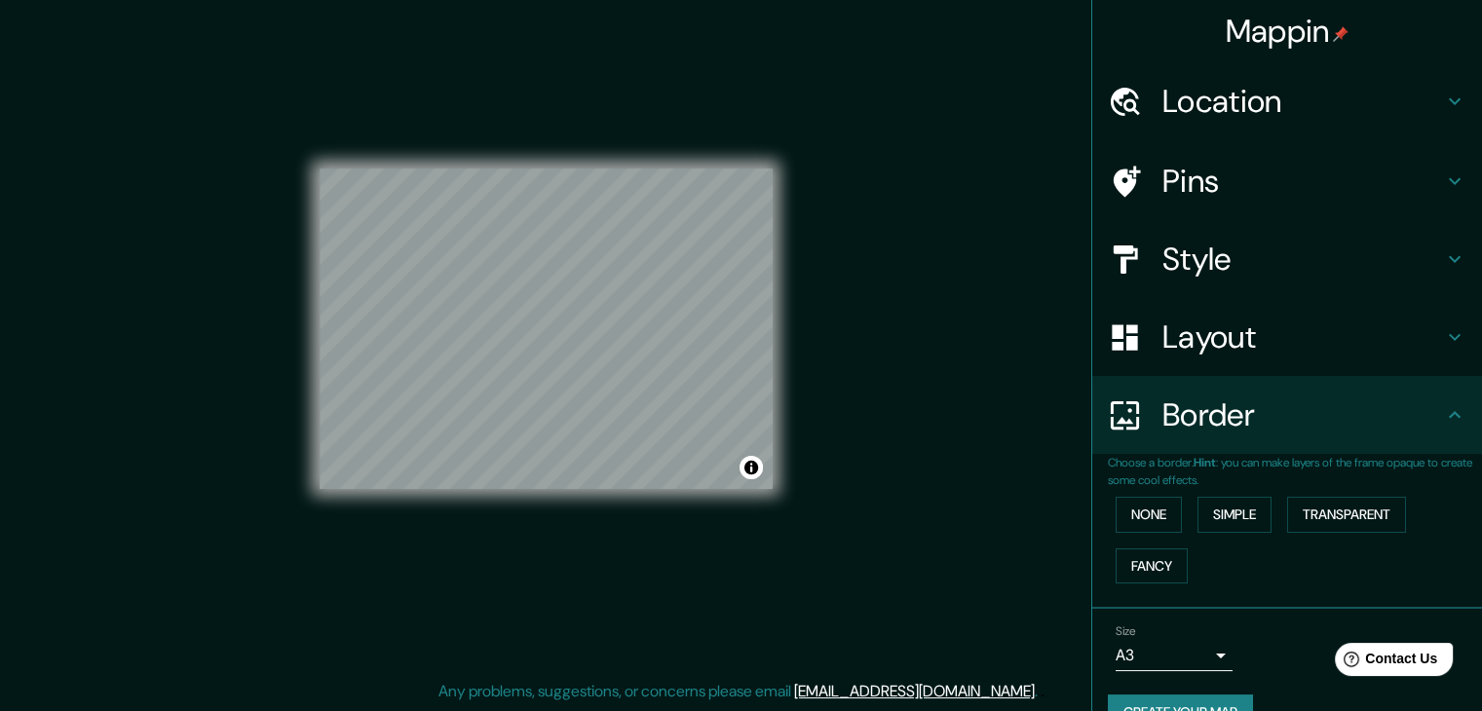
drag, startPoint x: 779, startPoint y: 420, endPoint x: 885, endPoint y: 301, distance: 158.7
click at [885, 301] on div "Mappin Location [GEOGRAPHIC_DATA], 08720 [GEOGRAPHIC_DATA], [GEOGRAPHIC_DATA], …" at bounding box center [741, 345] width 1482 height 734
click at [752, 472] on button "Toggle attribution" at bounding box center [750, 467] width 23 height 23
click at [854, 378] on div "Mappin Location [GEOGRAPHIC_DATA], 08720 [GEOGRAPHIC_DATA], [GEOGRAPHIC_DATA], …" at bounding box center [741, 345] width 1482 height 734
drag, startPoint x: 774, startPoint y: 373, endPoint x: 857, endPoint y: 227, distance: 167.9
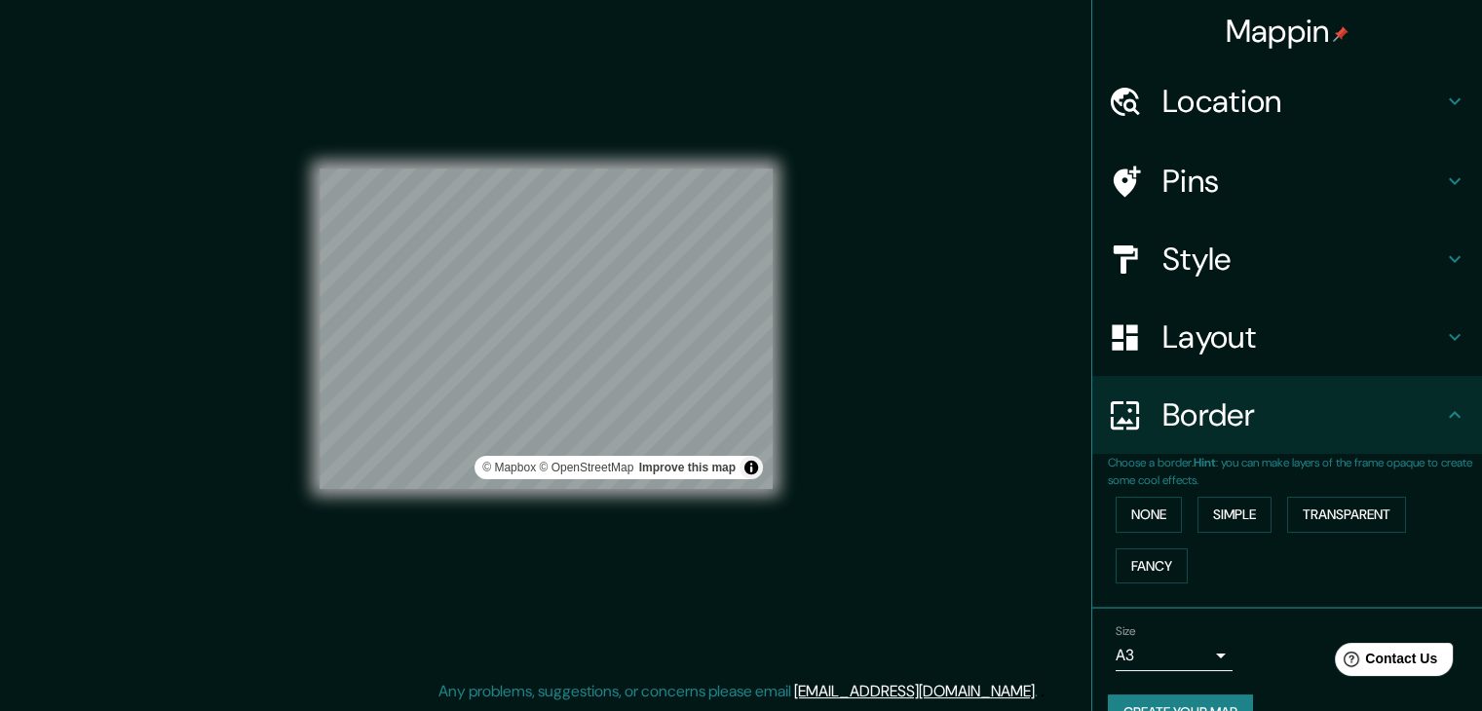
click at [857, 217] on div "Mappin Location [GEOGRAPHIC_DATA], 08720 [GEOGRAPHIC_DATA], [GEOGRAPHIC_DATA], …" at bounding box center [741, 345] width 1482 height 734
click at [757, 467] on button "Toggle attribution" at bounding box center [750, 467] width 23 height 23
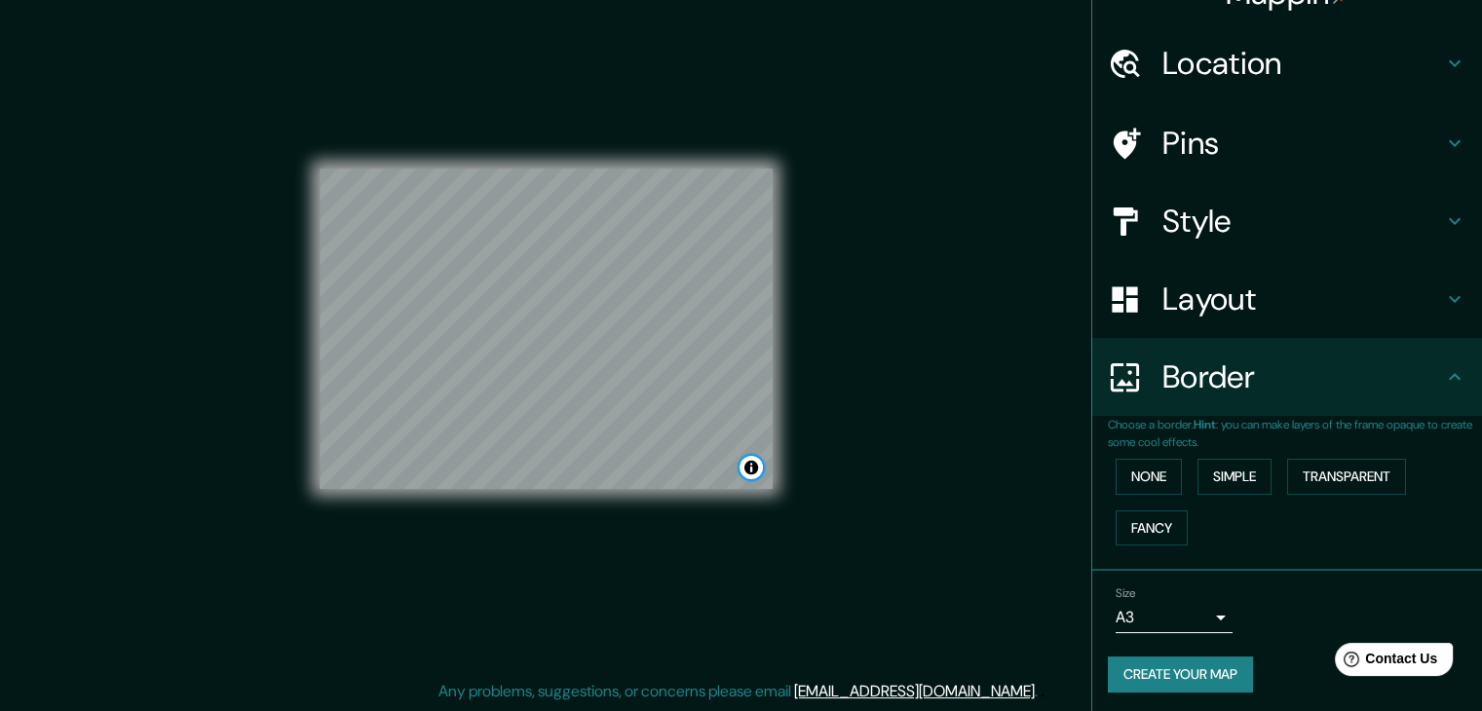
scroll to position [41, 0]
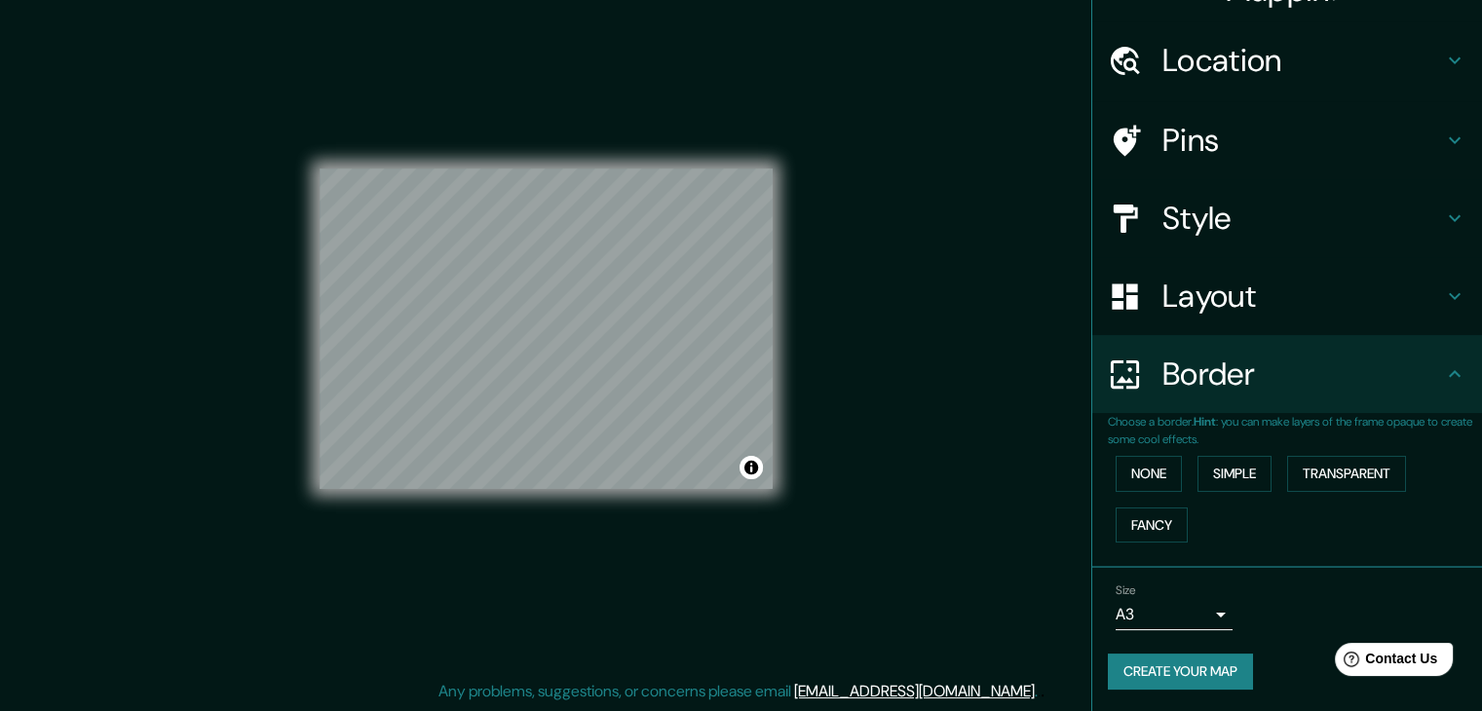
click at [1208, 678] on button "Create your map" at bounding box center [1180, 672] width 145 height 36
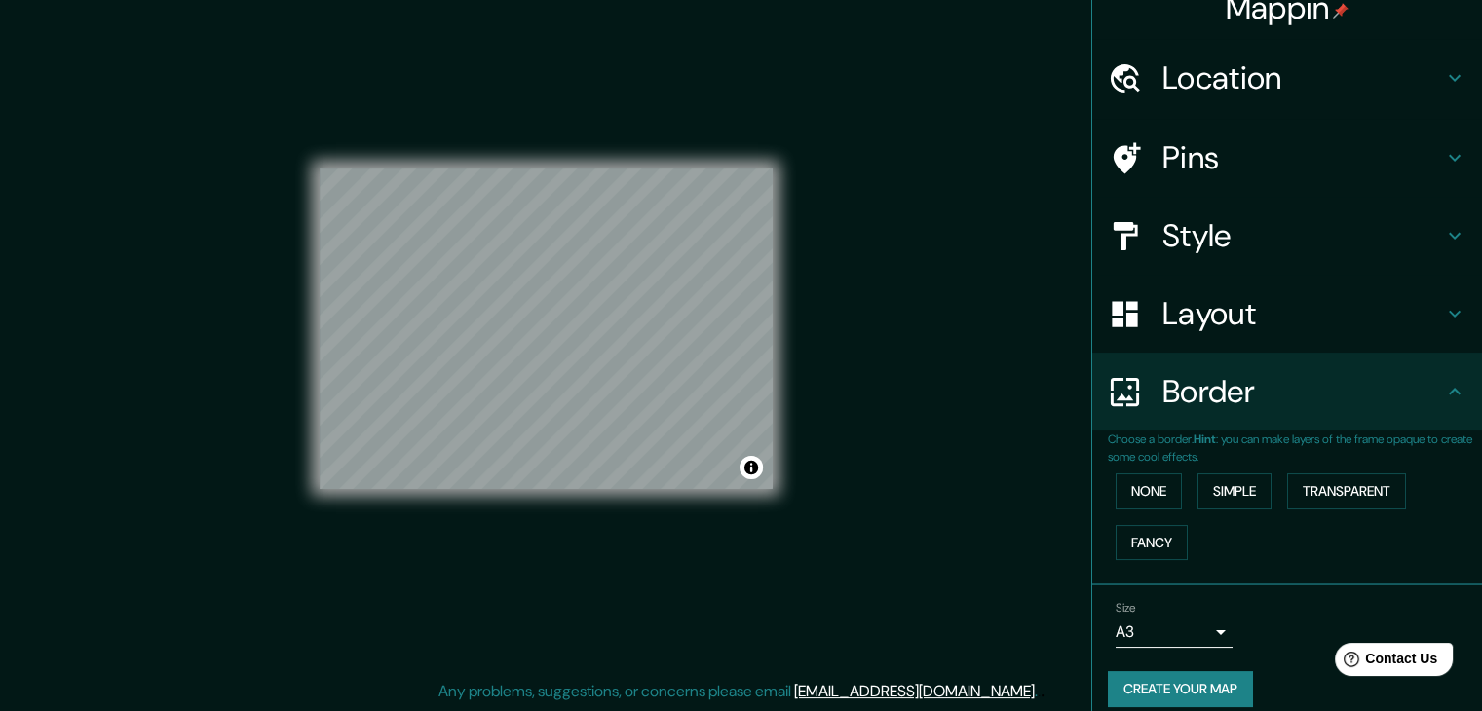
scroll to position [0, 0]
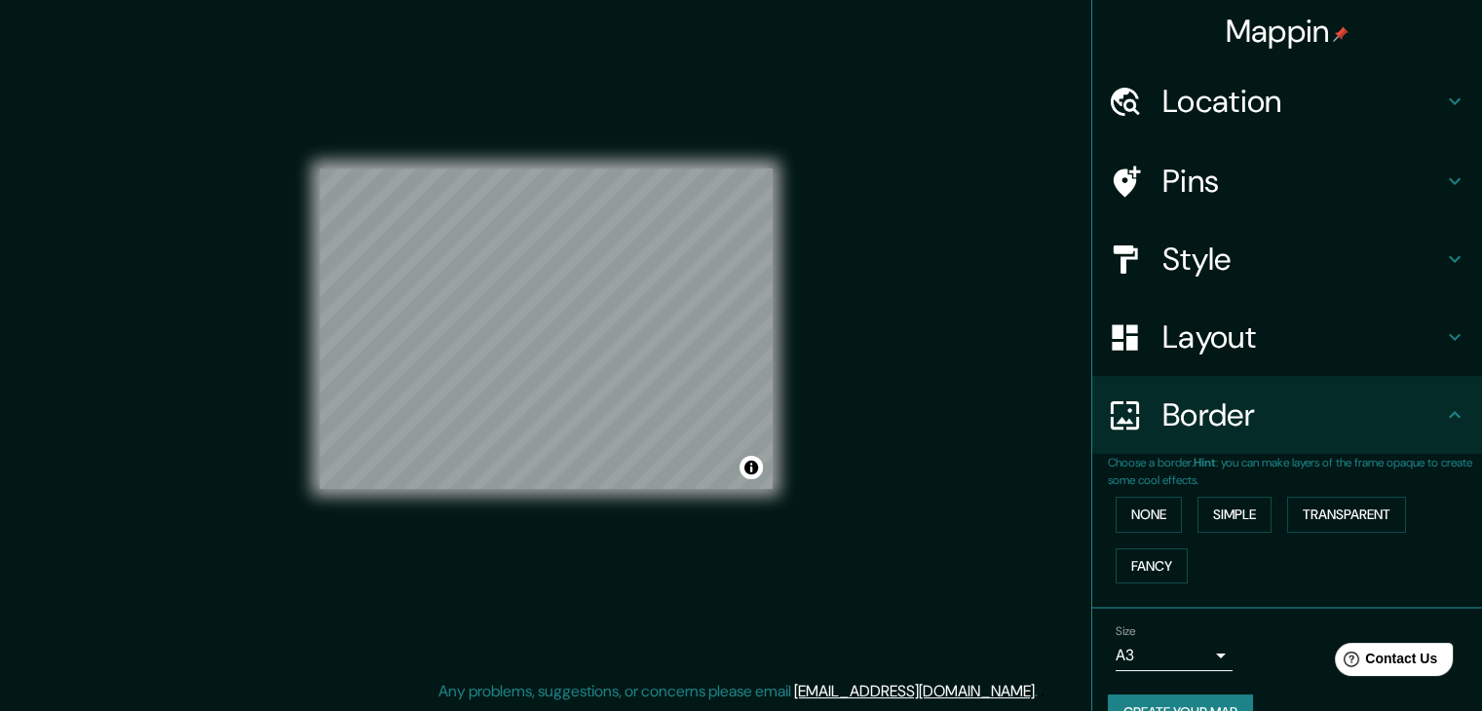
click at [1274, 71] on div "Location" at bounding box center [1287, 101] width 390 height 78
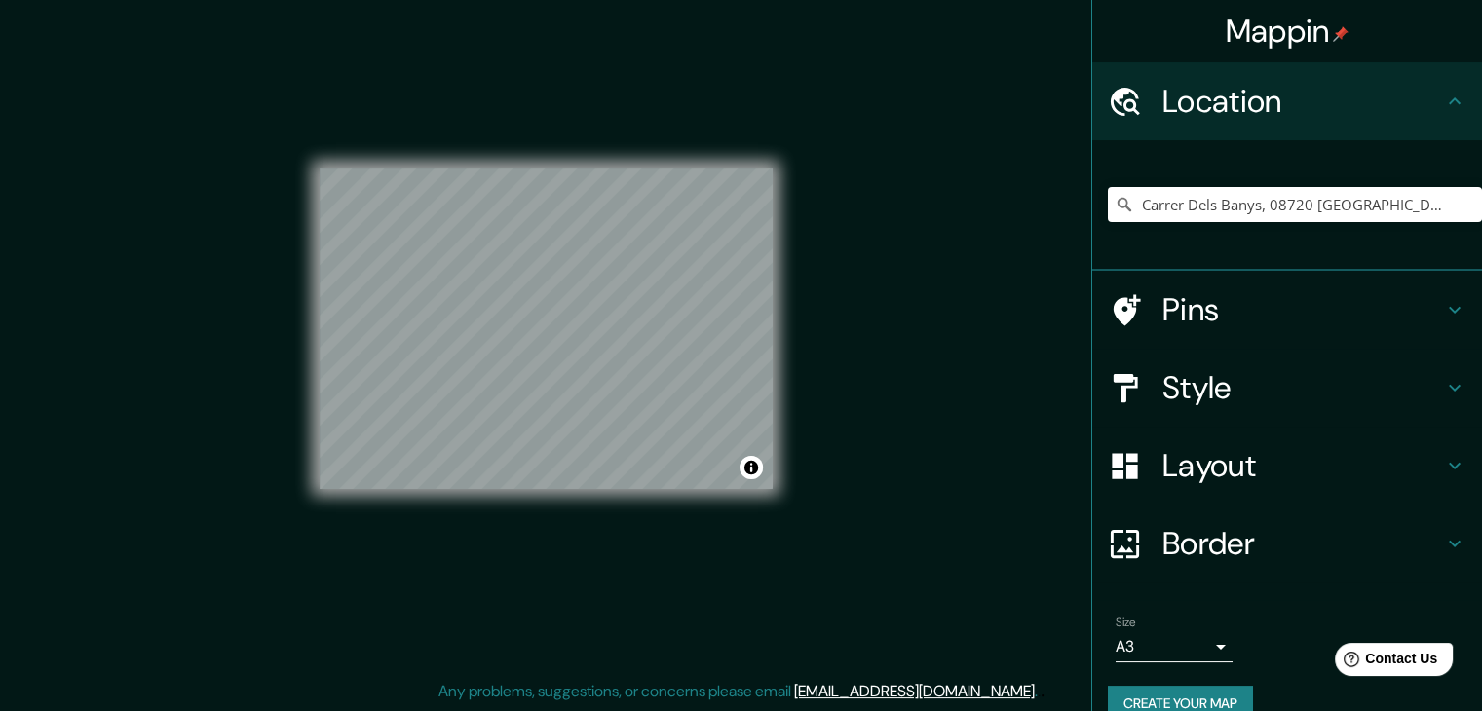
click at [1320, 184] on div "Carrer Dels Banys, 08720 [GEOGRAPHIC_DATA], [GEOGRAPHIC_DATA], [GEOGRAPHIC_DATA]" at bounding box center [1295, 204] width 374 height 97
click at [1327, 194] on input "Carrer Dels Banys, 08720 [GEOGRAPHIC_DATA], [GEOGRAPHIC_DATA], [GEOGRAPHIC_DATA]" at bounding box center [1295, 204] width 374 height 35
click at [1327, 192] on input "Carrer Dels Banys, 08720 [GEOGRAPHIC_DATA], [GEOGRAPHIC_DATA], [GEOGRAPHIC_DATA]" at bounding box center [1295, 204] width 374 height 35
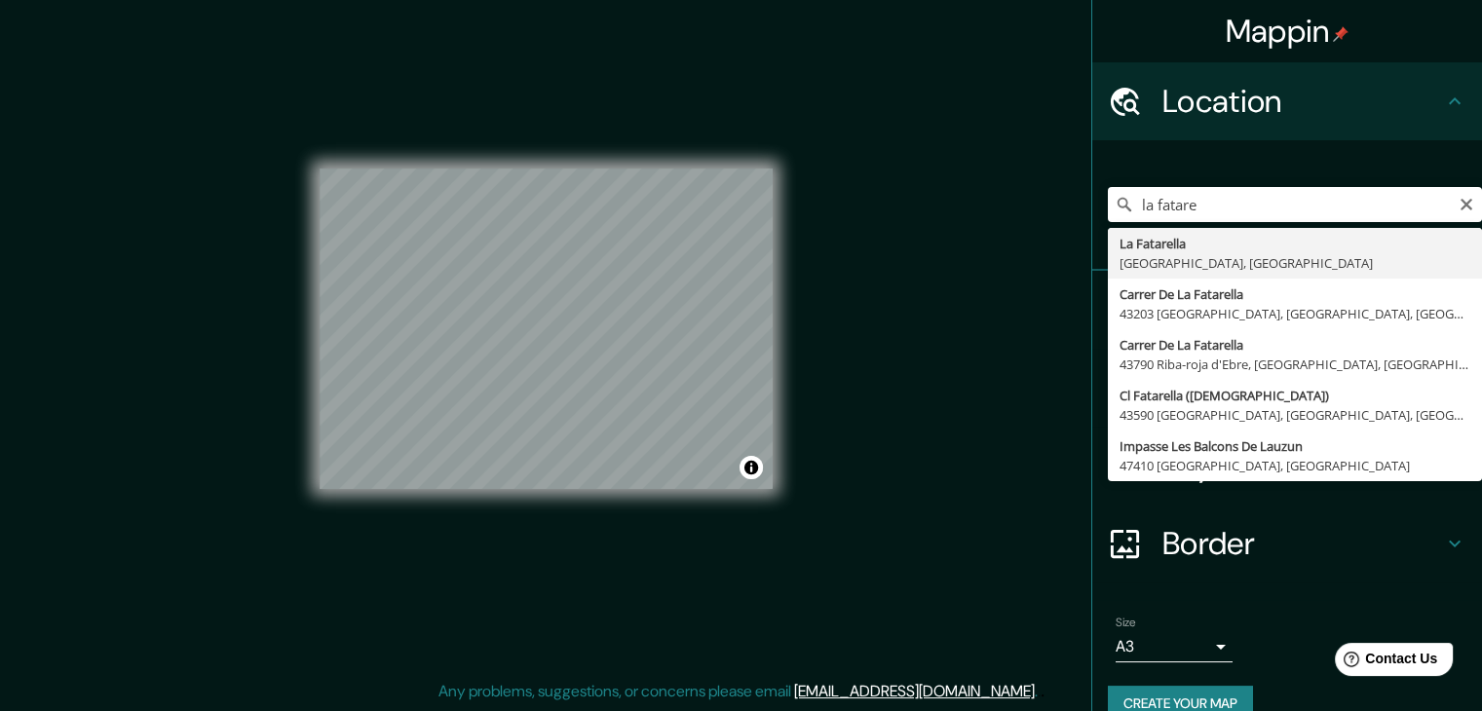
type input "La Fatarella, [GEOGRAPHIC_DATA], [GEOGRAPHIC_DATA]"
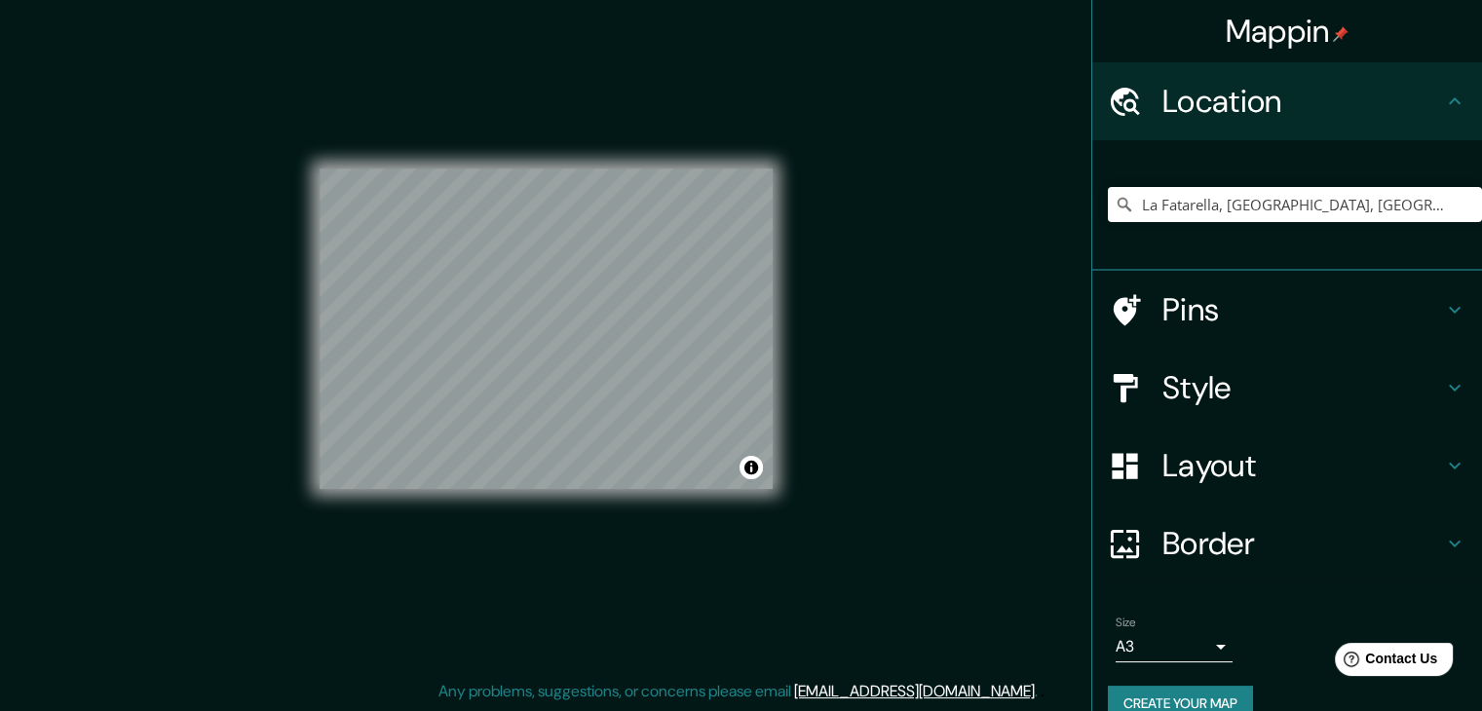
click at [1295, 315] on h4 "Pins" at bounding box center [1302, 309] width 281 height 39
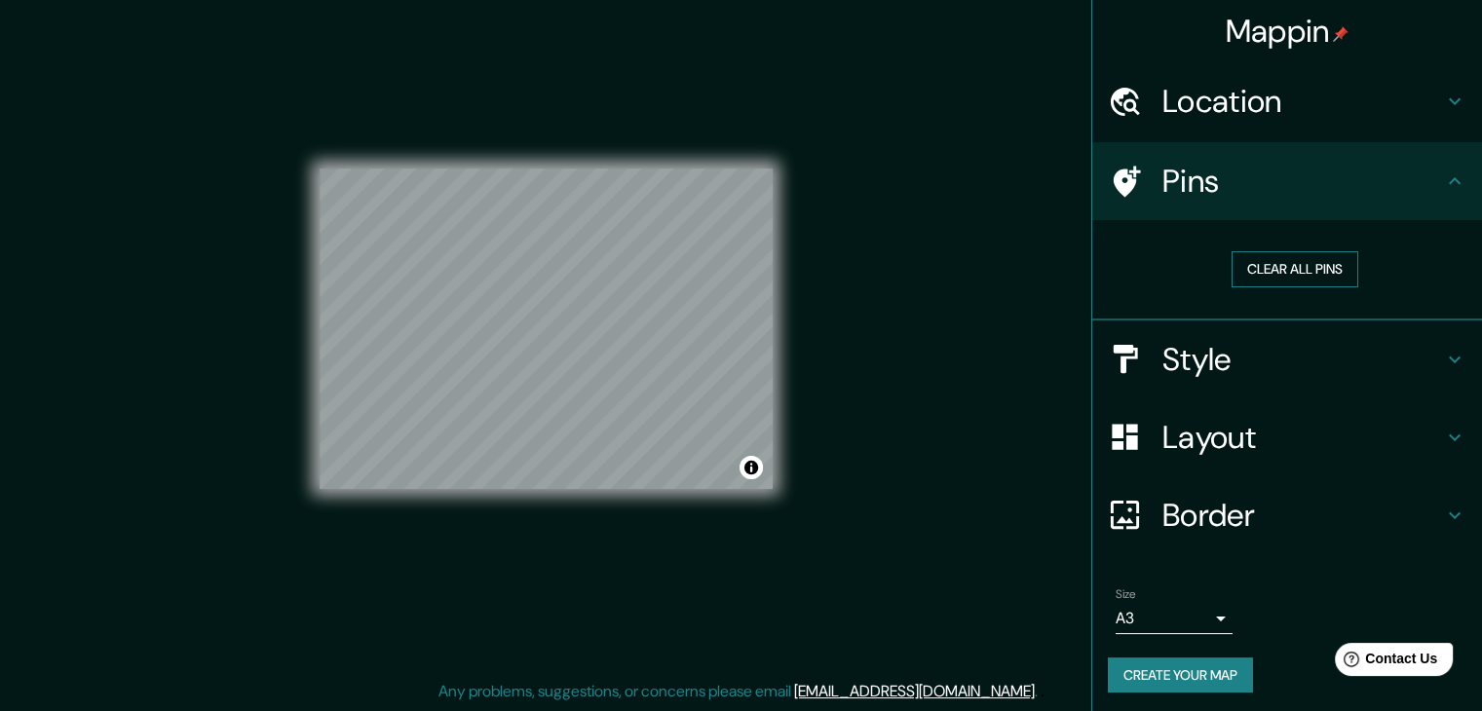
click at [1287, 272] on button "Clear all pins" at bounding box center [1294, 269] width 127 height 36
click at [1262, 174] on h4 "Pins" at bounding box center [1302, 181] width 281 height 39
click at [1256, 261] on button "Clear all pins" at bounding box center [1294, 269] width 127 height 36
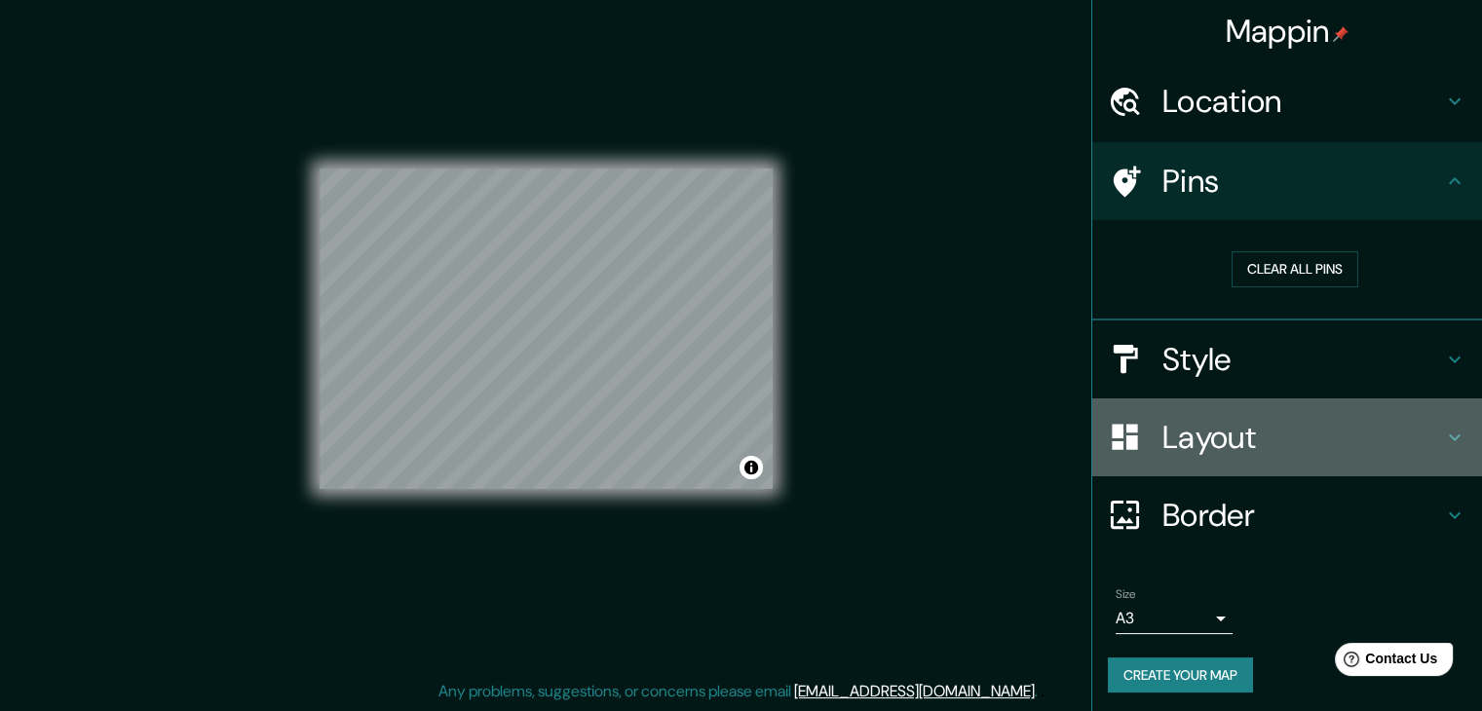
click at [1218, 446] on h4 "Layout" at bounding box center [1302, 437] width 281 height 39
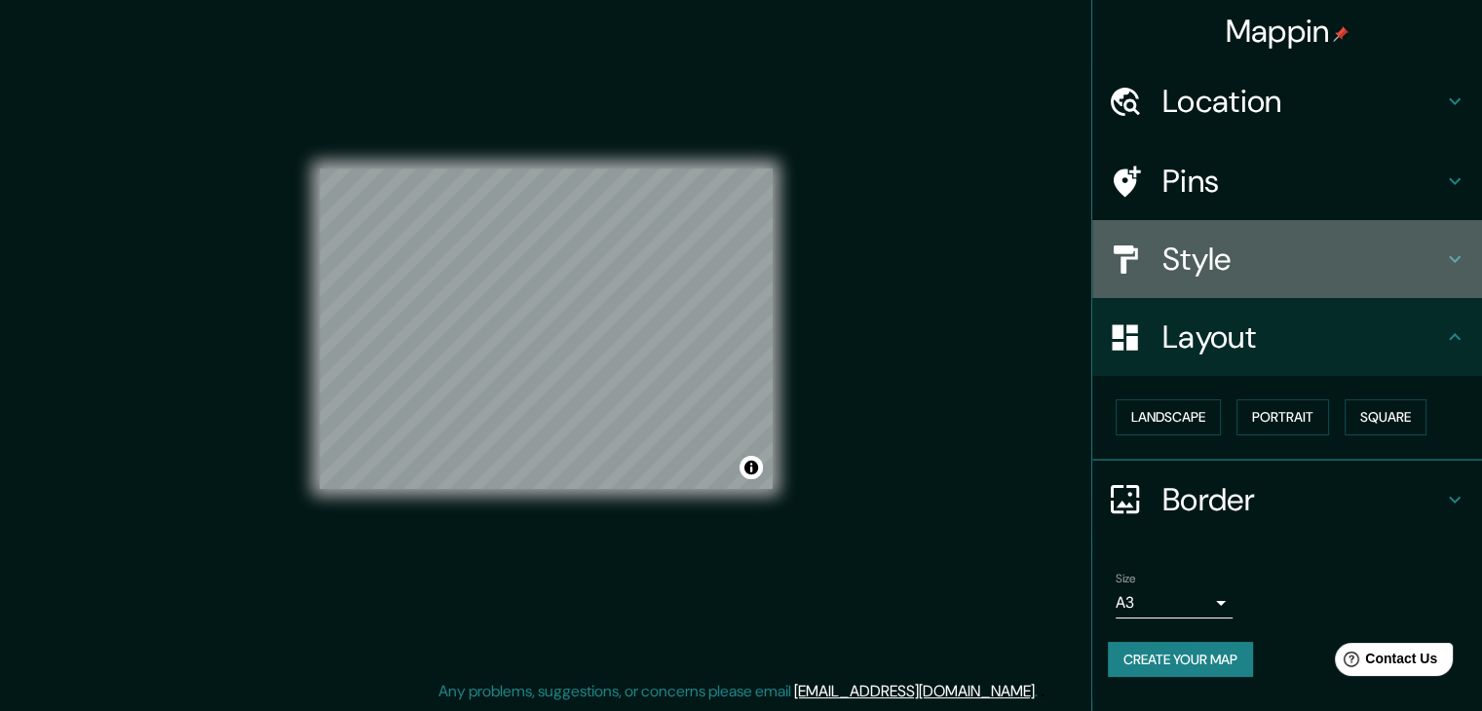
click at [1209, 276] on h4 "Style" at bounding box center [1302, 259] width 281 height 39
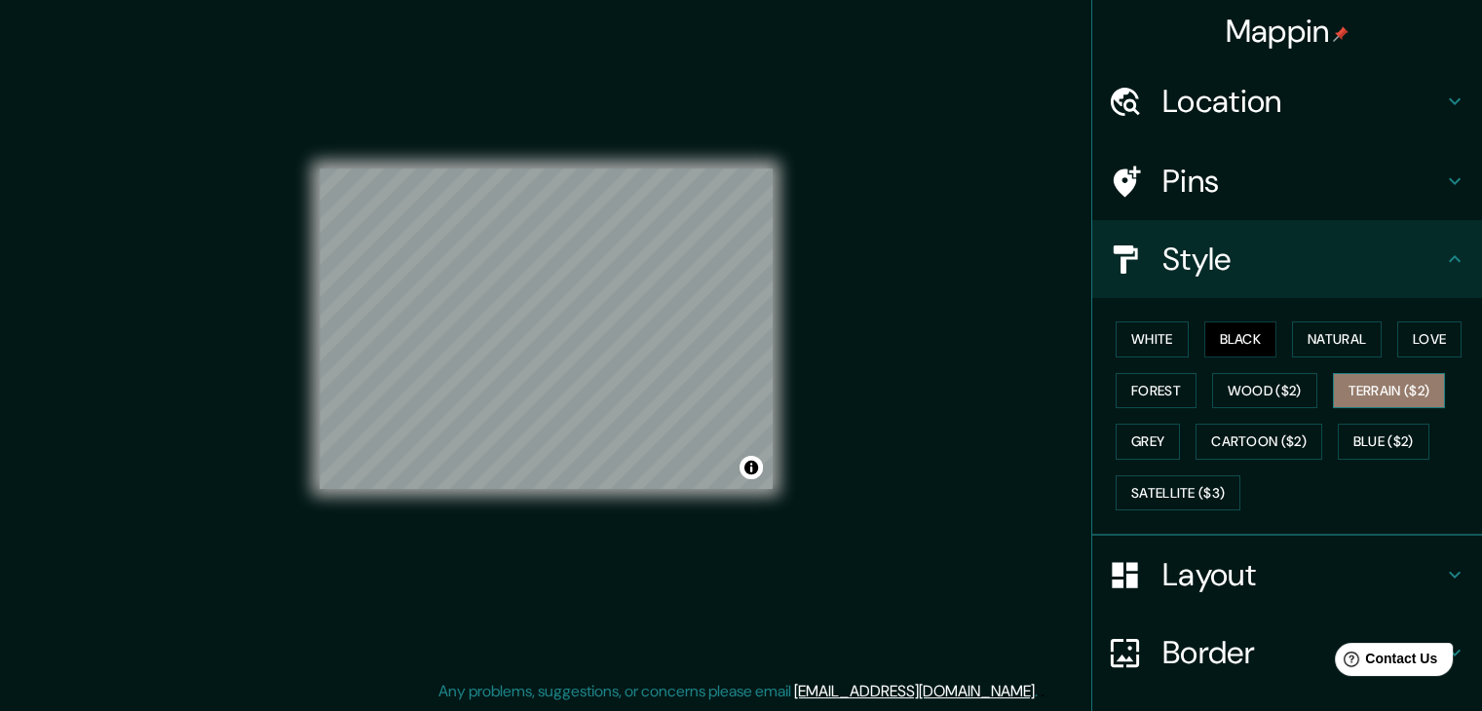
click at [1333, 377] on button "Terrain ($2)" at bounding box center [1389, 391] width 113 height 36
click at [1294, 393] on button "Wood ($2)" at bounding box center [1264, 391] width 105 height 36
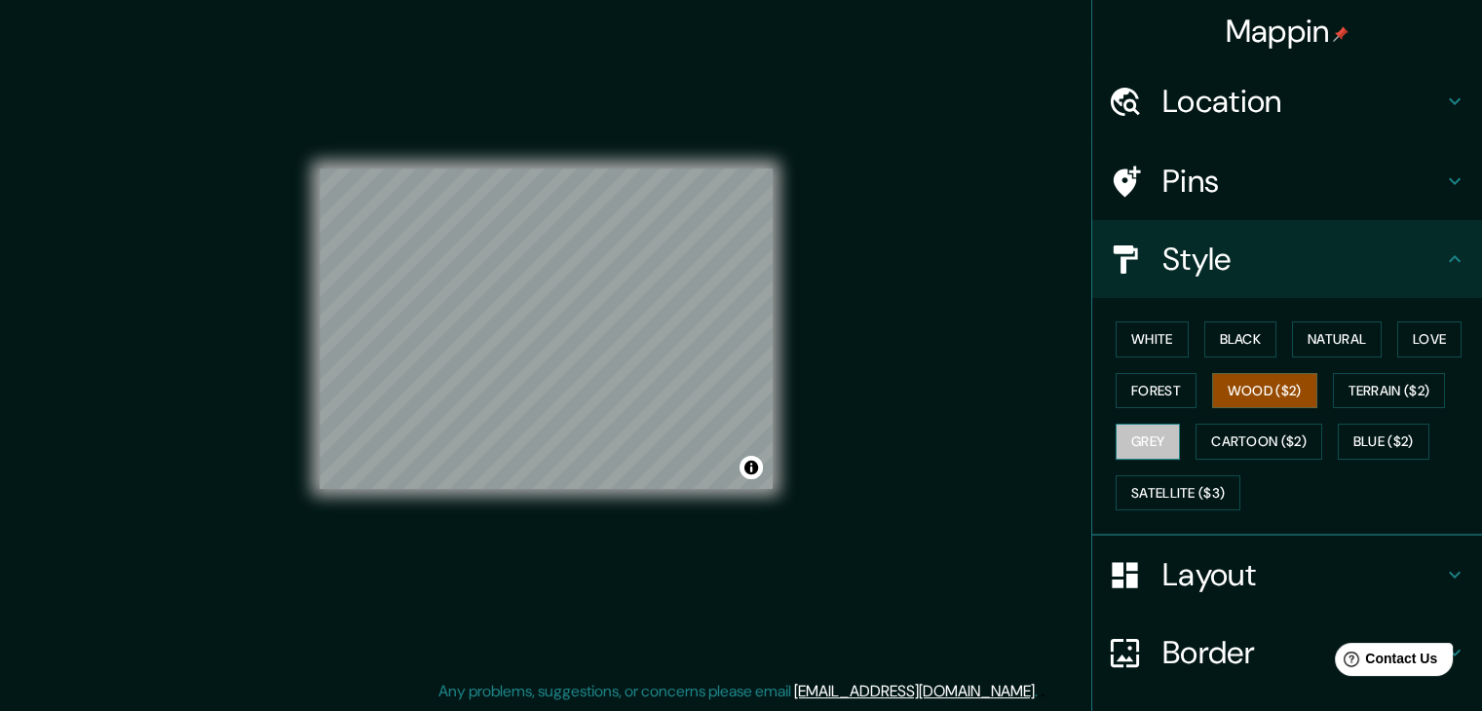
click at [1141, 441] on button "Grey" at bounding box center [1147, 442] width 64 height 36
click at [1260, 335] on button "Black" at bounding box center [1240, 339] width 73 height 36
click at [753, 463] on button "Toggle attribution" at bounding box center [750, 467] width 23 height 23
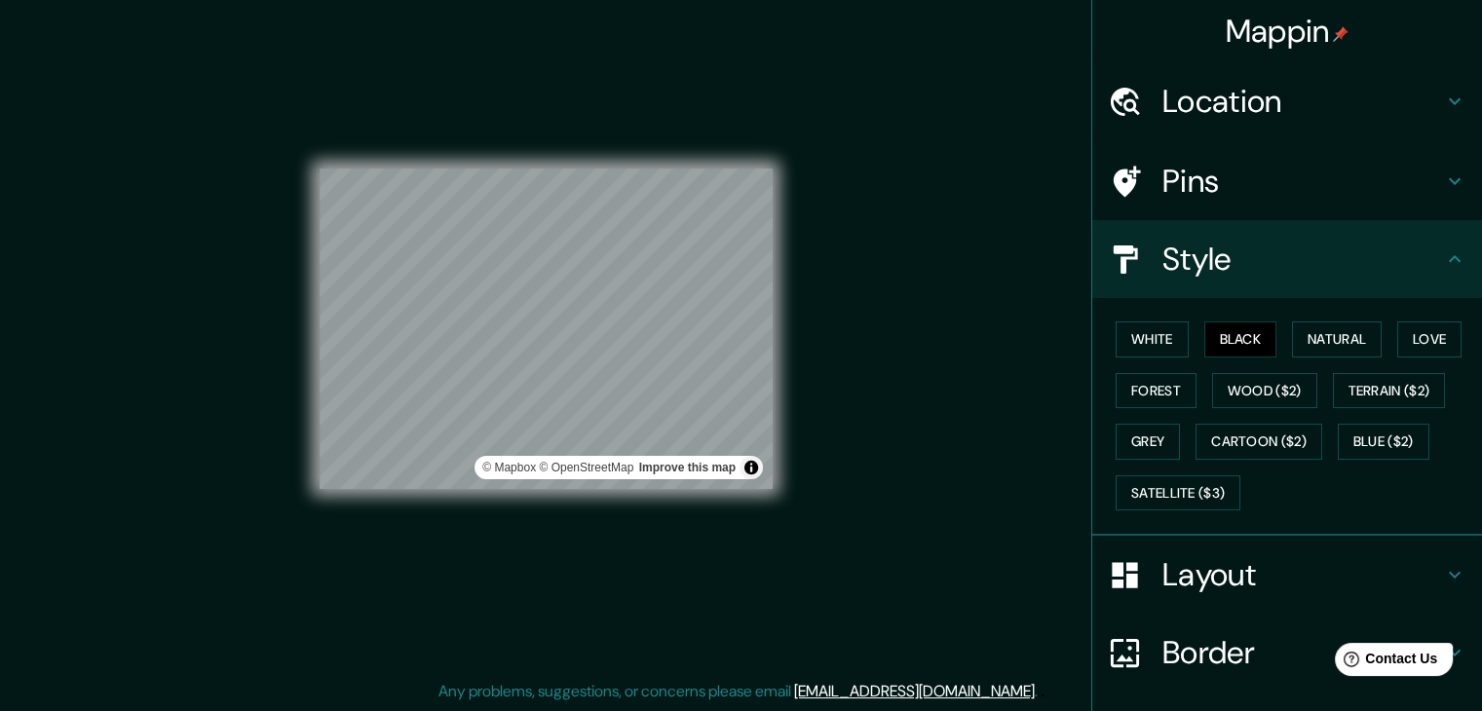
click at [838, 371] on div "Mappin Location [GEOGRAPHIC_DATA], [GEOGRAPHIC_DATA], [GEOGRAPHIC_DATA] Pins St…" at bounding box center [741, 345] width 1482 height 734
click at [756, 465] on button "Toggle attribution" at bounding box center [750, 467] width 23 height 23
